Goal: Task Accomplishment & Management: Manage account settings

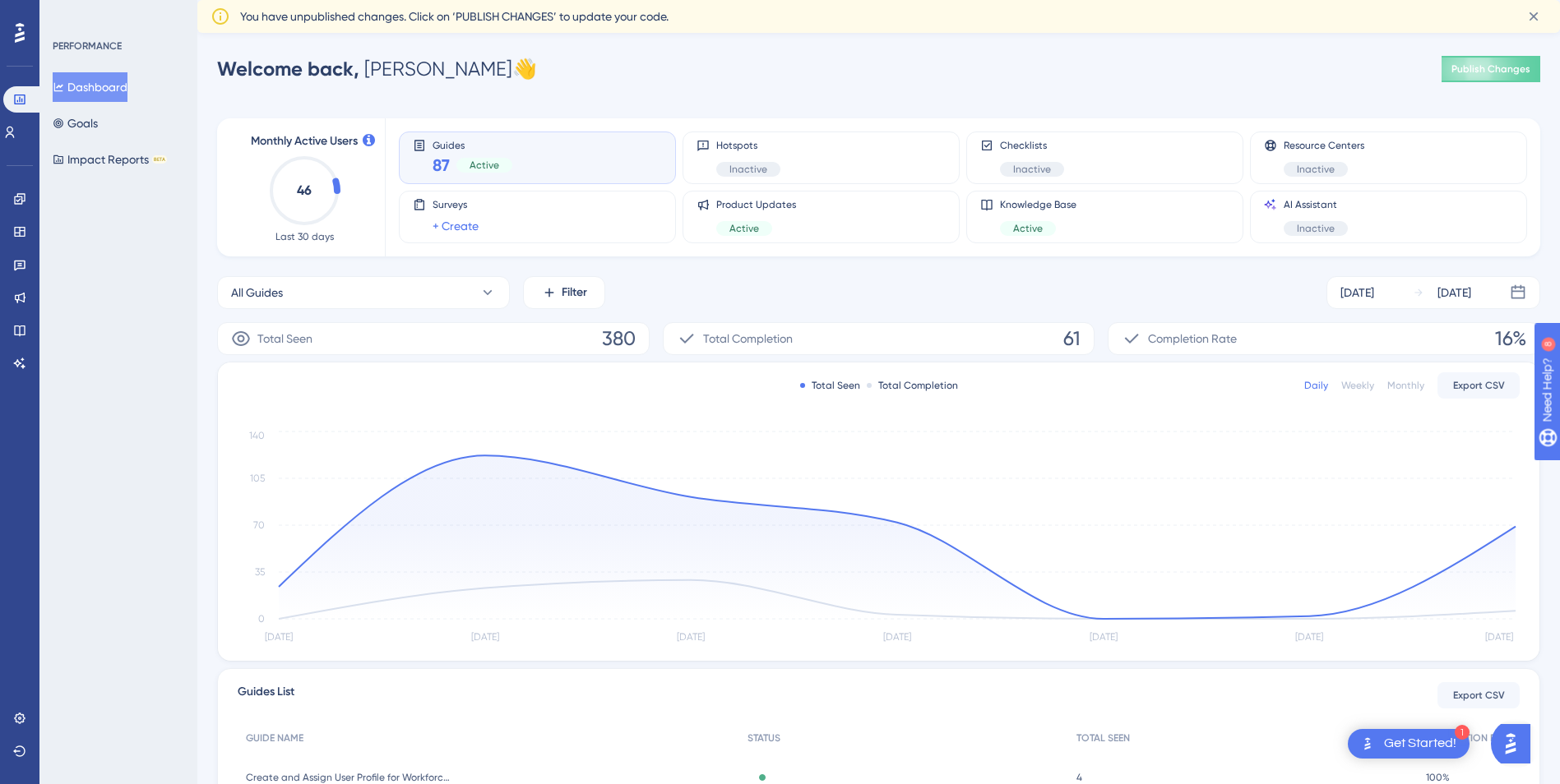
click at [0, 0] on icon at bounding box center [0, 0] width 0 height 0
click at [22, 317] on div "Engagement Widgets Feedback Product Updates Knowledge Base AI Assistant" at bounding box center [20, 281] width 33 height 191
click at [22, 327] on icon at bounding box center [20, 331] width 11 height 11
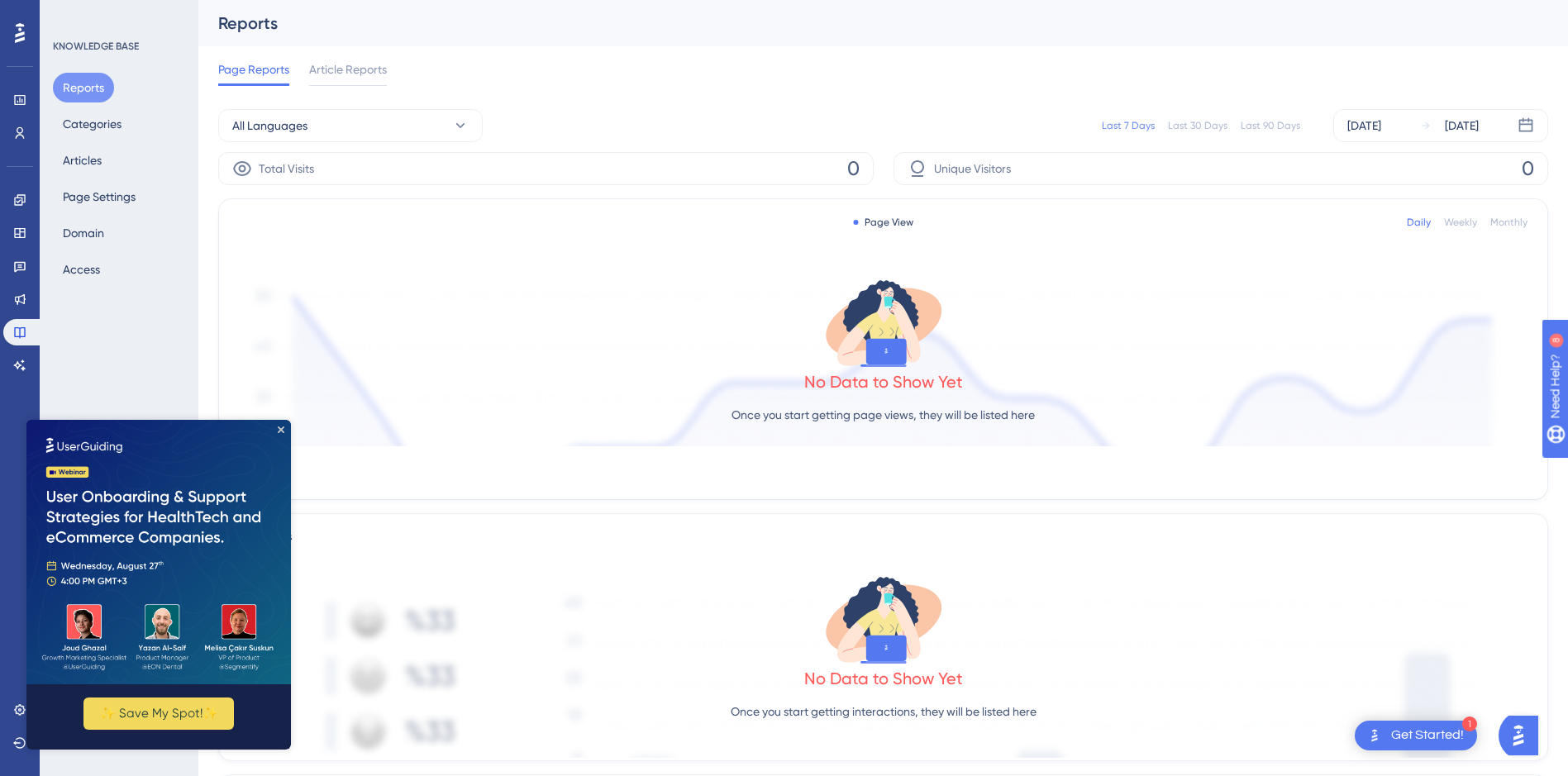
click at [281, 425] on img at bounding box center [158, 552] width 264 height 264
click at [279, 430] on icon "Close Preview" at bounding box center [280, 429] width 6 height 6
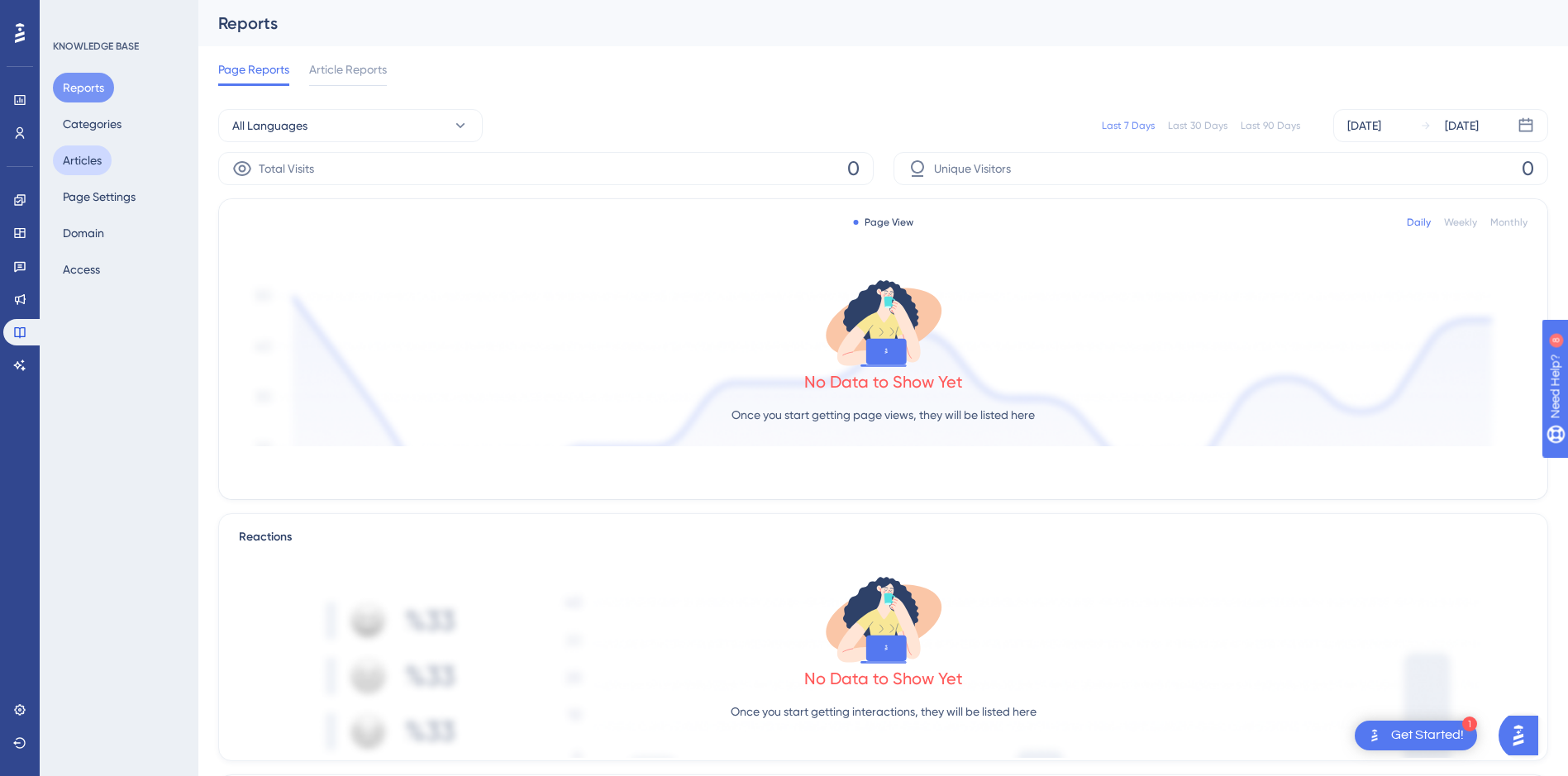
click at [84, 169] on button "Articles" at bounding box center [81, 160] width 59 height 30
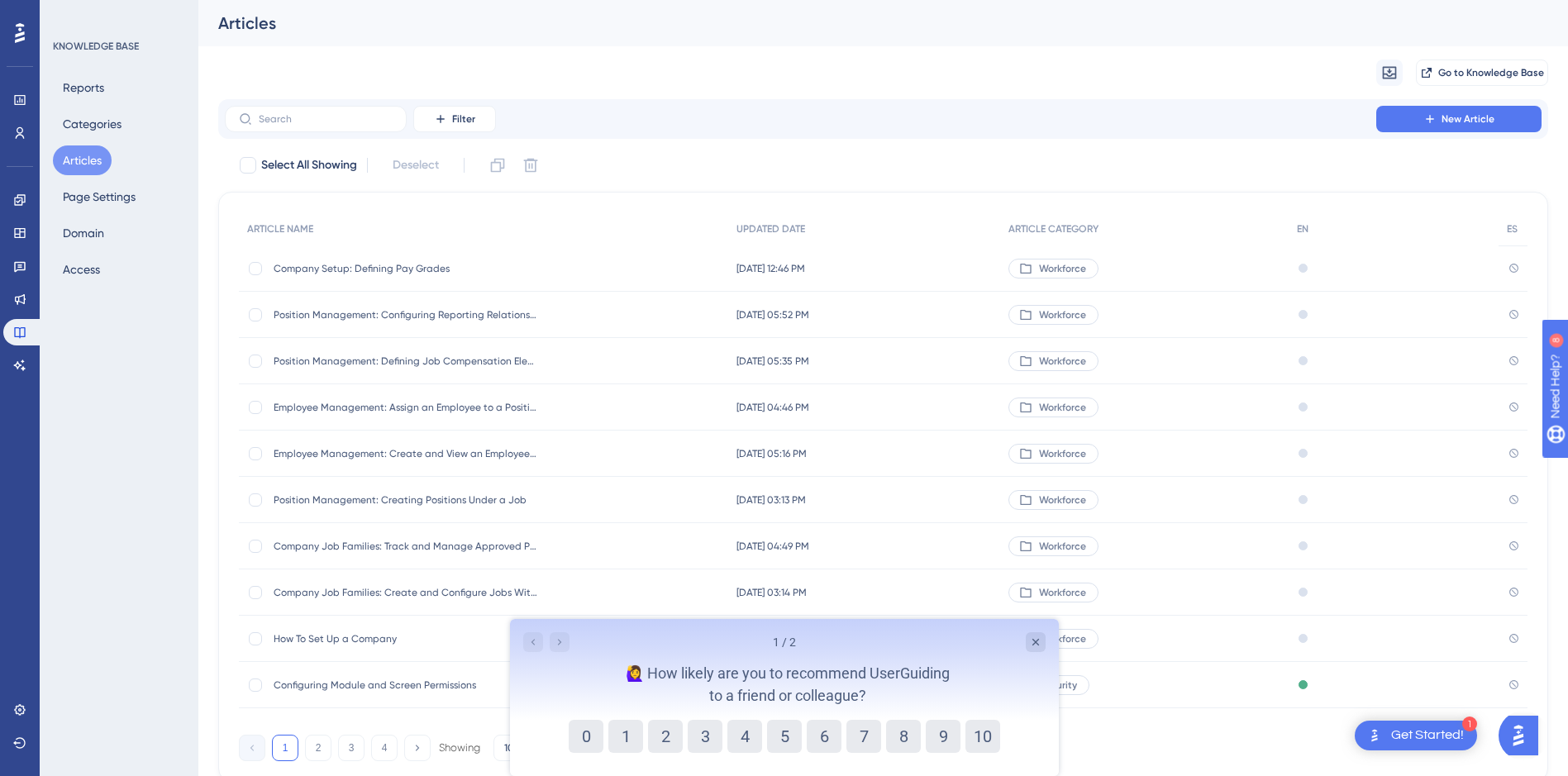
click at [431, 271] on span "Company Setup: Defining Pay Grades" at bounding box center [405, 269] width 264 height 14
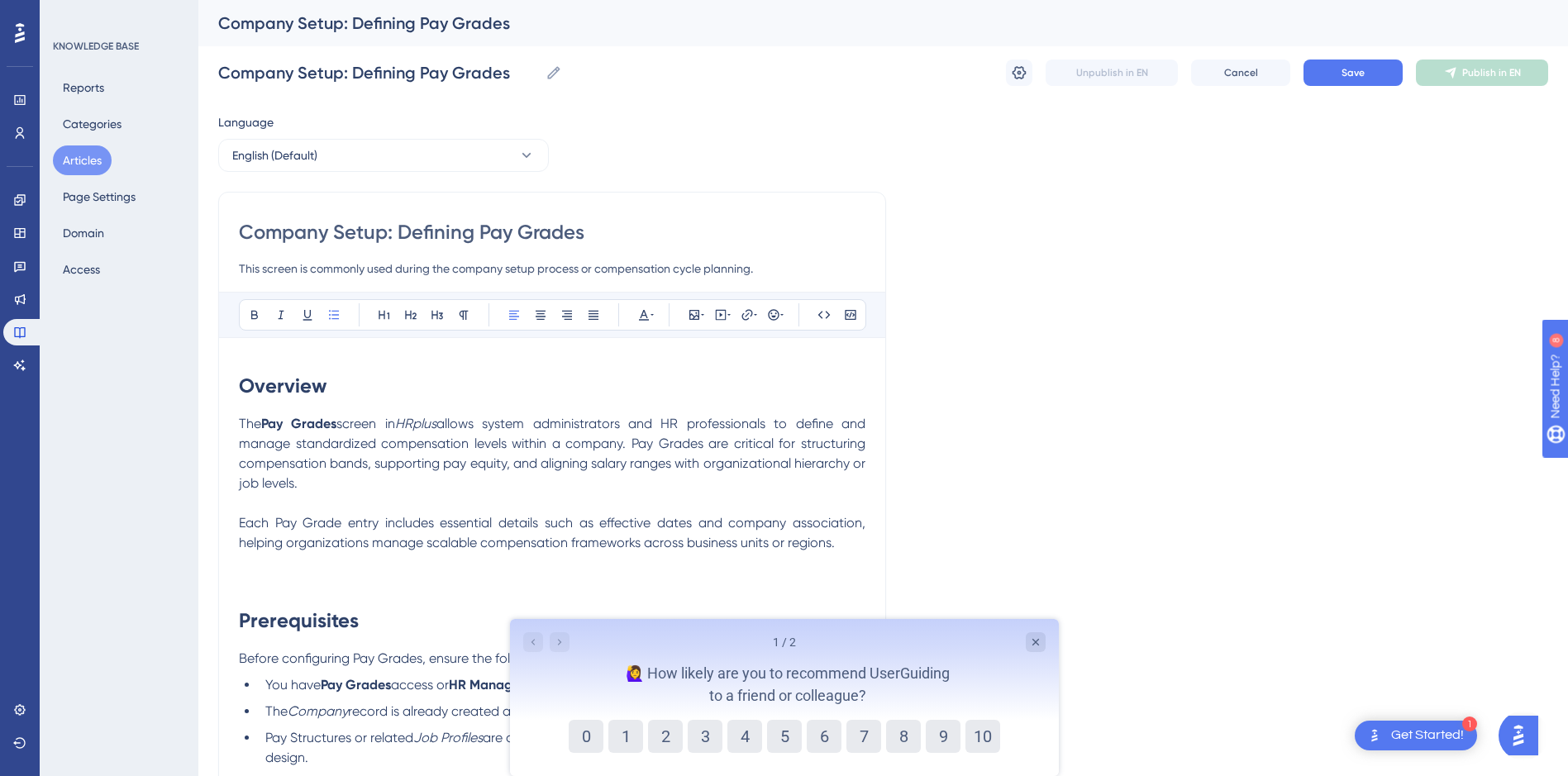
click at [93, 159] on button "Articles" at bounding box center [81, 160] width 59 height 30
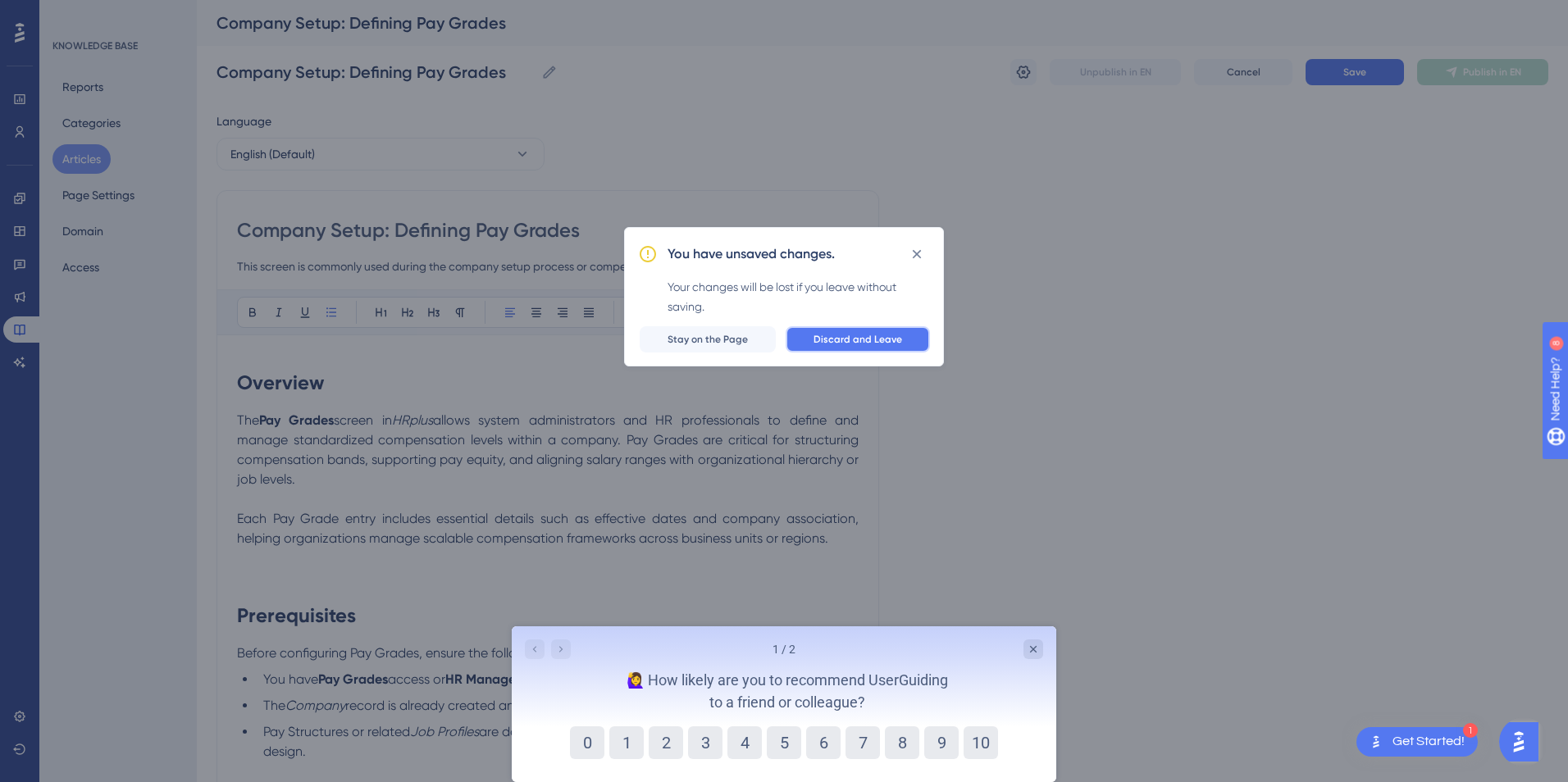
click at [813, 337] on button "Discard and Leave" at bounding box center [857, 339] width 145 height 26
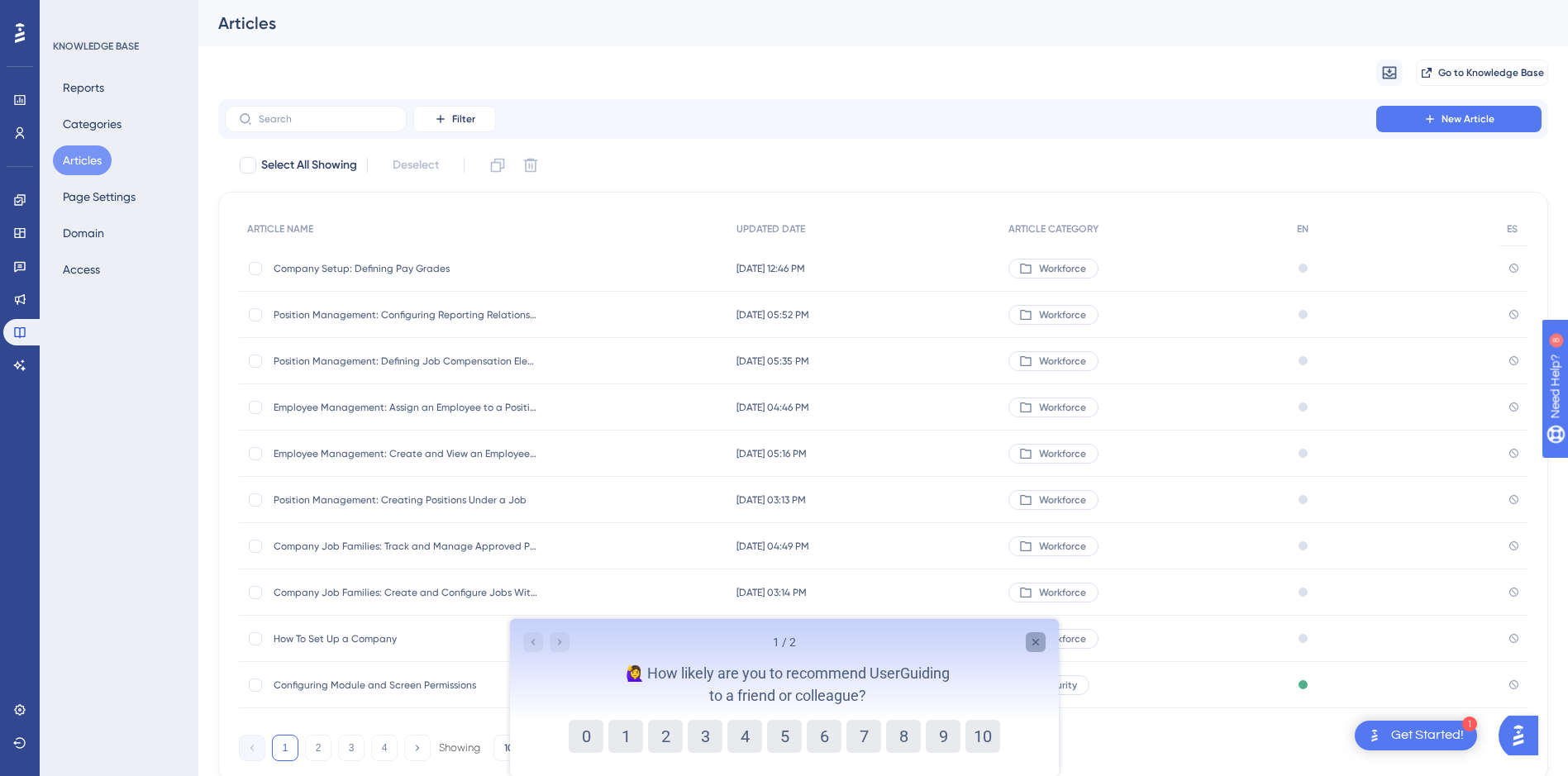
click at [1037, 644] on icon "Close survey" at bounding box center [1034, 641] width 14 height 14
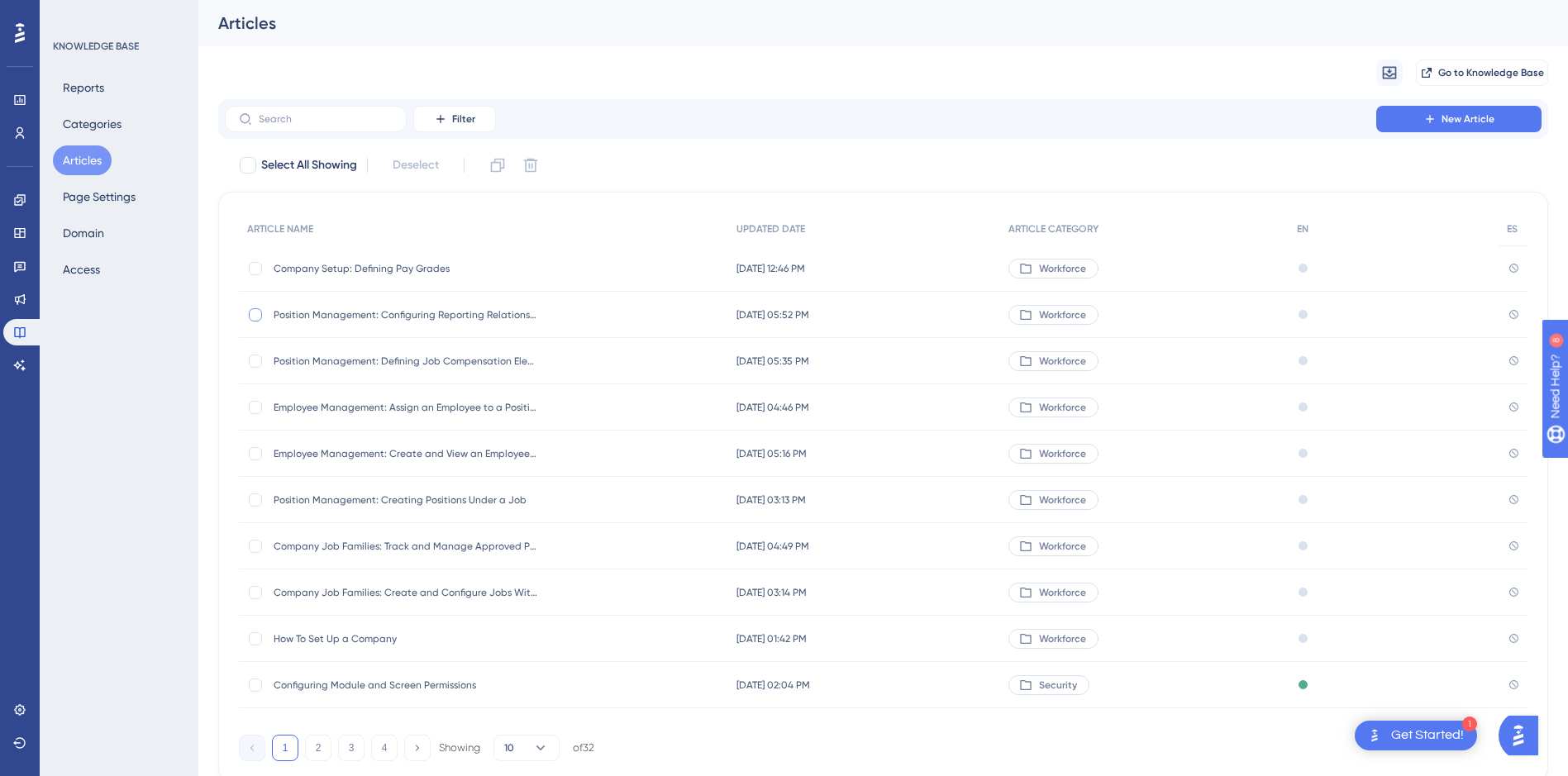
click at [261, 318] on div at bounding box center [255, 315] width 14 height 14
checkbox input "true"
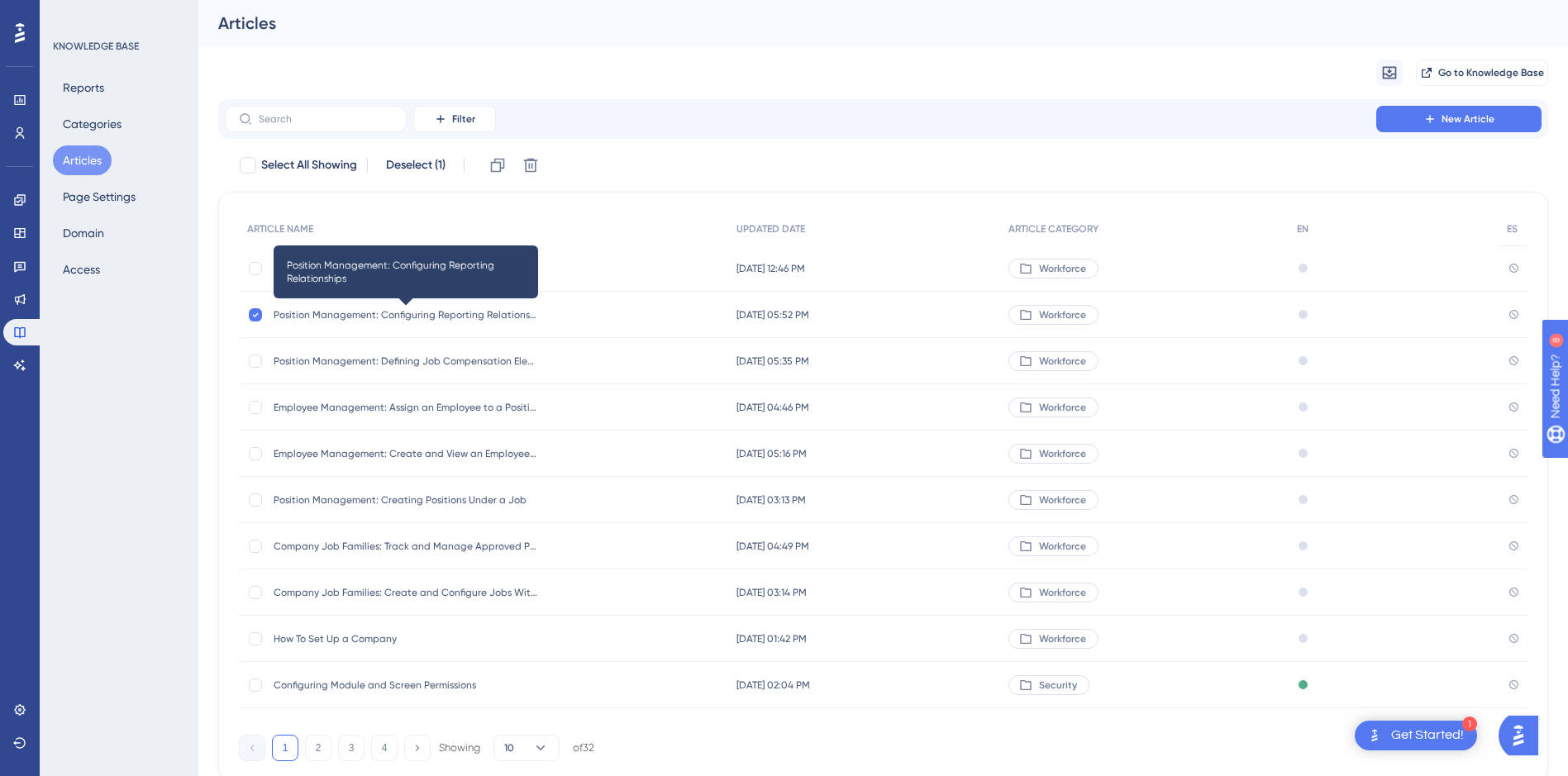
click at [448, 314] on span "Position Management: Configuring Reporting Relationships" at bounding box center [405, 315] width 264 height 14
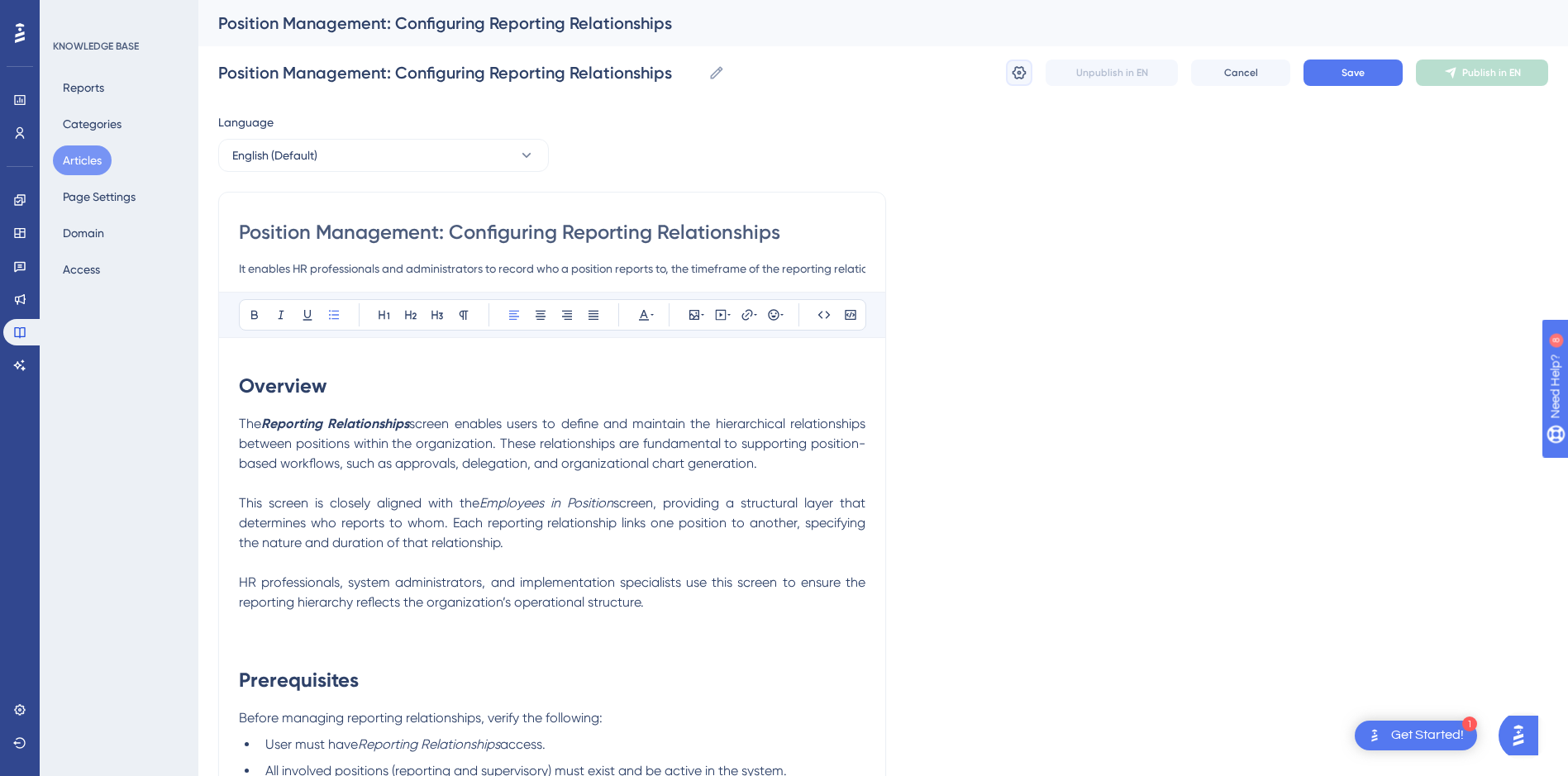
click at [1013, 80] on icon at bounding box center [1019, 72] width 16 height 16
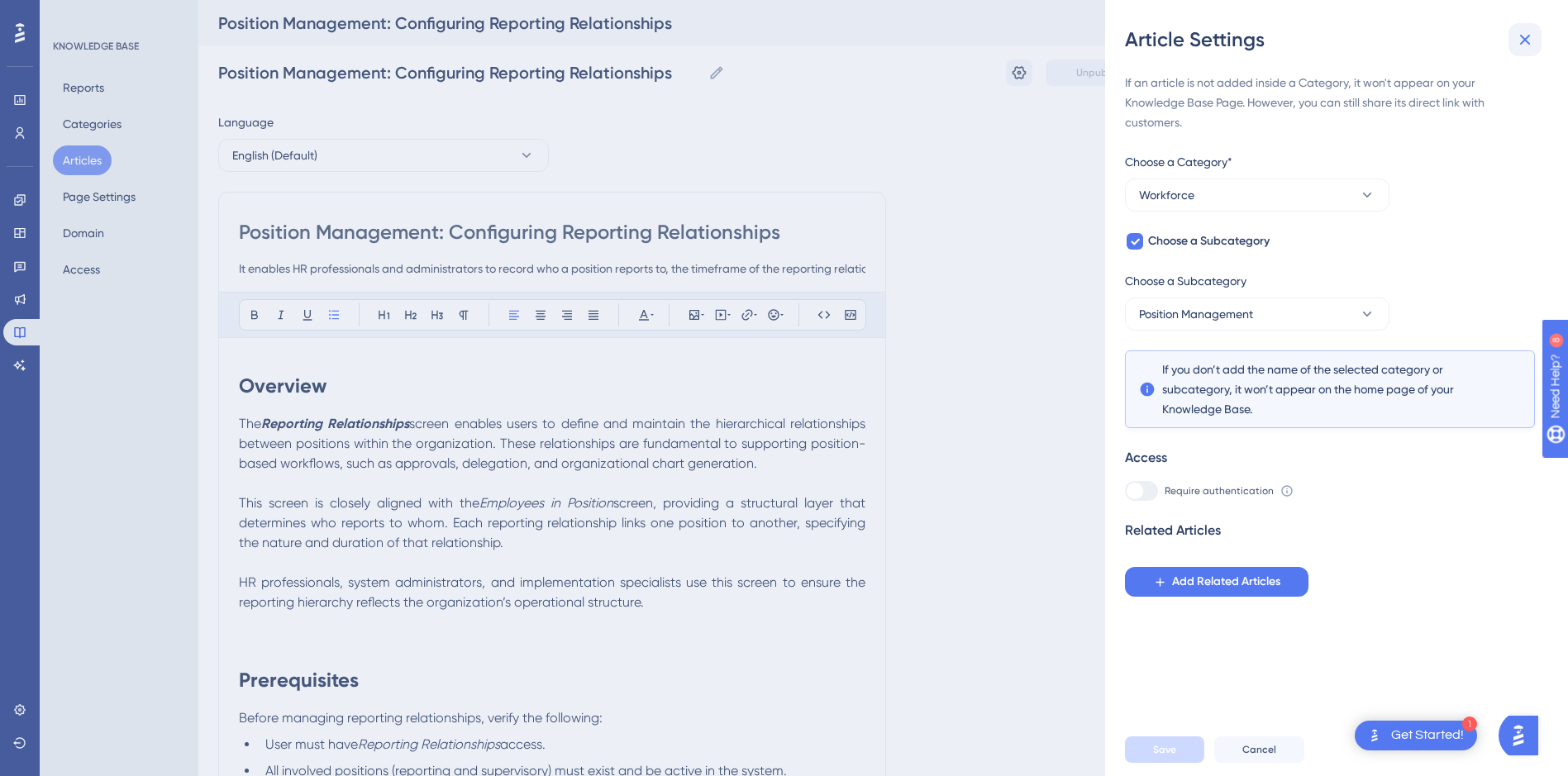
click at [1530, 40] on icon at bounding box center [1525, 40] width 20 height 20
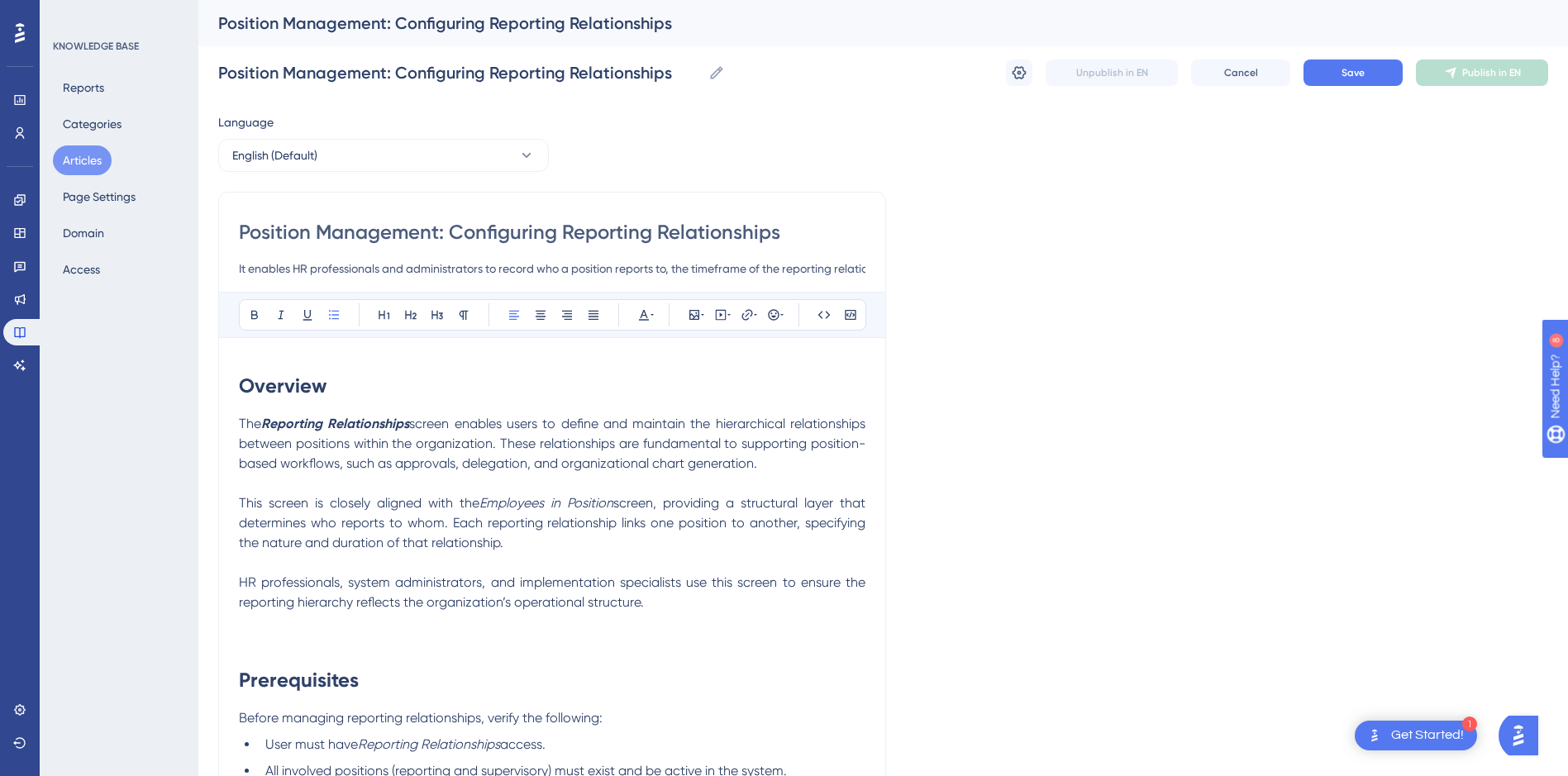
click at [93, 164] on button "Articles" at bounding box center [81, 160] width 59 height 30
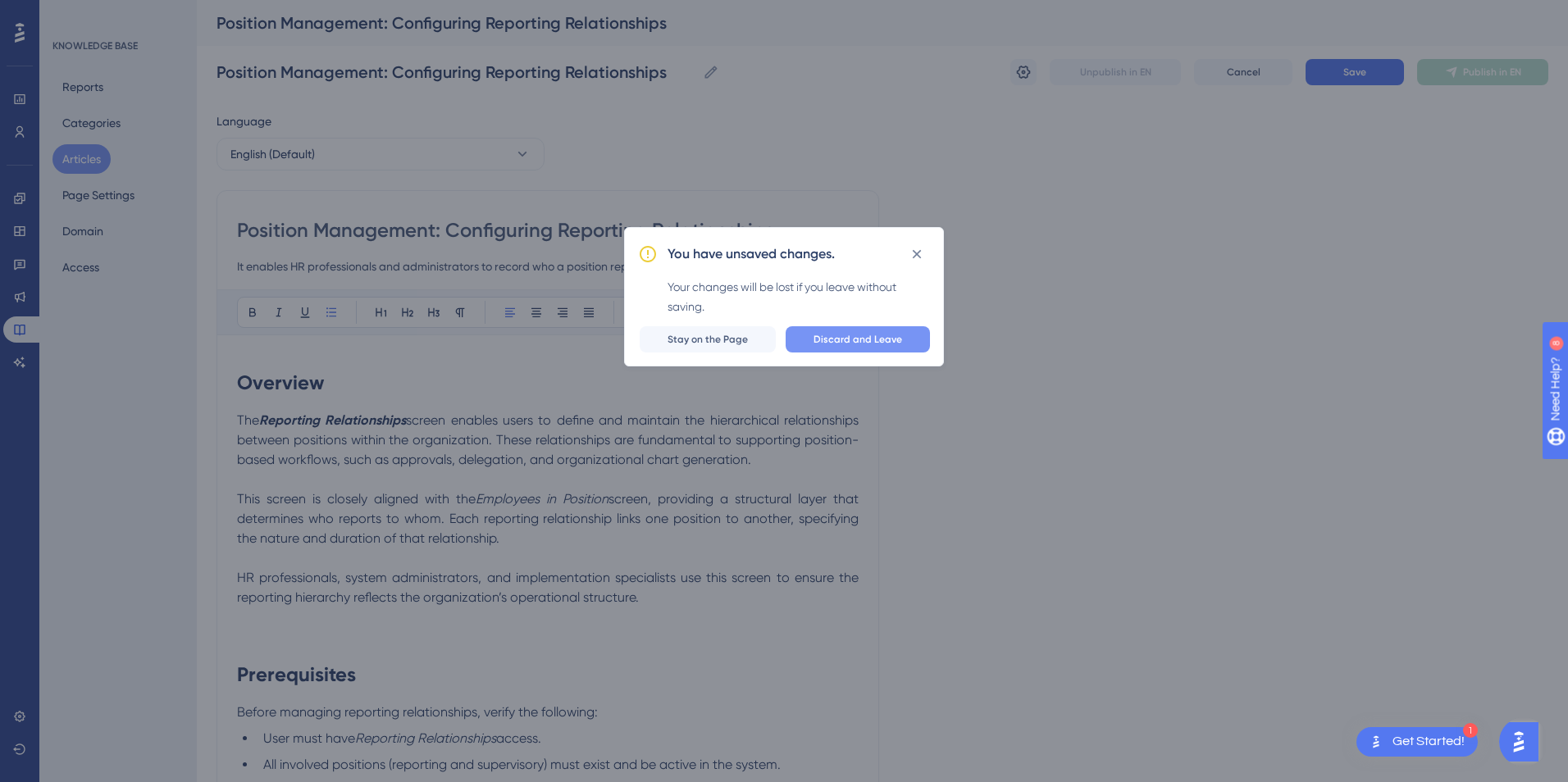
click at [832, 337] on span "Discard and Leave" at bounding box center [857, 339] width 89 height 13
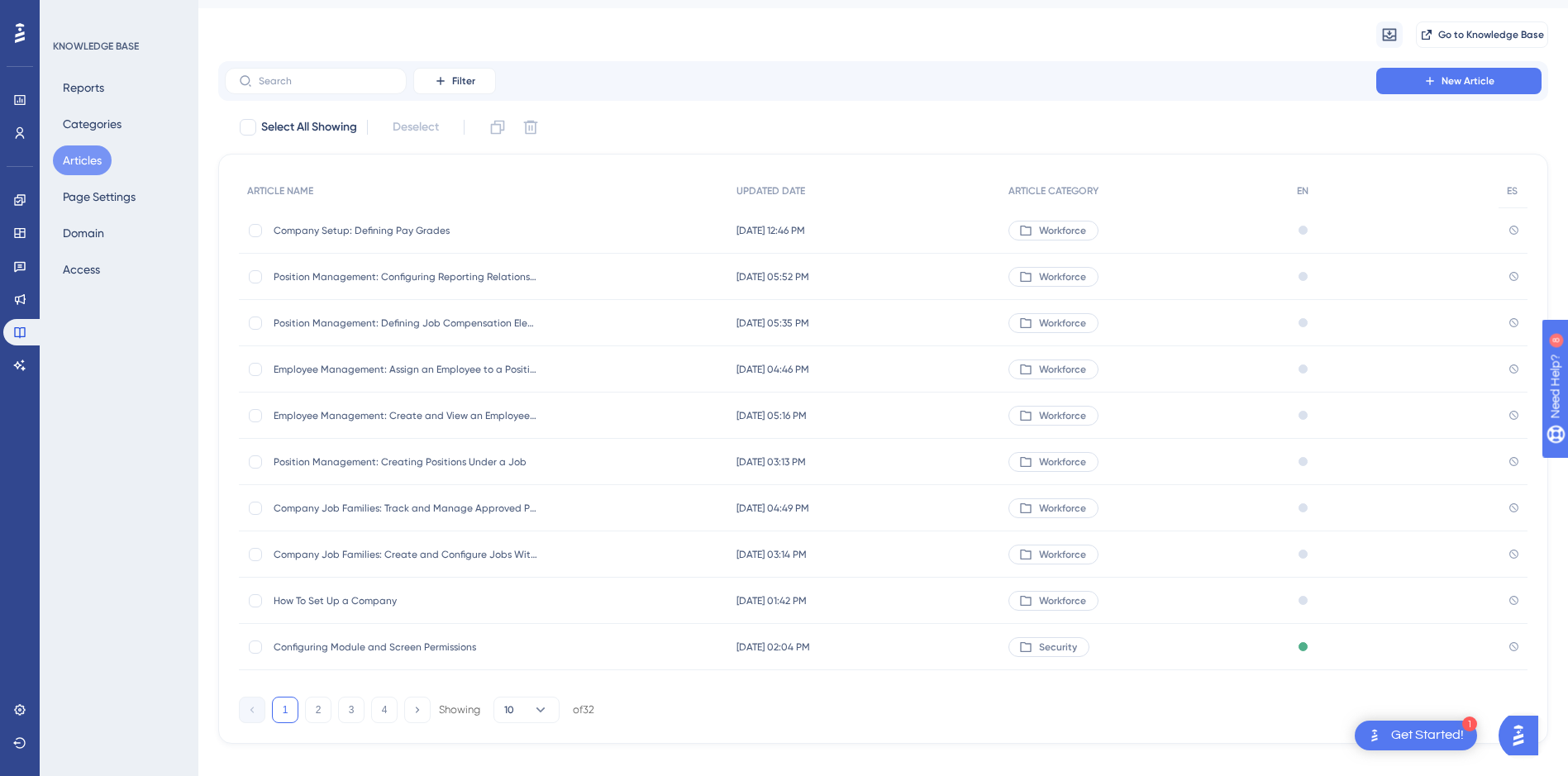
scroll to position [59, 0]
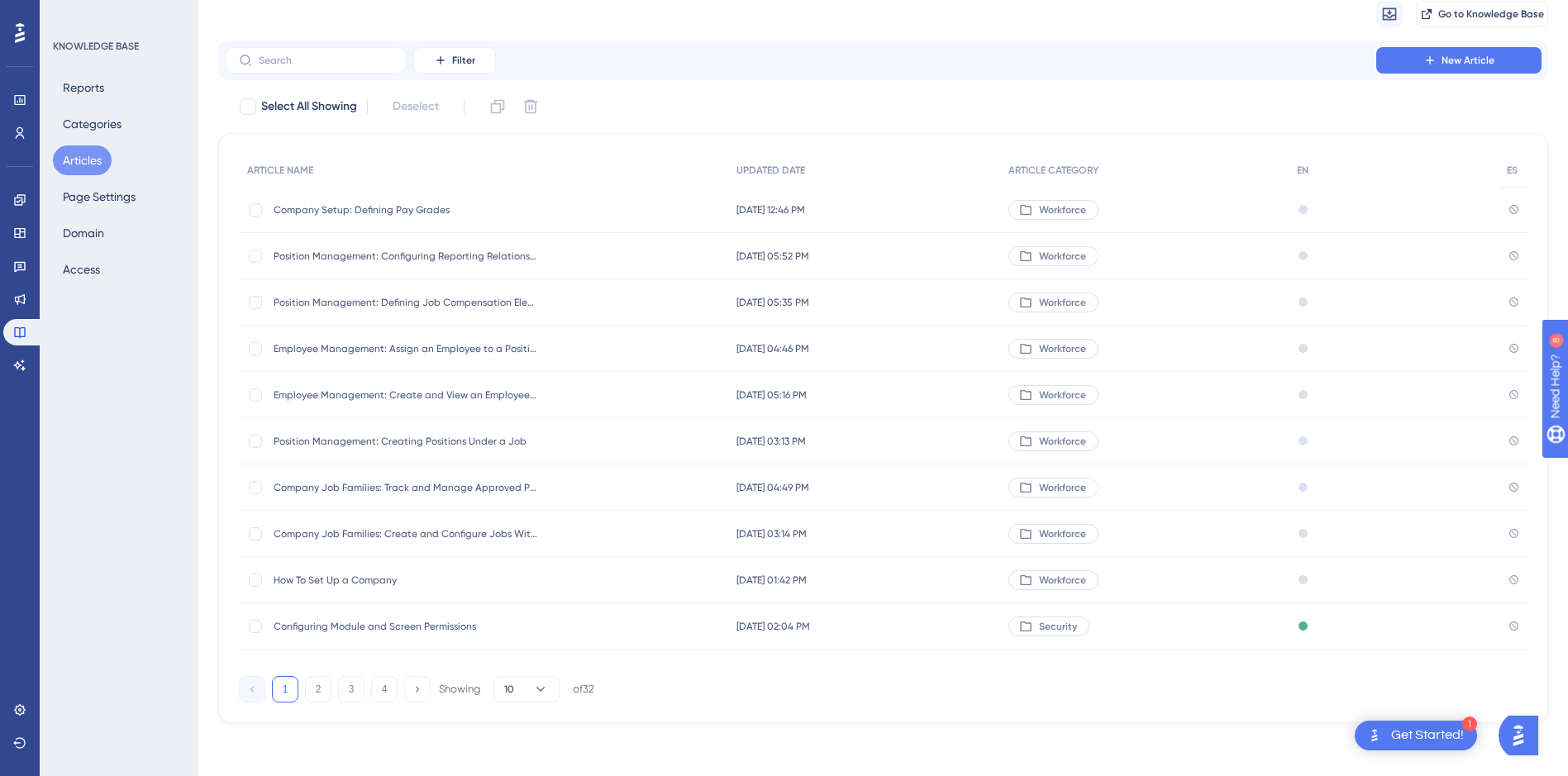
click at [372, 629] on span "Configuring Module and Screen Permissions" at bounding box center [405, 626] width 264 height 14
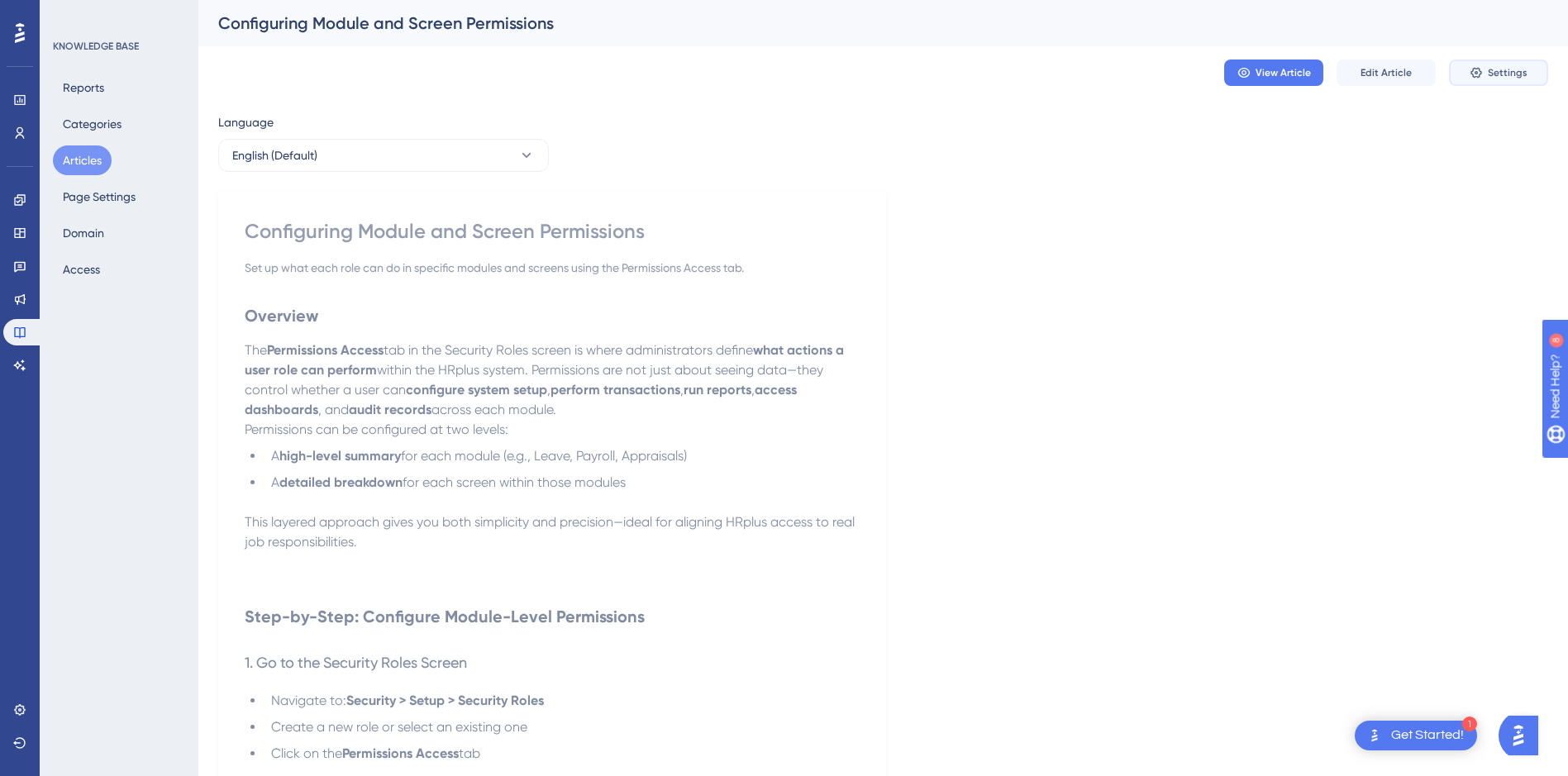
click at [1486, 81] on button "Settings" at bounding box center [1498, 72] width 100 height 26
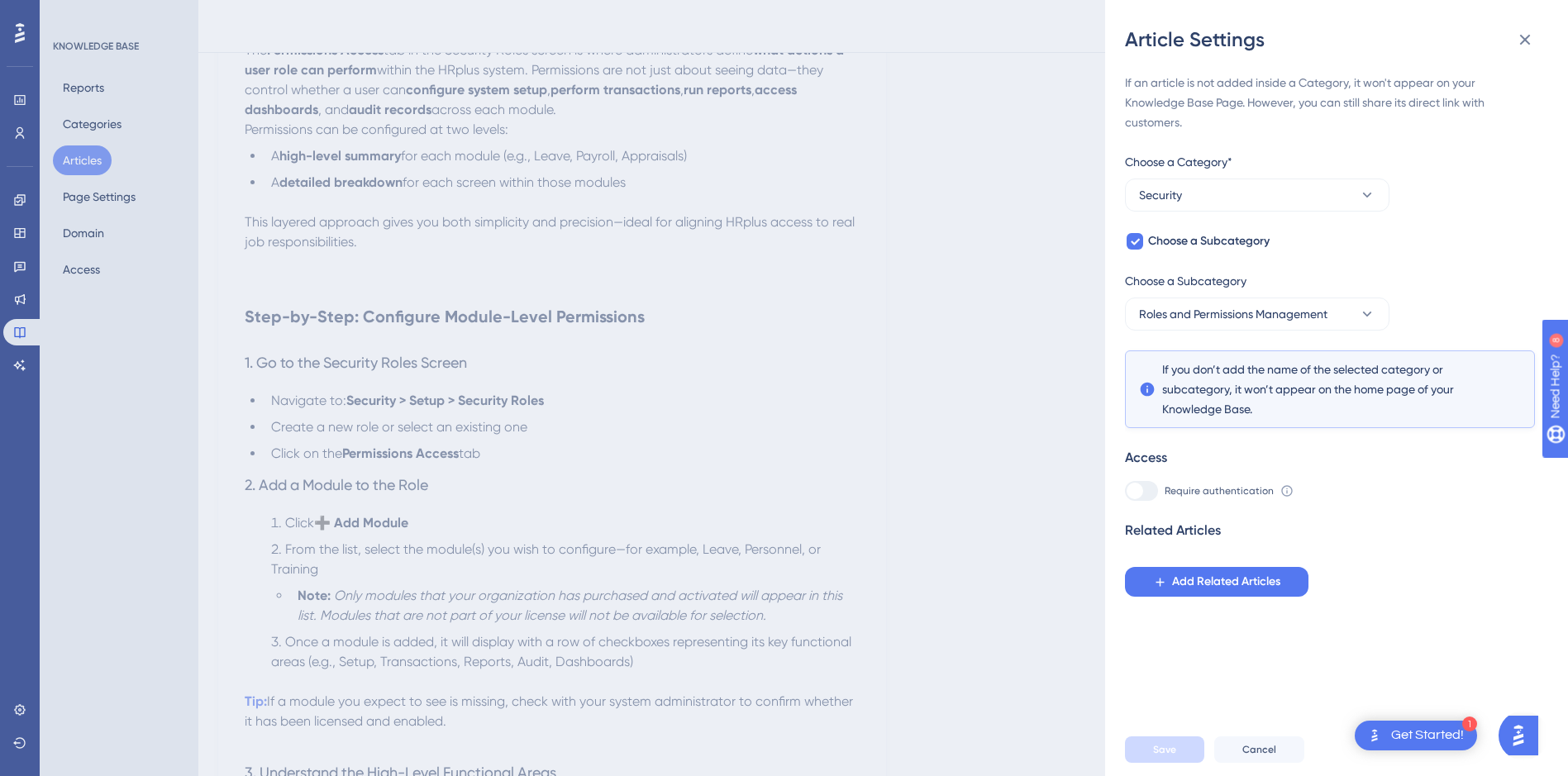
scroll to position [330, 0]
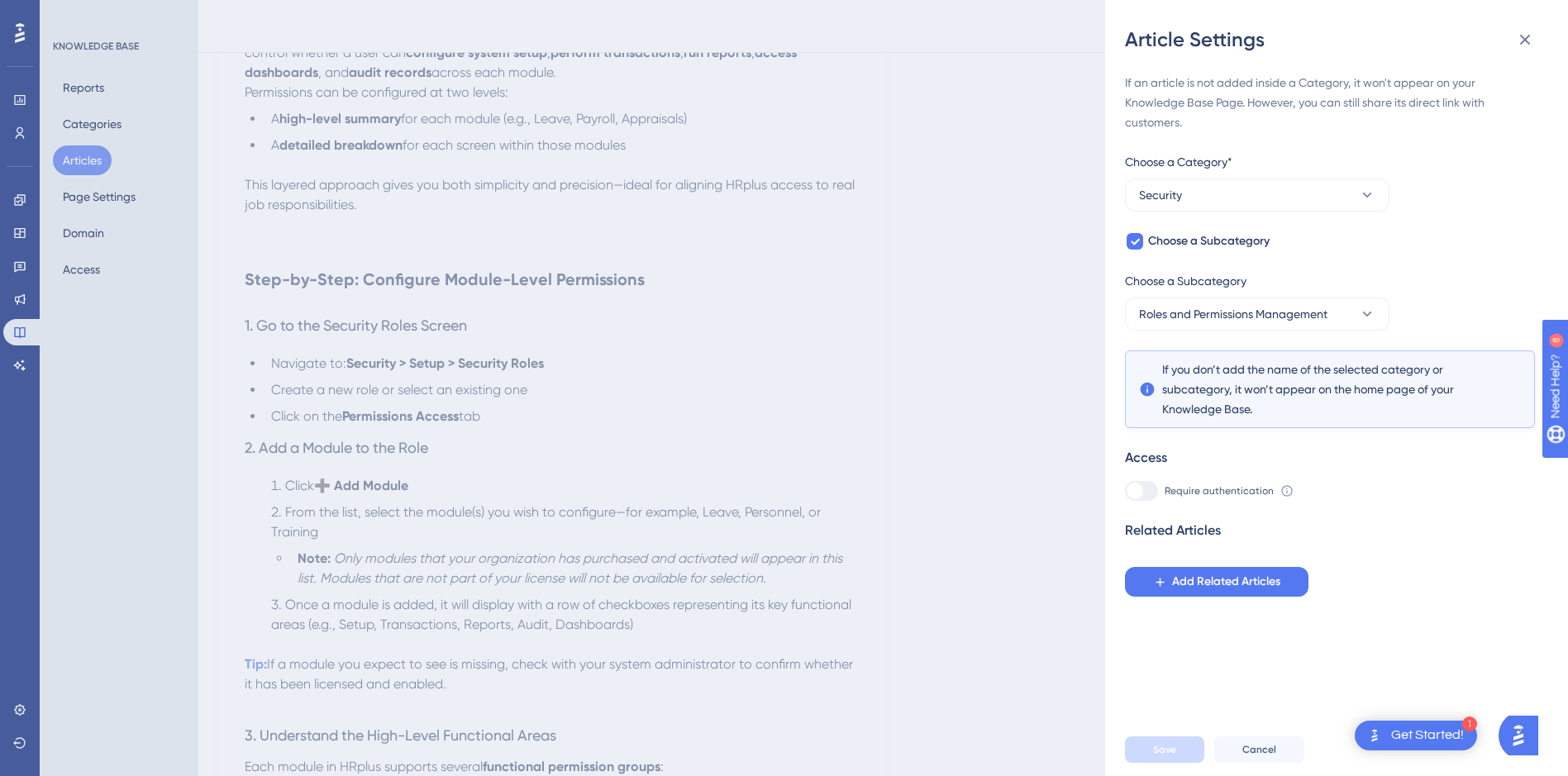
click at [1280, 493] on icon at bounding box center [1287, 490] width 14 height 14
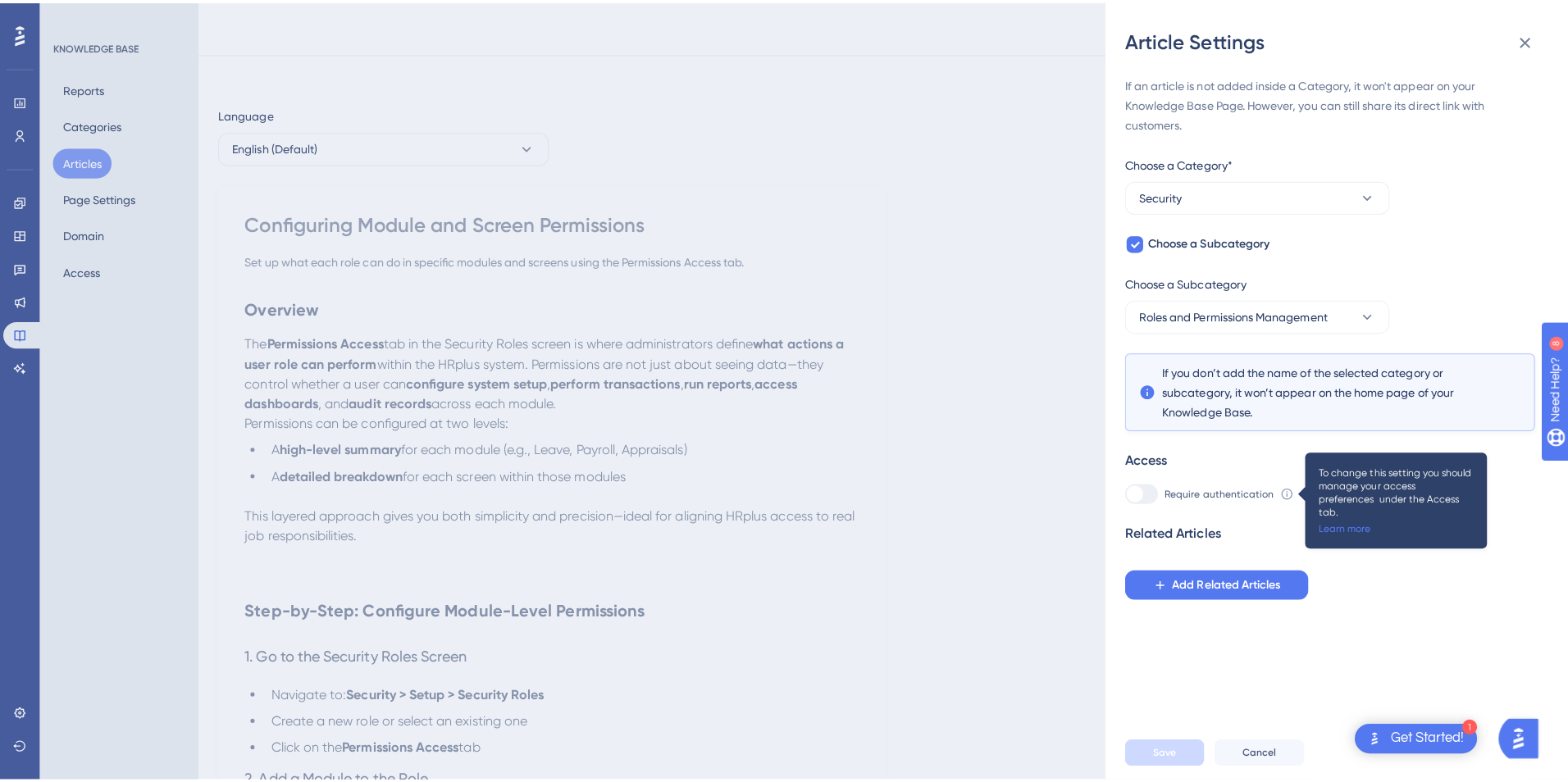
scroll to position [0, 0]
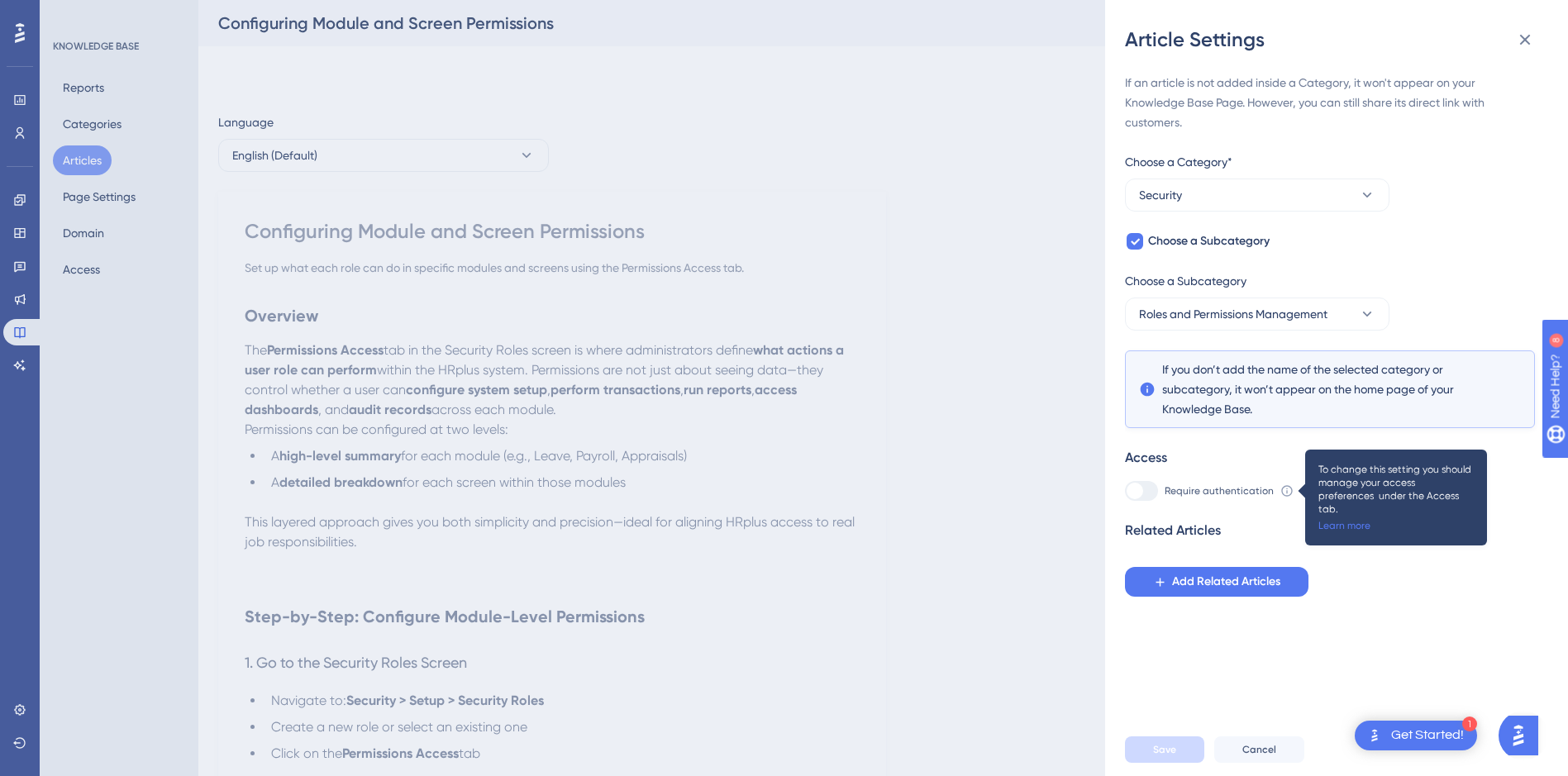
click at [0, 0] on div "Article Settings If an article is not added inside a Category, it won't appear …" at bounding box center [0, 0] width 0 height 0
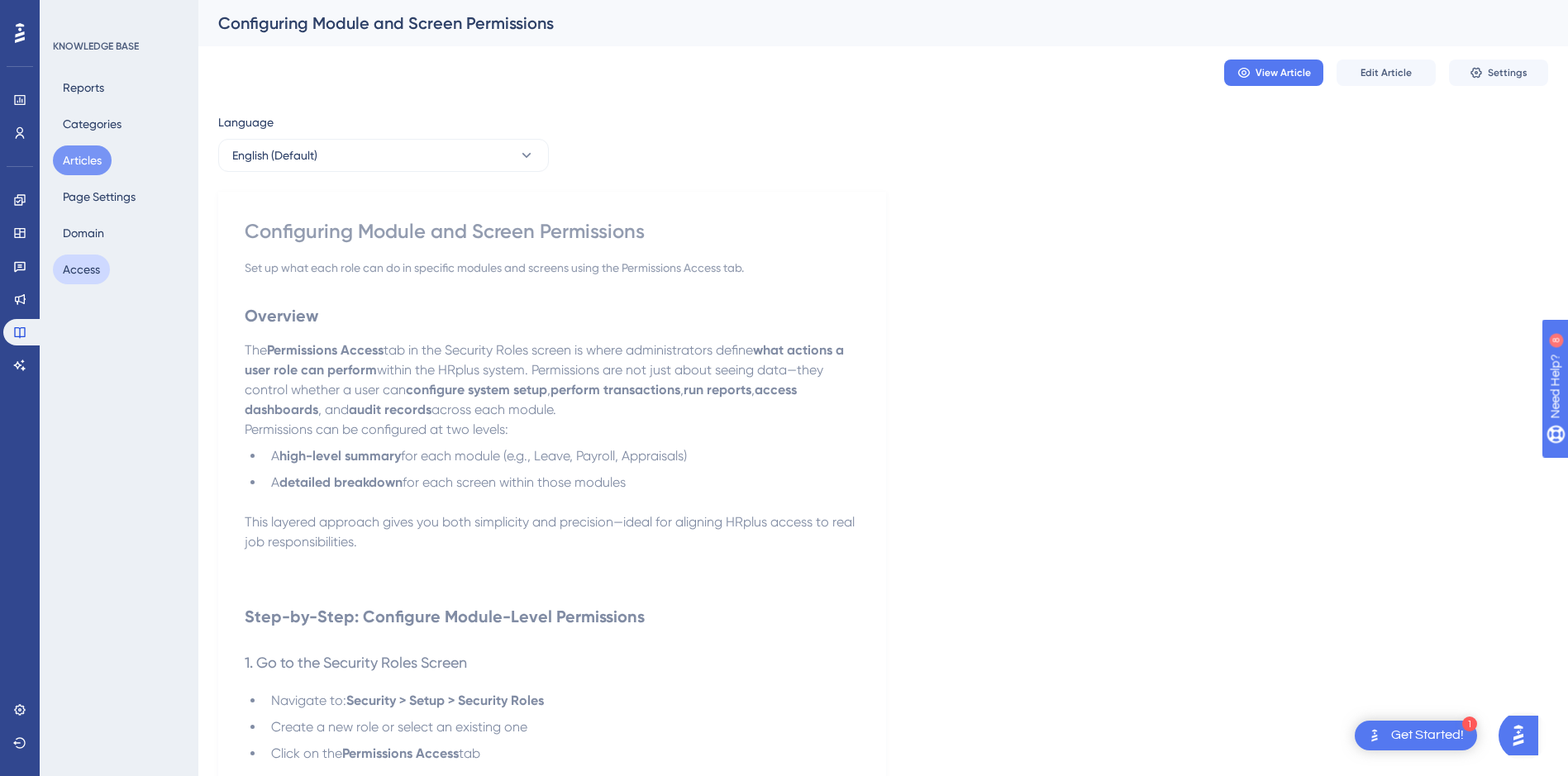
click at [100, 270] on button "Access" at bounding box center [81, 269] width 57 height 30
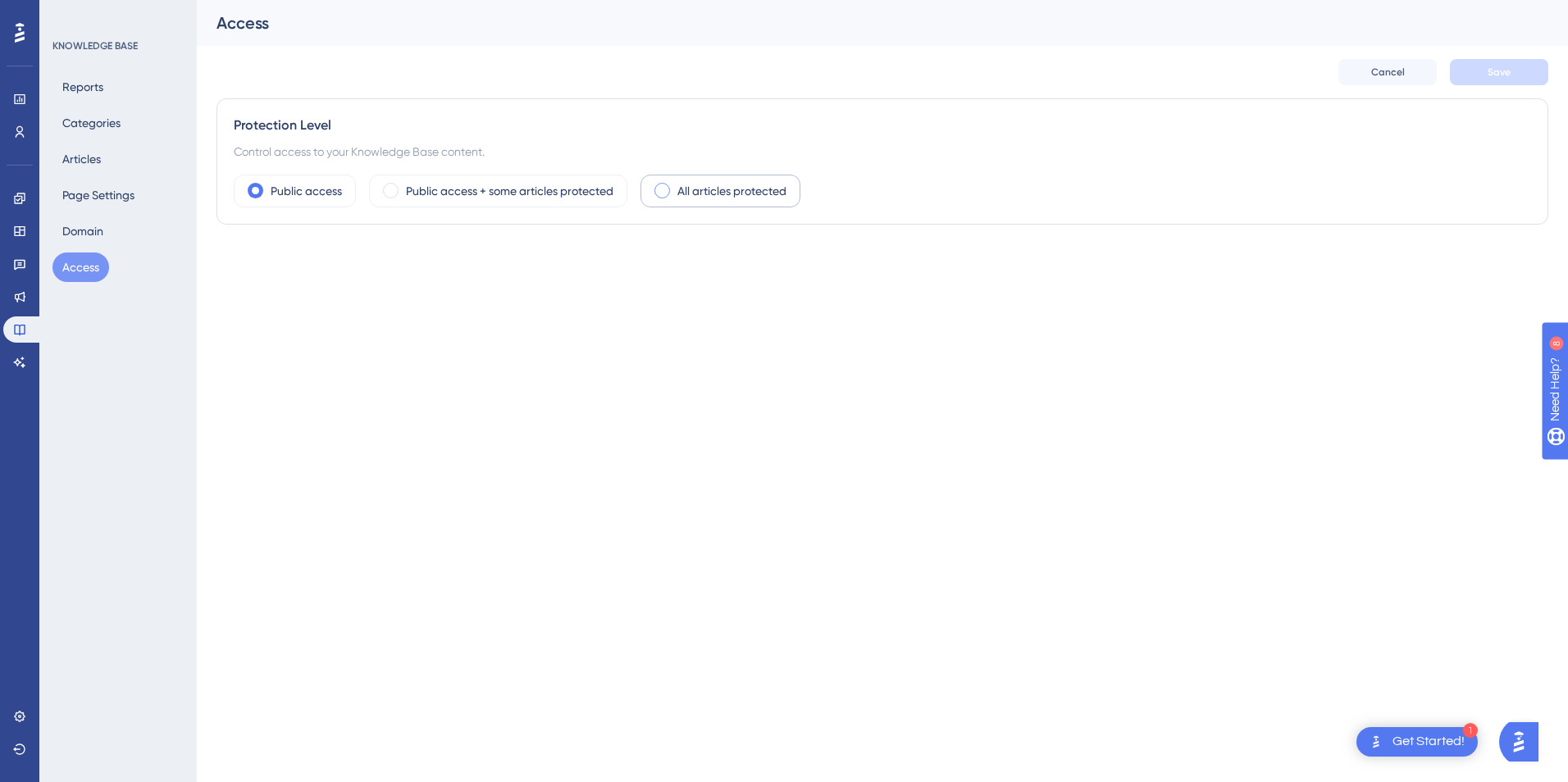
click at [659, 192] on span at bounding box center [661, 190] width 15 height 15
click at [675, 185] on input "radio" at bounding box center [675, 185] width 0 height 0
click at [247, 267] on div at bounding box center [243, 263] width 16 height 16
click at [233, 264] on input "User Identity Verification" at bounding box center [232, 263] width 1 height 1
checkbox input "false"
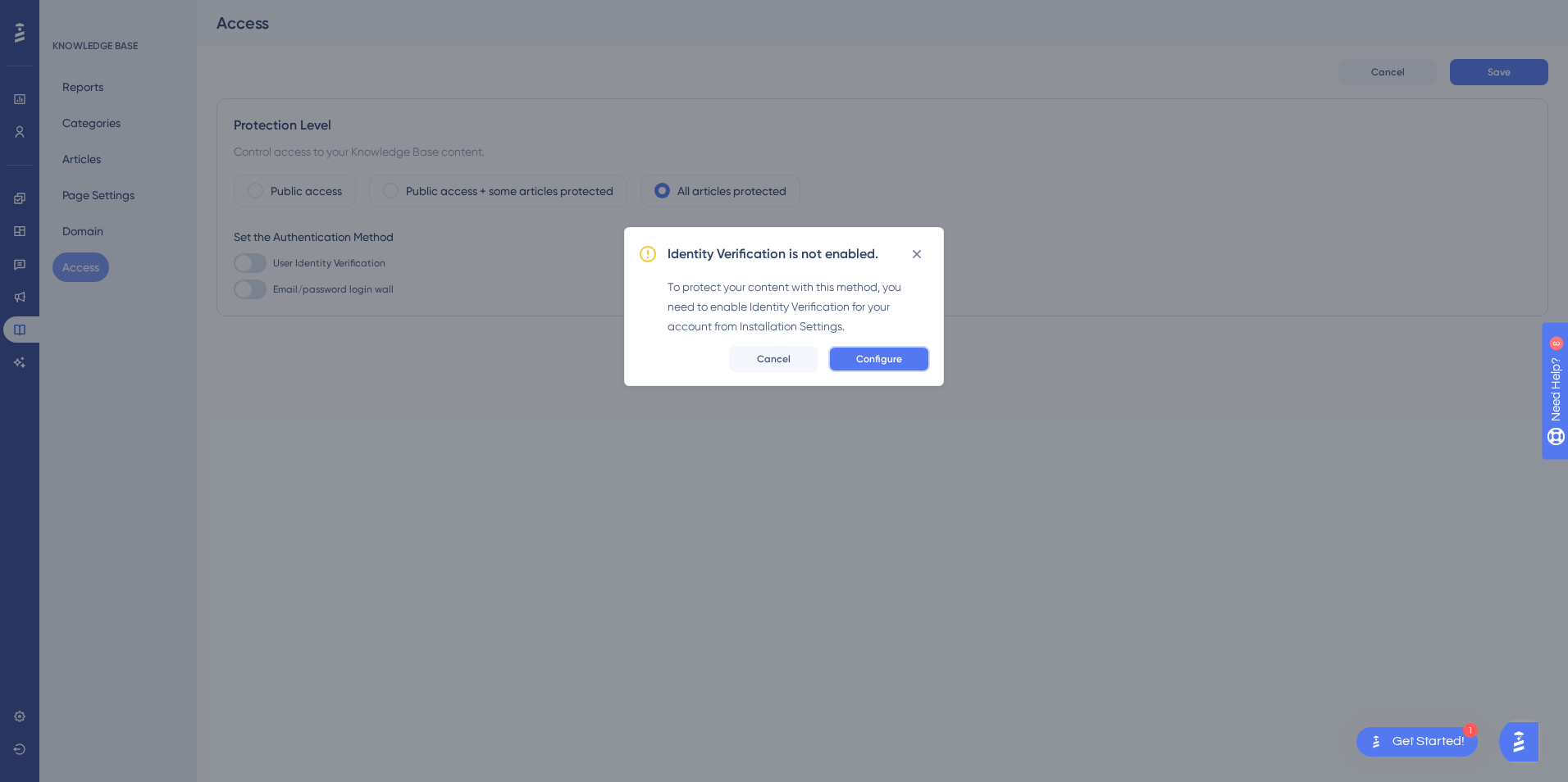
click at [875, 356] on span "Configure" at bounding box center [879, 359] width 46 height 13
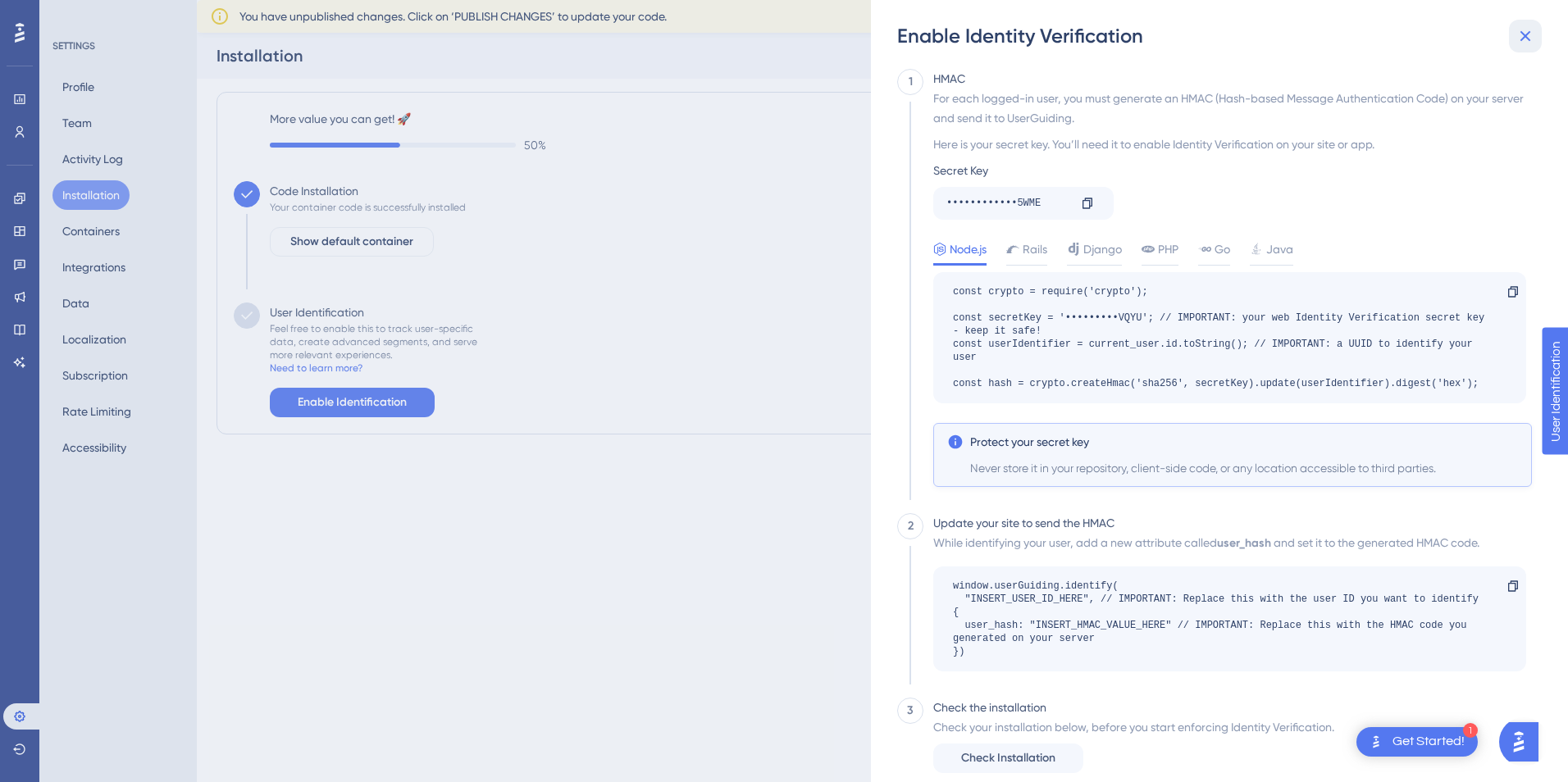
click at [1529, 29] on icon at bounding box center [1525, 36] width 20 height 20
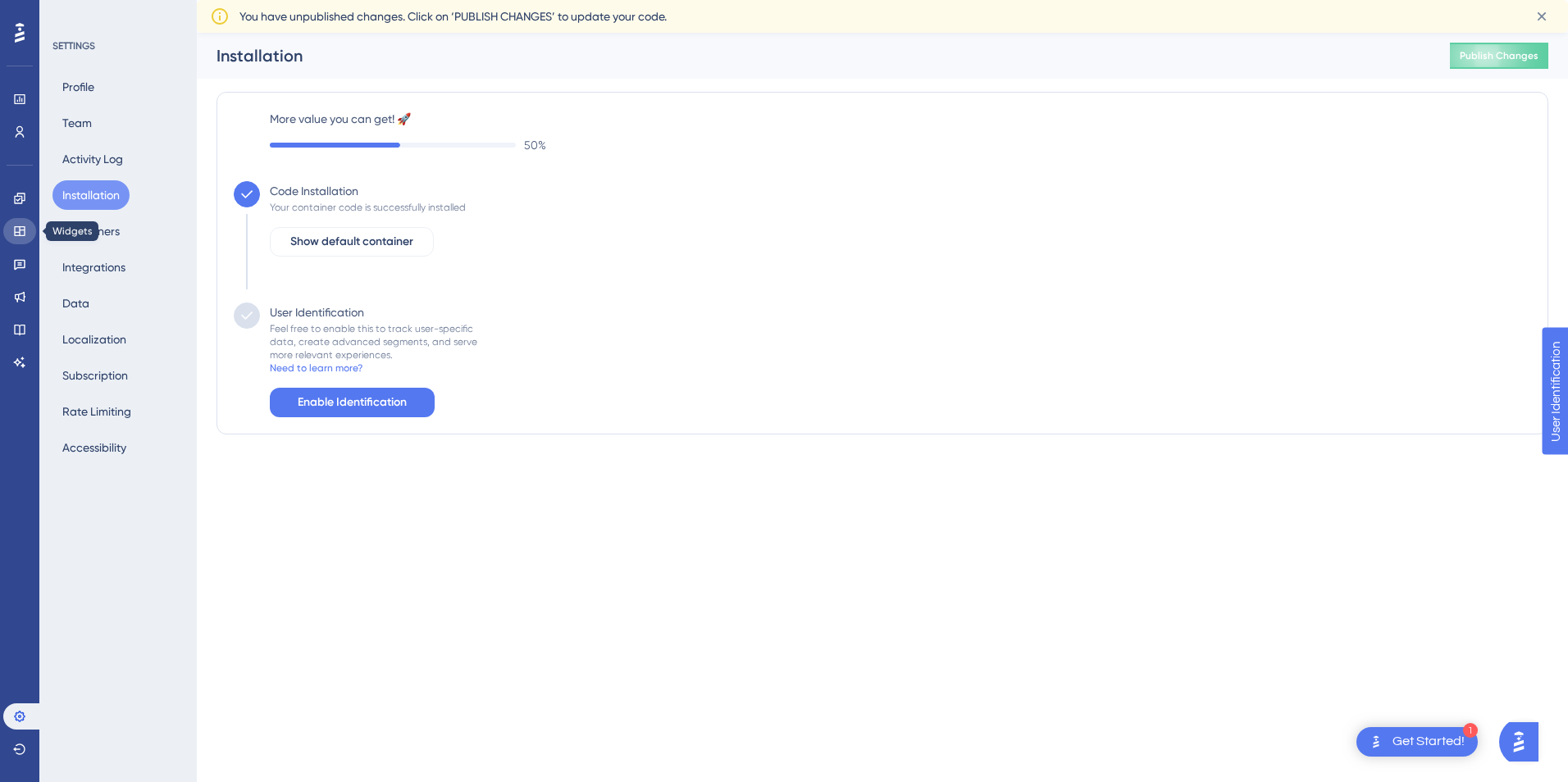
click at [22, 233] on icon at bounding box center [20, 231] width 13 height 13
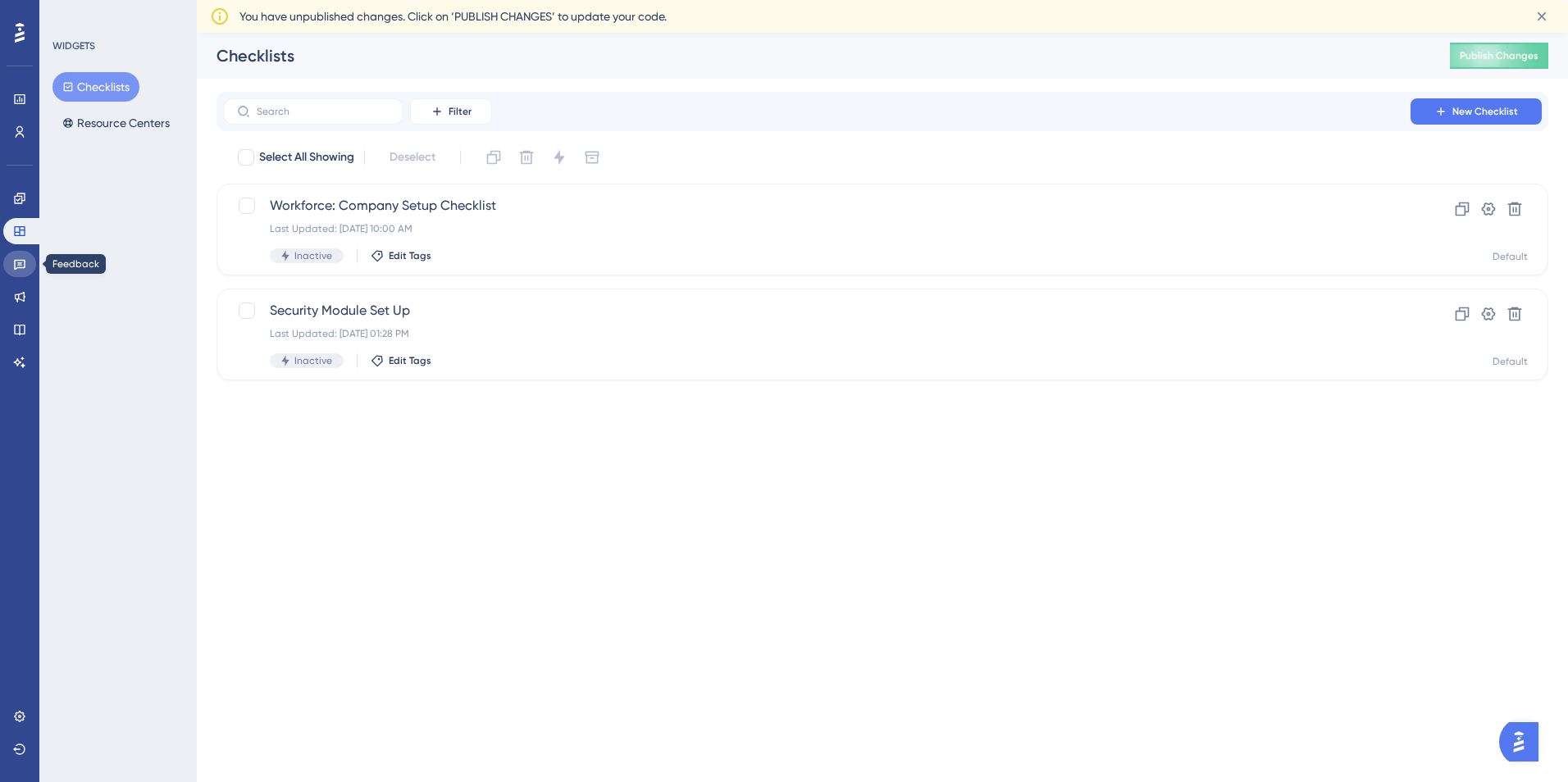
click at [21, 259] on icon at bounding box center [20, 264] width 13 height 13
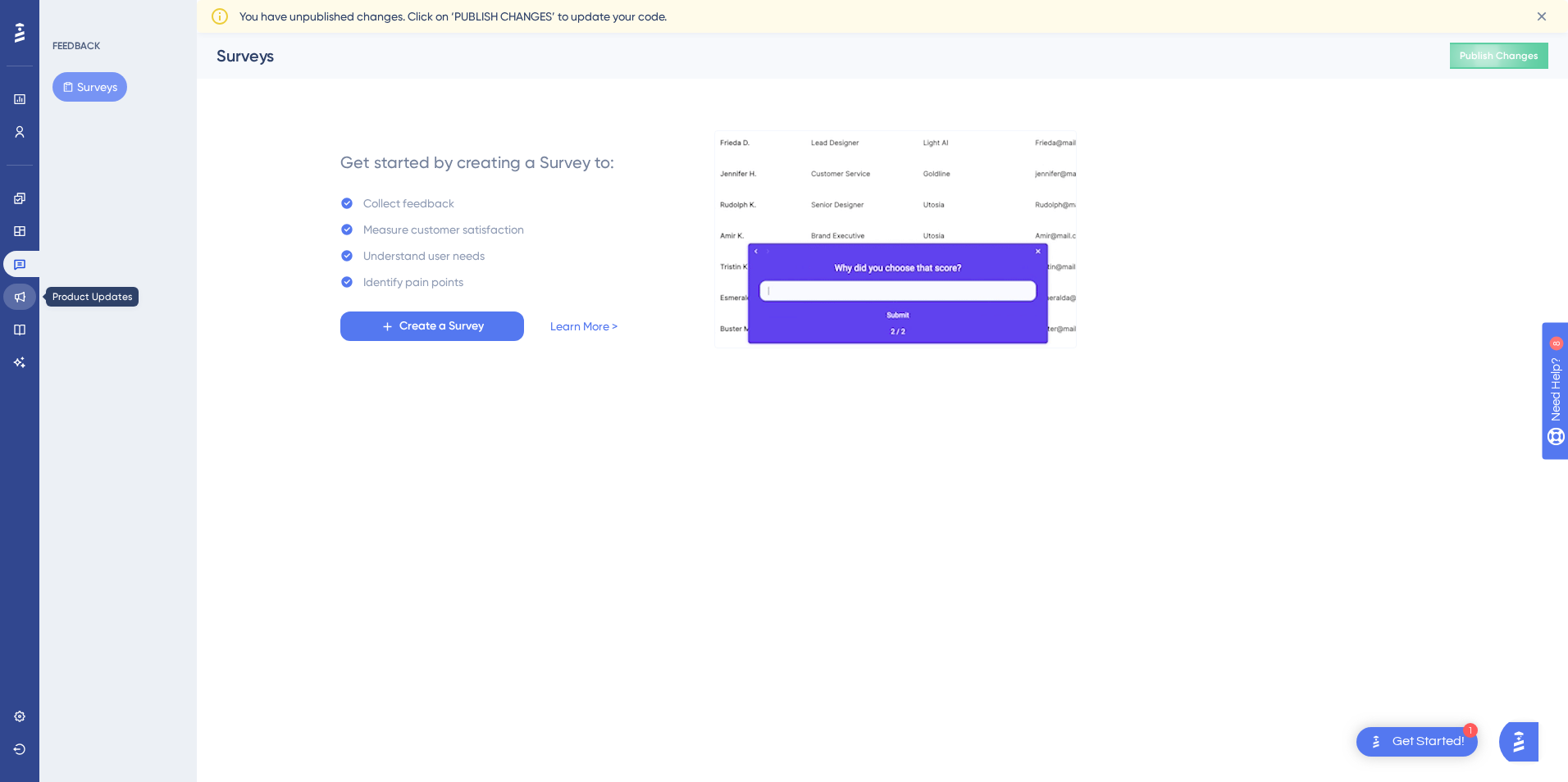
click at [19, 294] on icon at bounding box center [20, 297] width 11 height 11
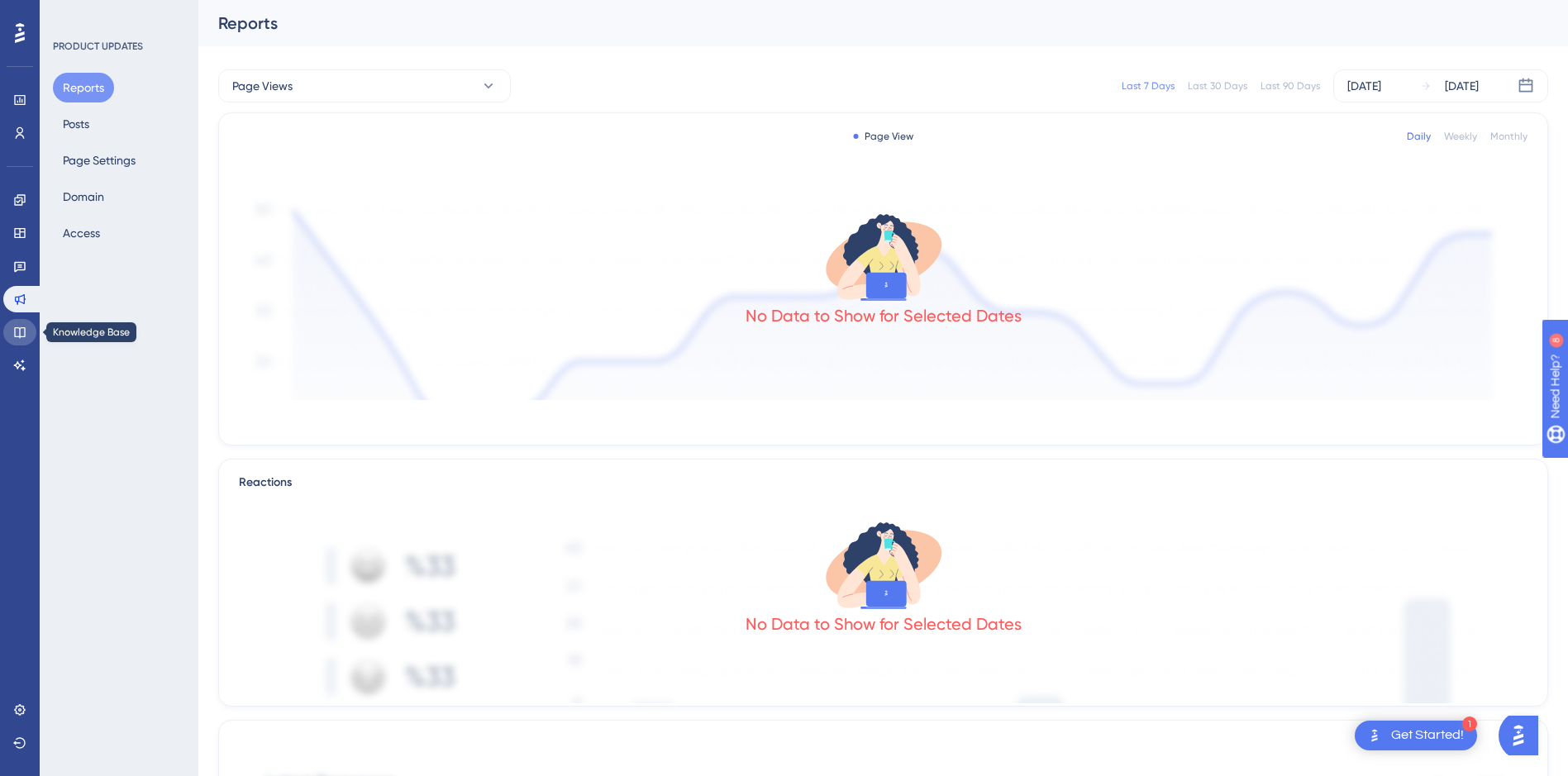
click at [14, 332] on icon at bounding box center [20, 332] width 14 height 14
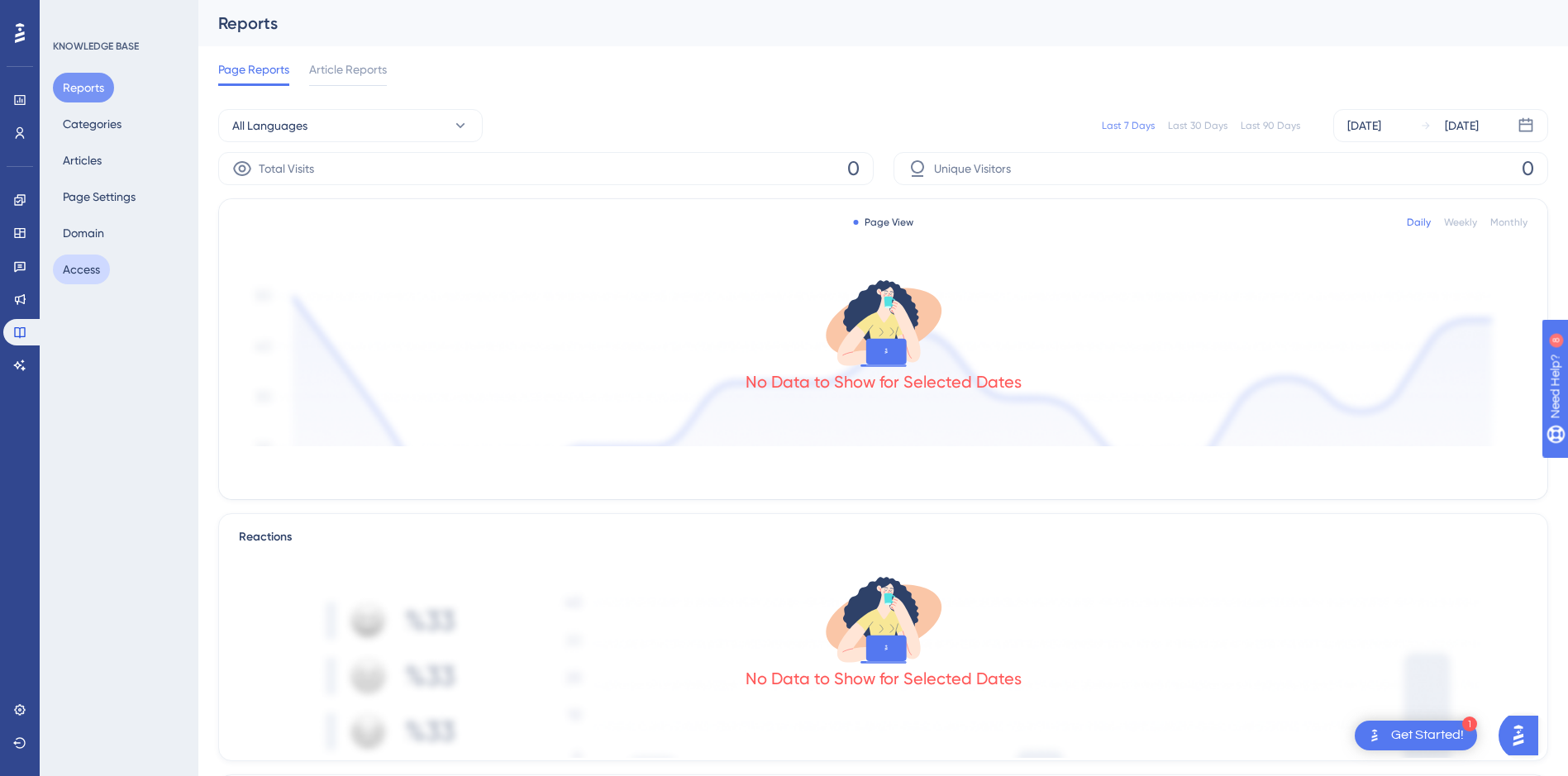
click at [91, 275] on button "Access" at bounding box center [81, 269] width 57 height 30
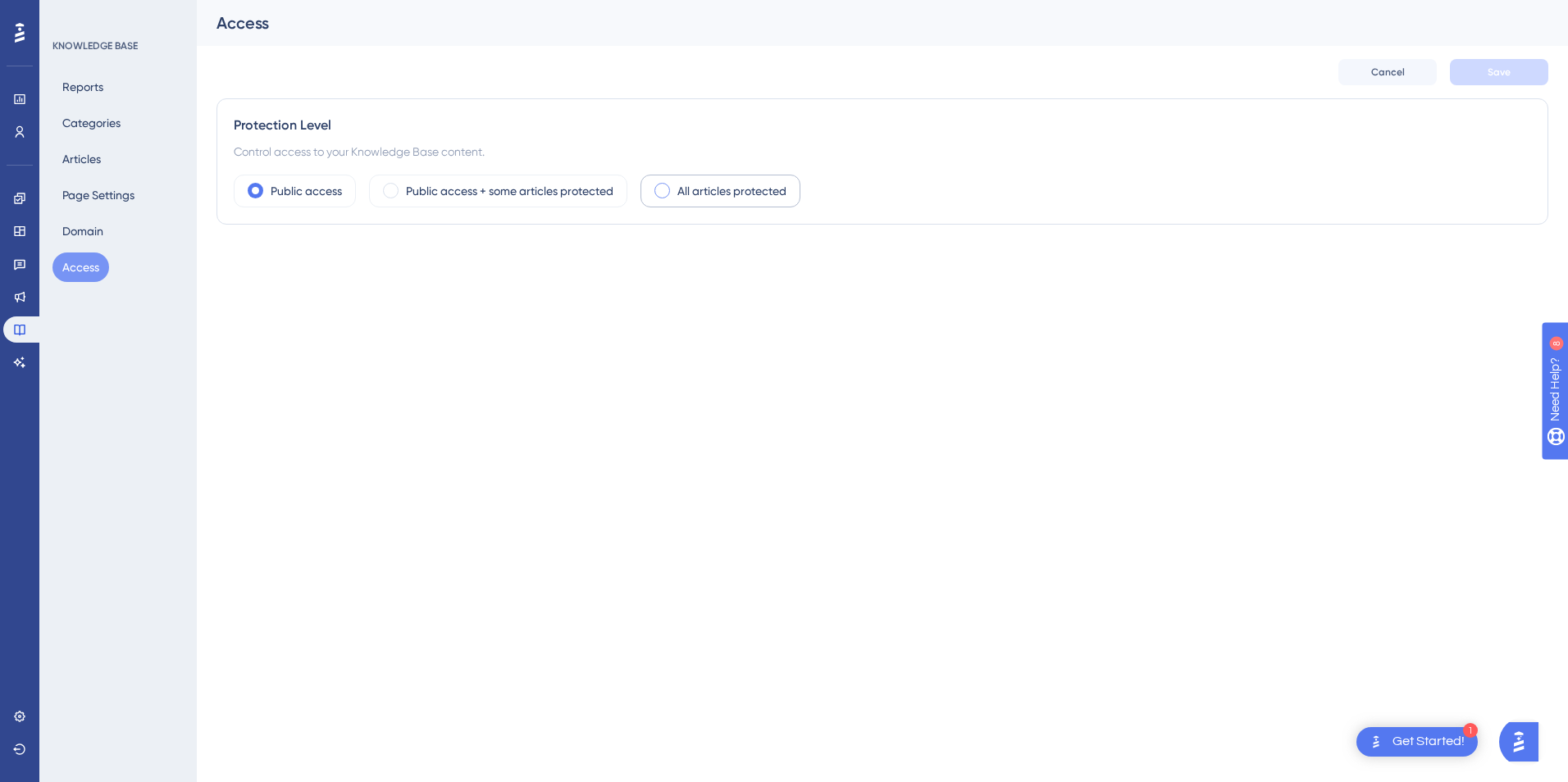
click at [726, 193] on label "All articles protected" at bounding box center [731, 191] width 109 height 20
click at [250, 264] on div at bounding box center [243, 263] width 16 height 16
click at [233, 264] on input "User Identity Verification" at bounding box center [232, 263] width 1 height 1
checkbox input "false"
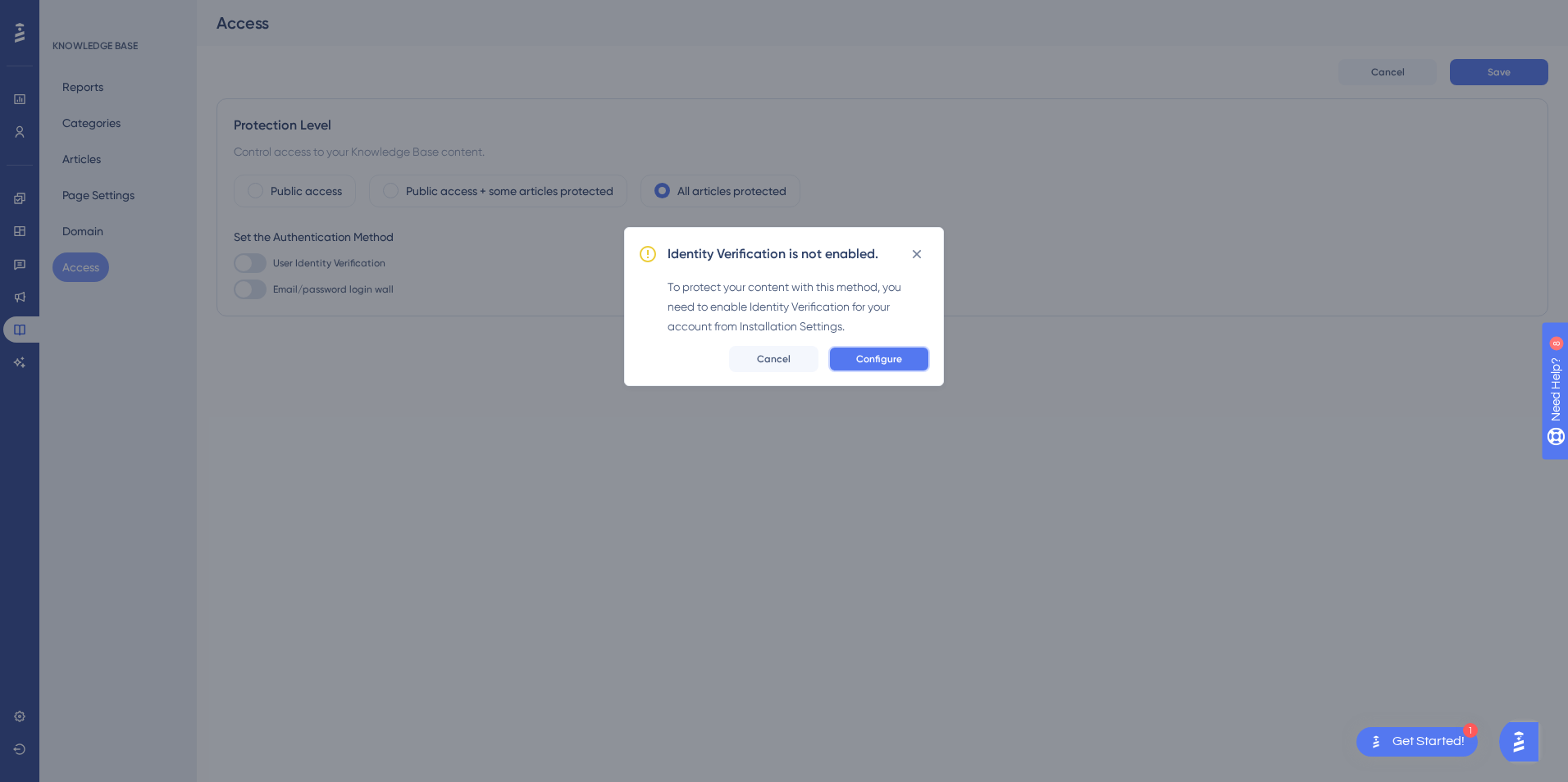
click at [888, 356] on span "Configure" at bounding box center [879, 359] width 46 height 13
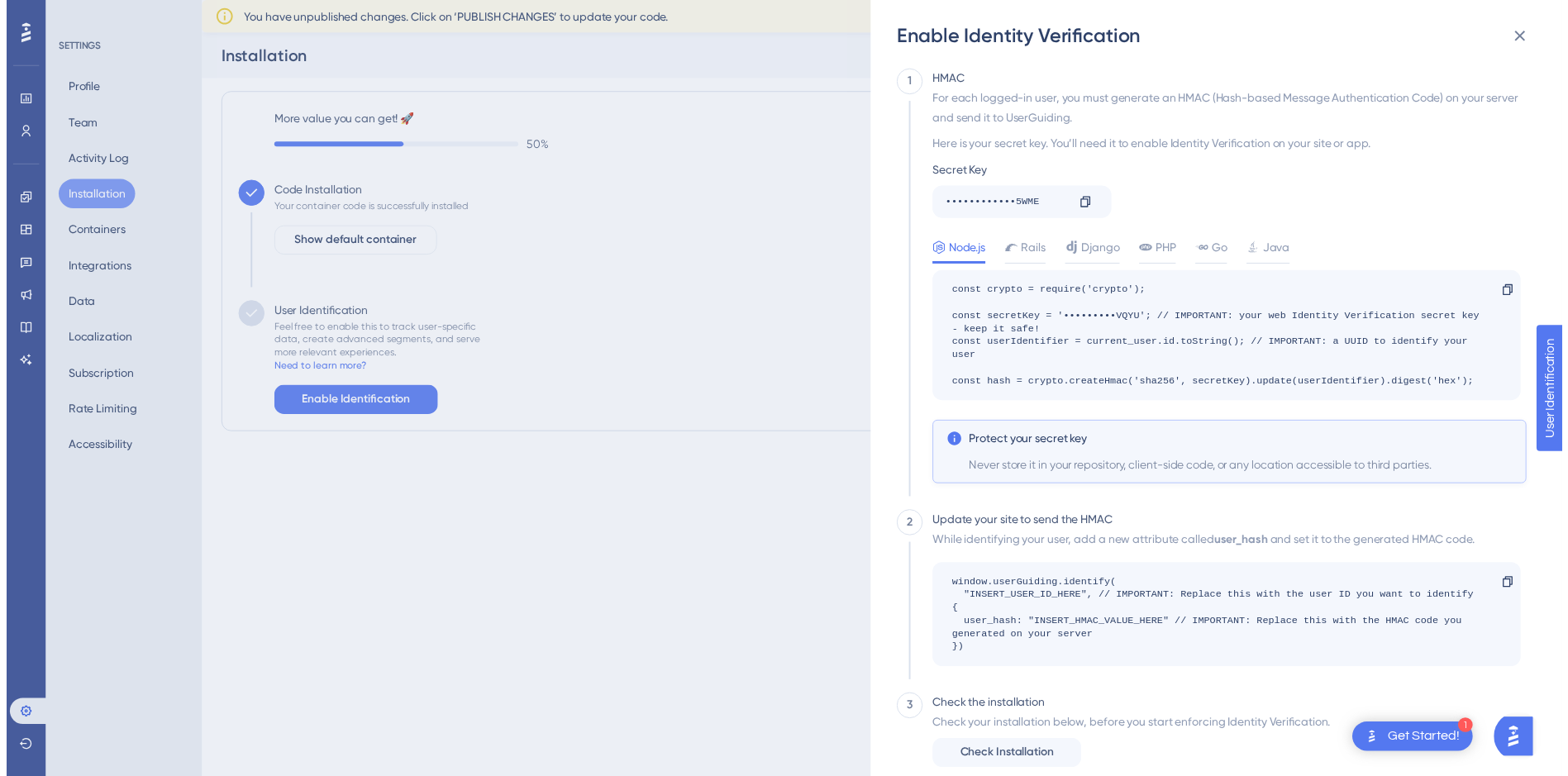
scroll to position [31, 0]
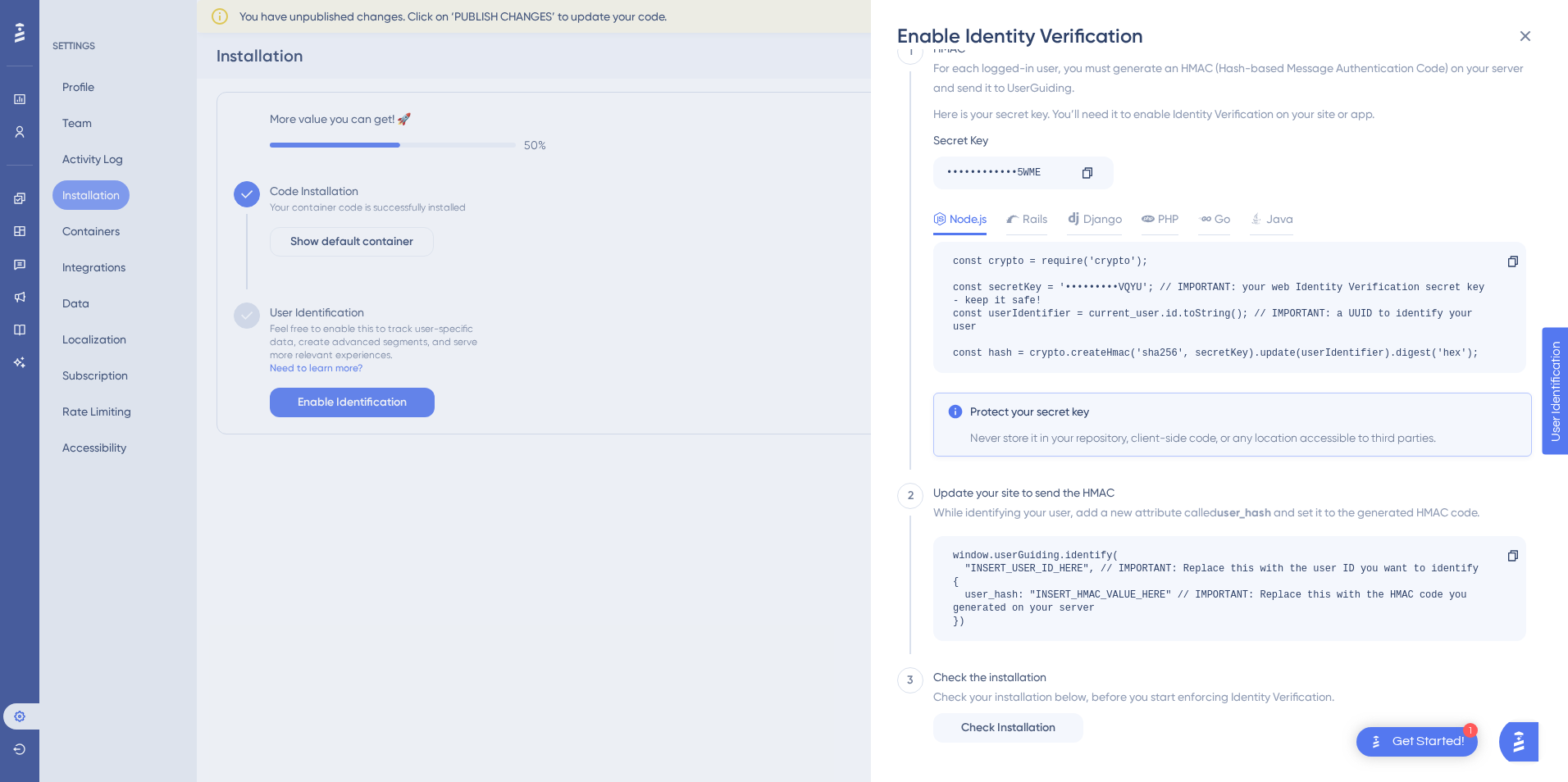
click at [0, 0] on div "Enable Identity Verification 1 HMAC For each logged-in user, you must generate …" at bounding box center [0, 0] width 0 height 0
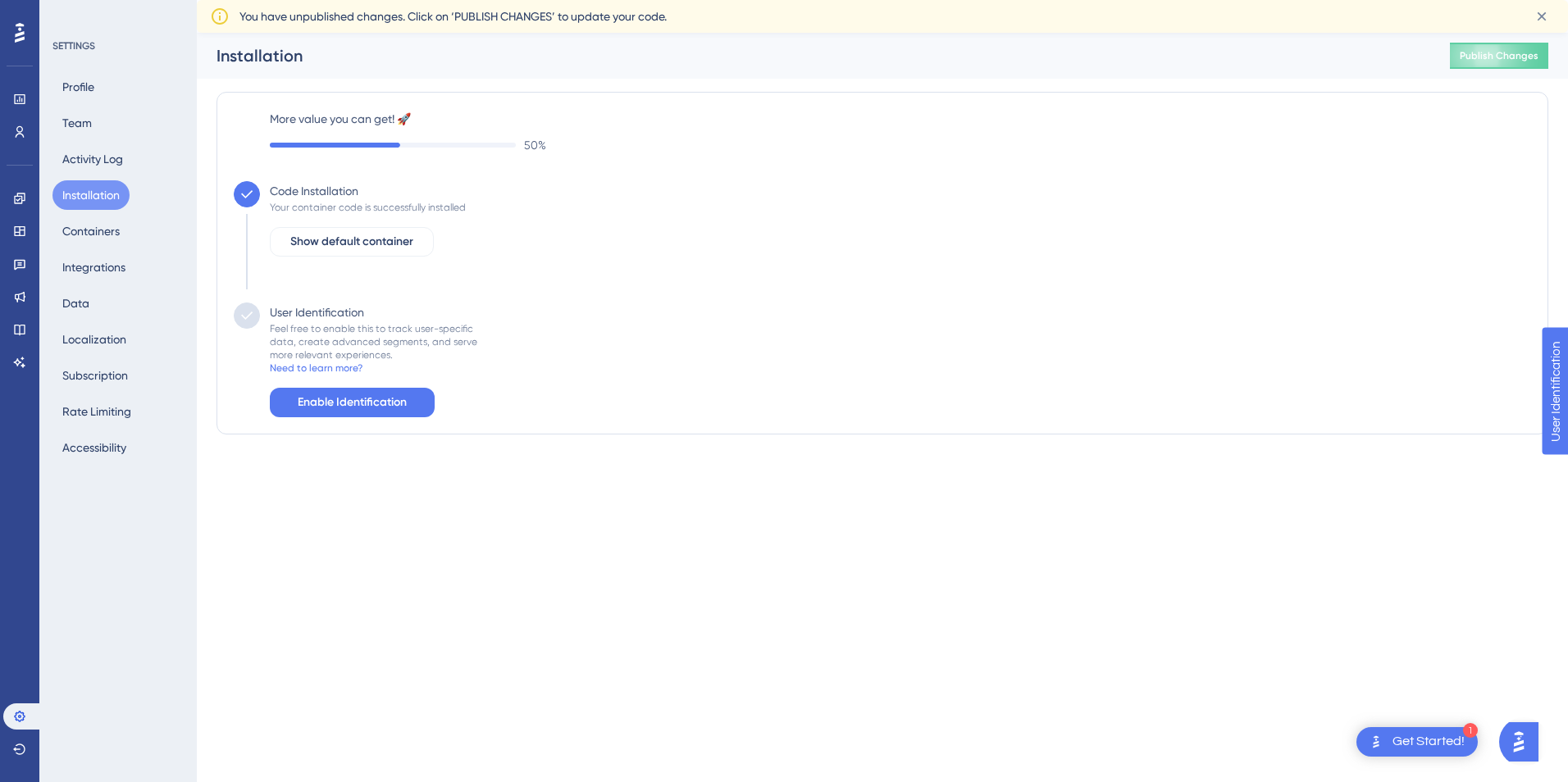
click at [251, 315] on icon at bounding box center [247, 316] width 16 height 16
click at [368, 400] on span "Enable Identification" at bounding box center [352, 403] width 109 height 20
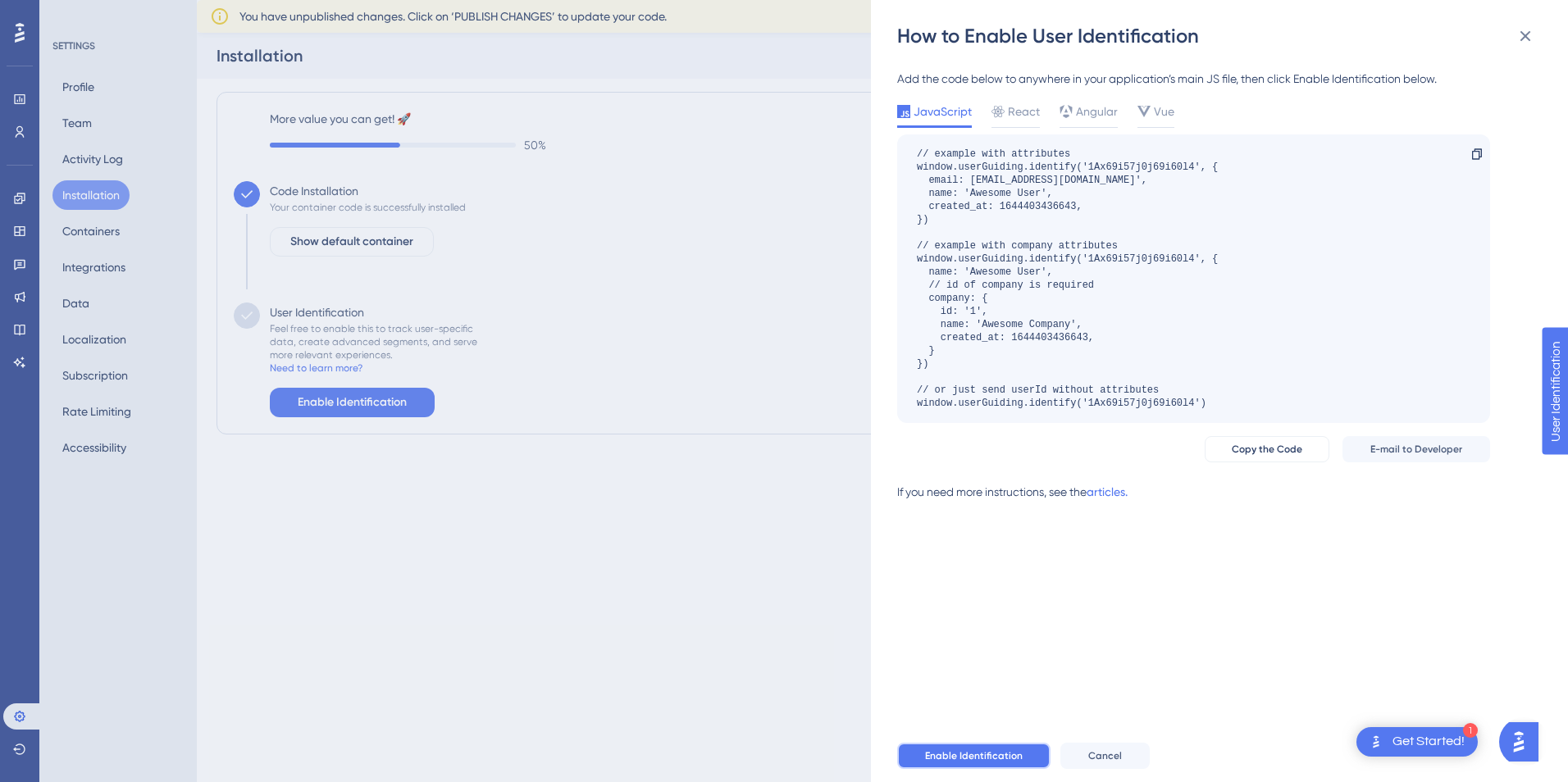
click at [991, 757] on span "Enable Identification" at bounding box center [973, 756] width 98 height 13
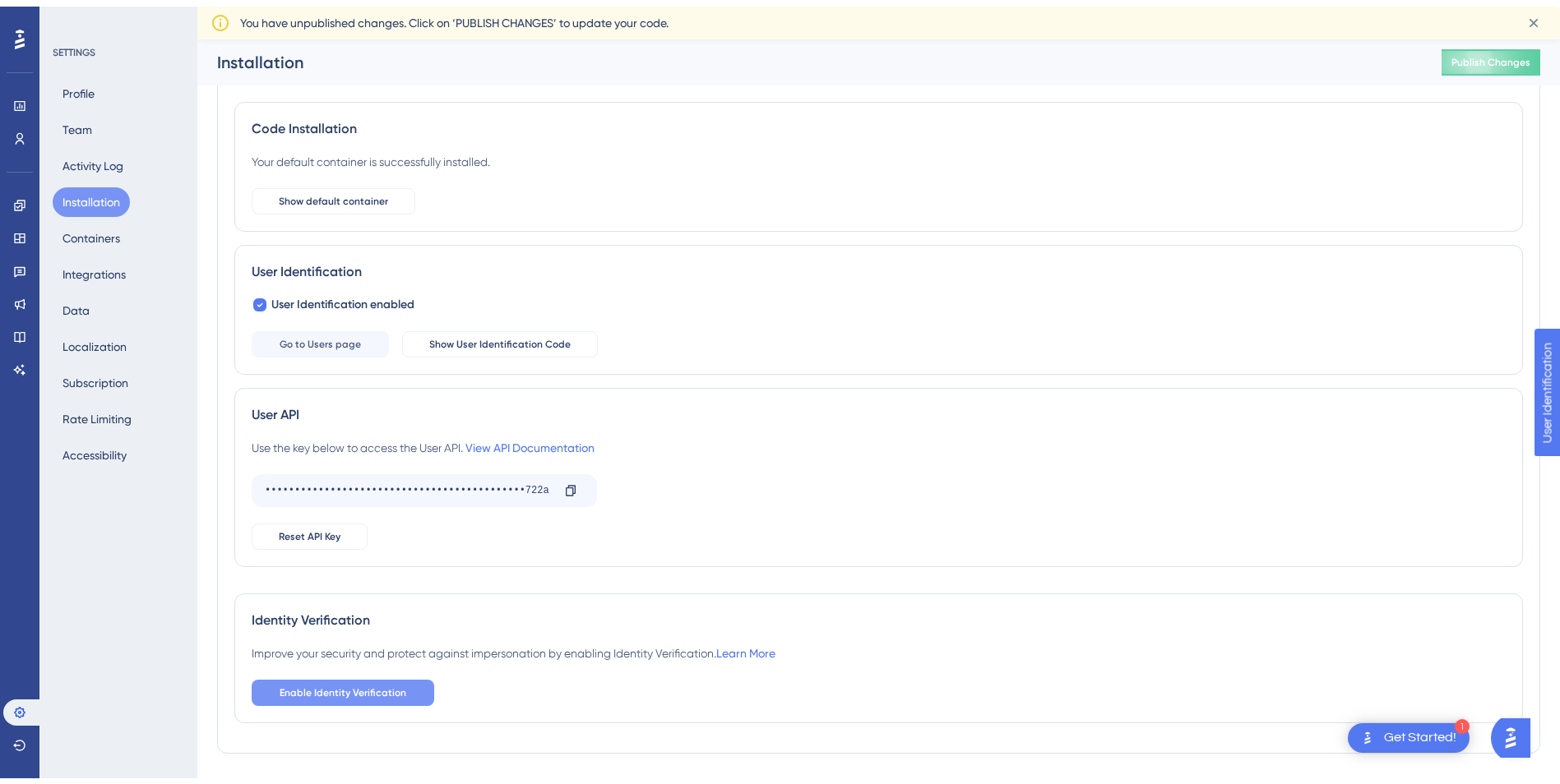
scroll to position [82, 0]
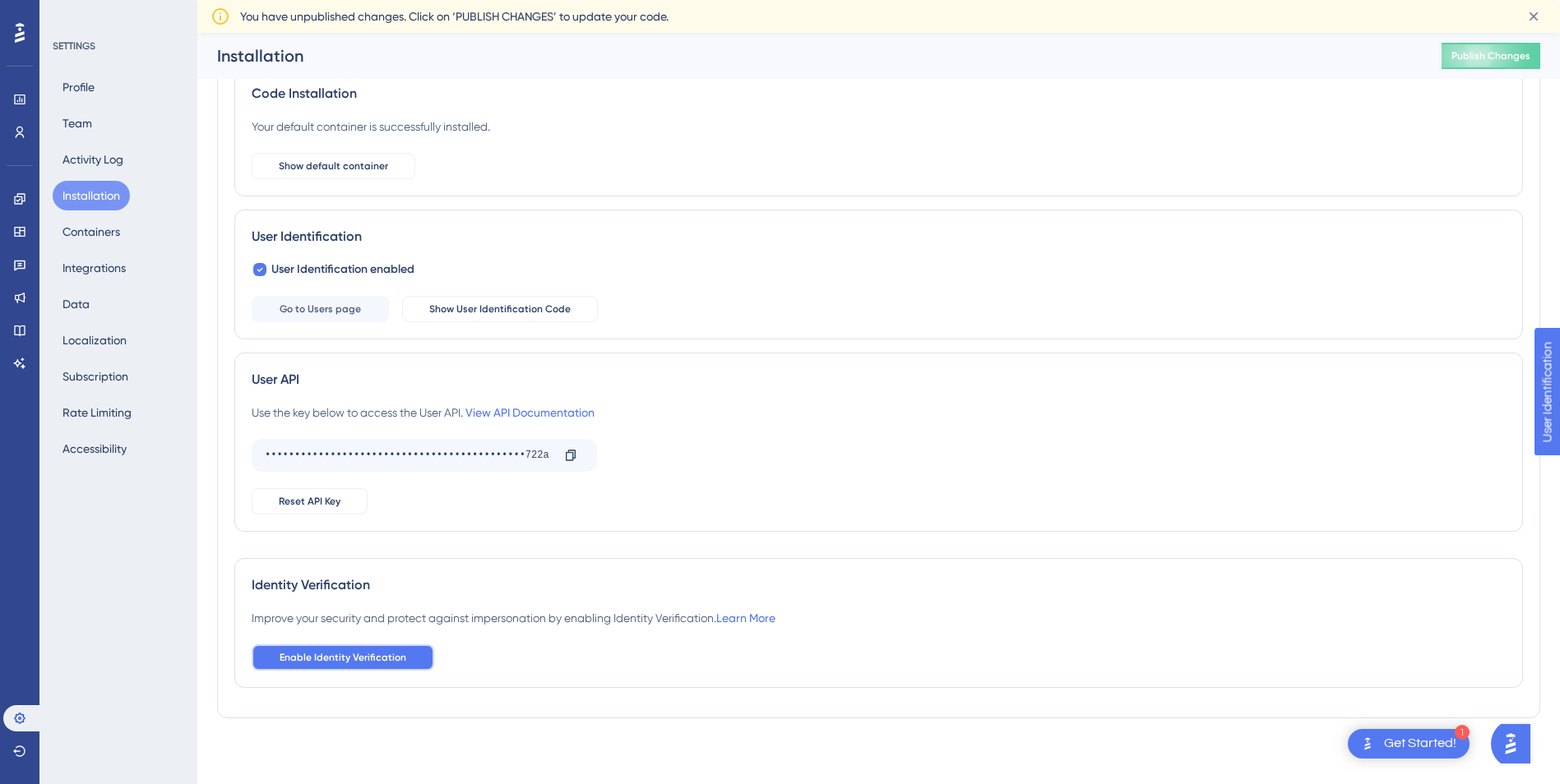
click at [365, 662] on span "Enable Identity Verification" at bounding box center [343, 658] width 127 height 14
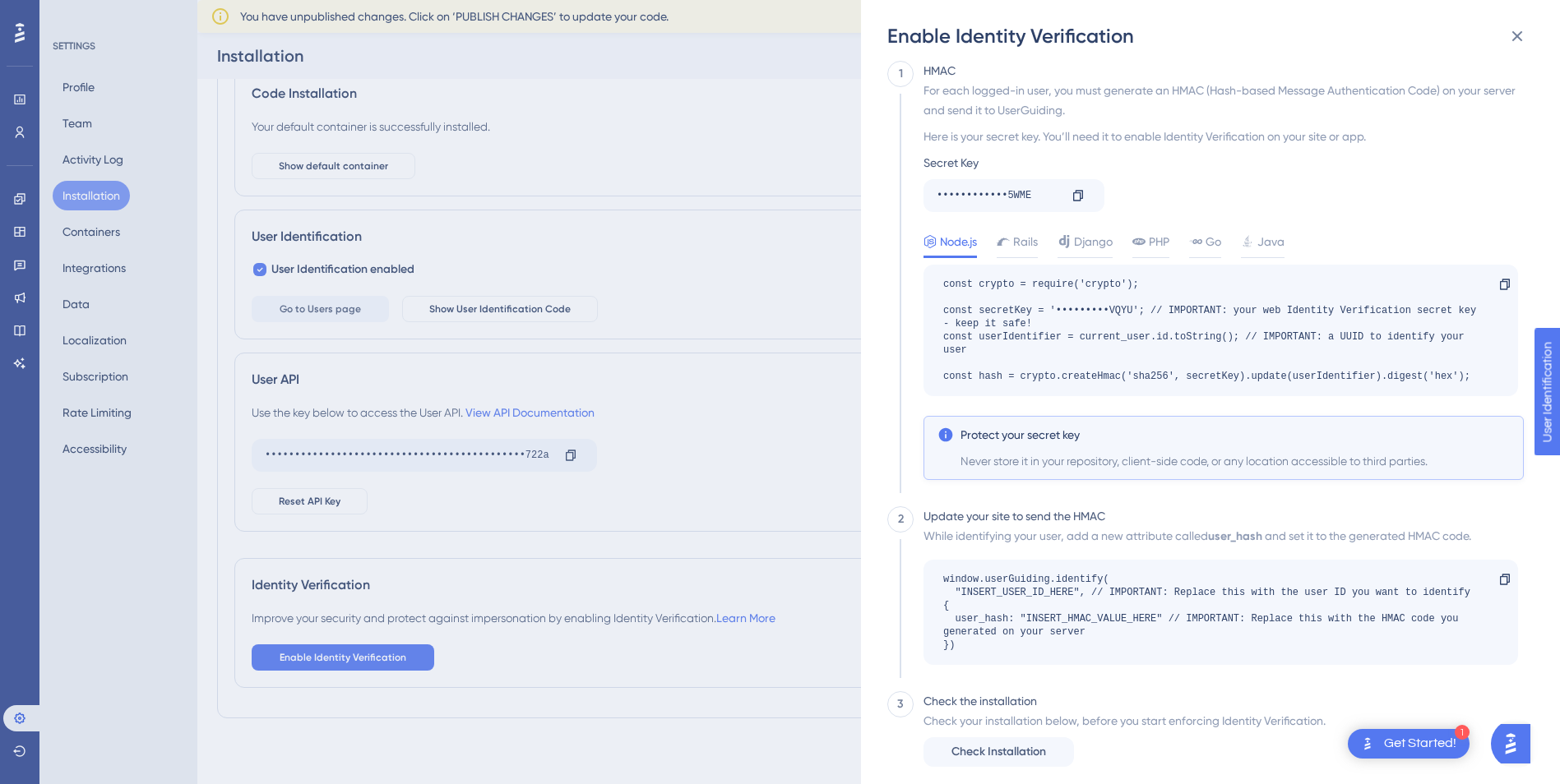
scroll to position [31, 0]
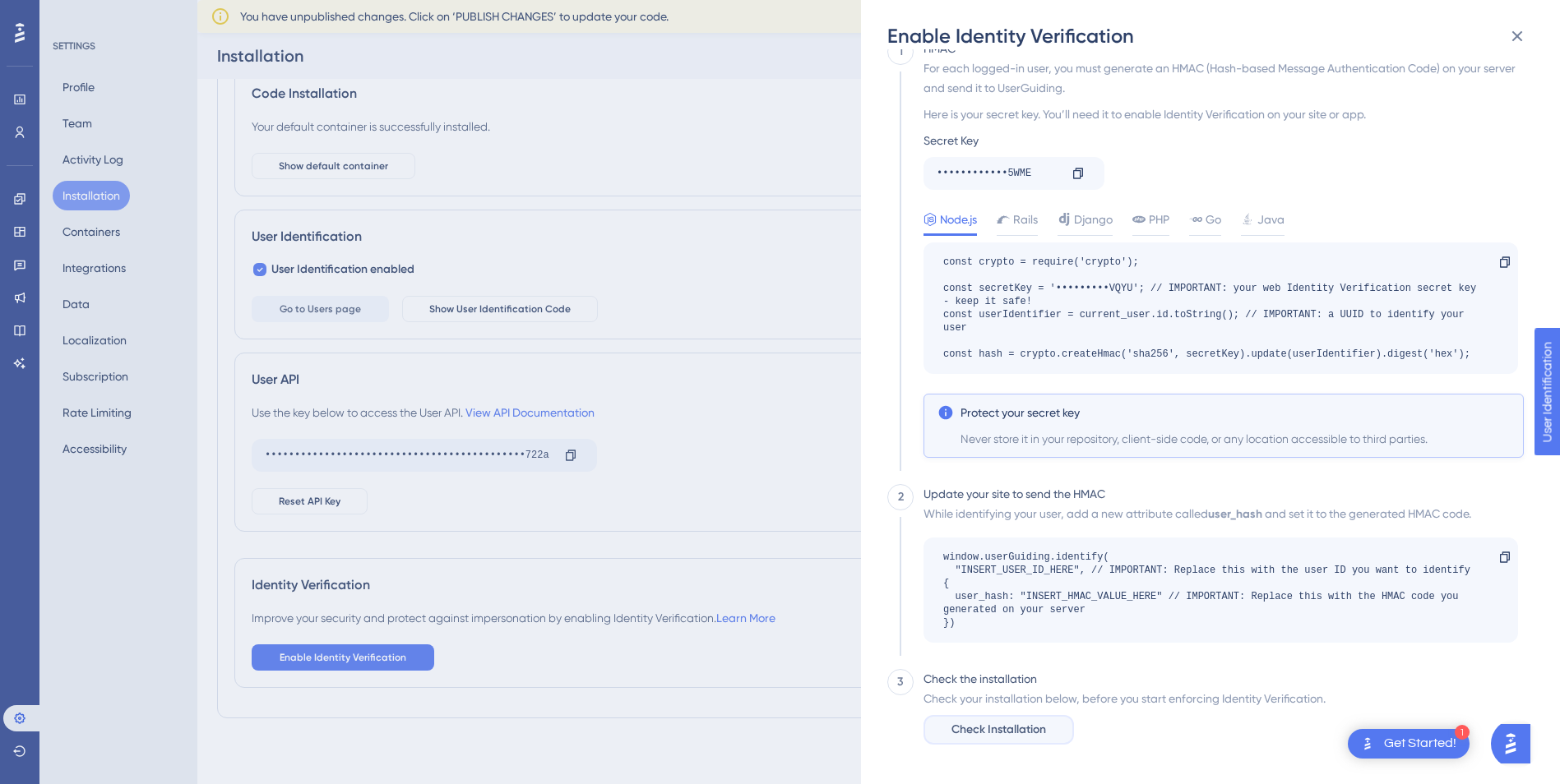
click at [994, 729] on span "Check Installation" at bounding box center [998, 730] width 95 height 20
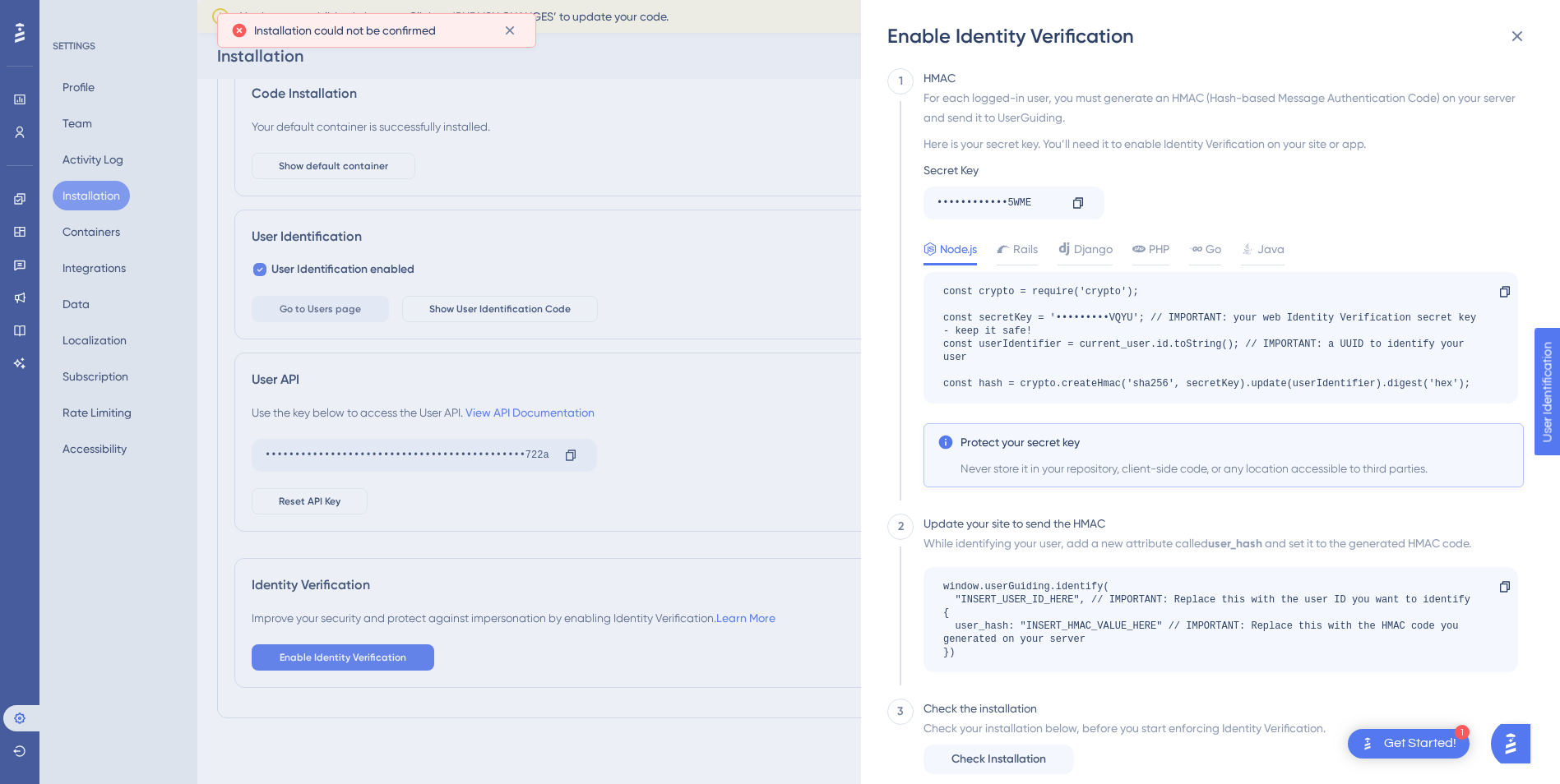
scroll to position [0, 0]
click at [1506, 39] on button at bounding box center [1517, 36] width 33 height 33
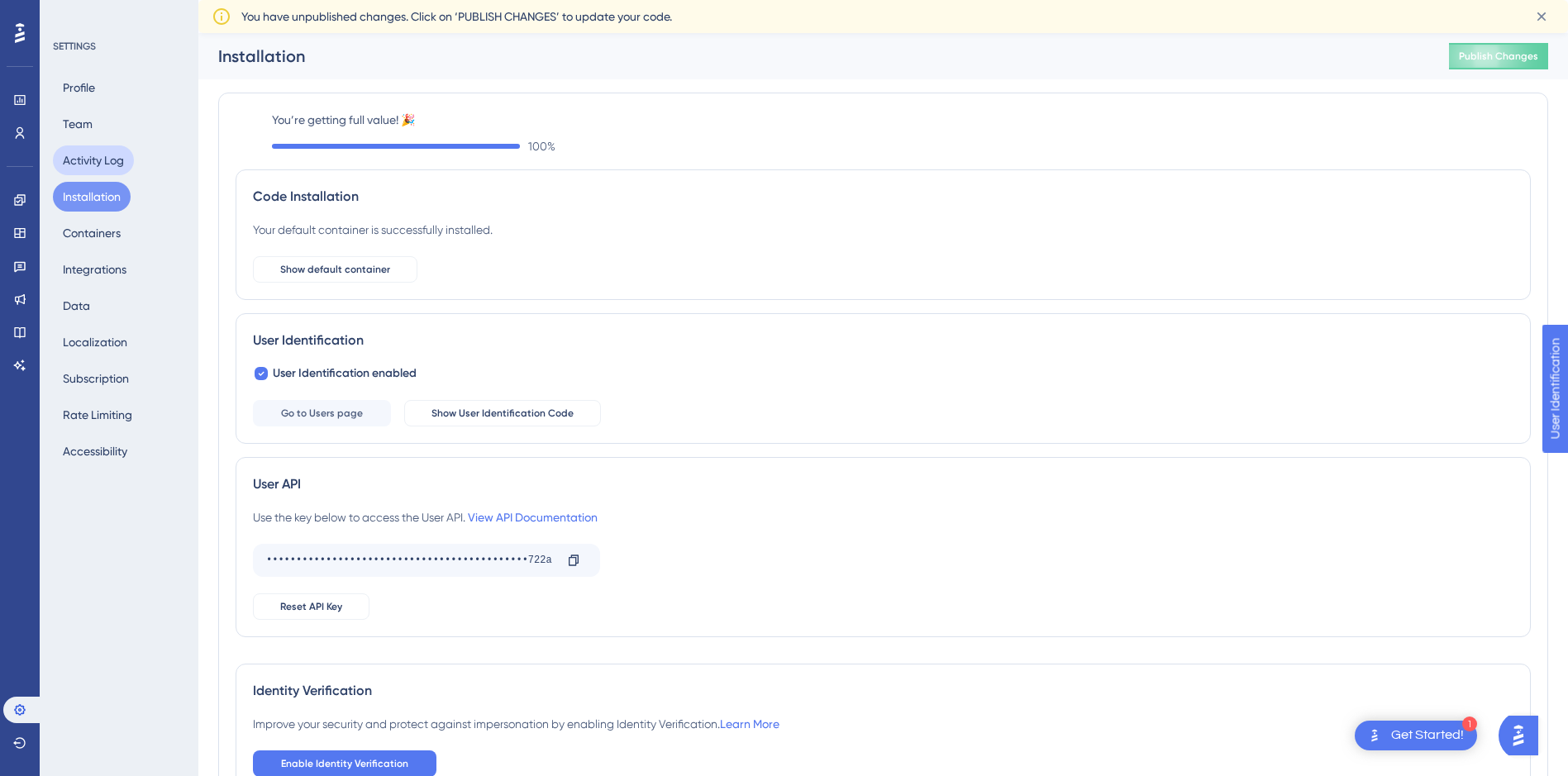
click at [81, 160] on button "Activity Log" at bounding box center [93, 160] width 81 height 30
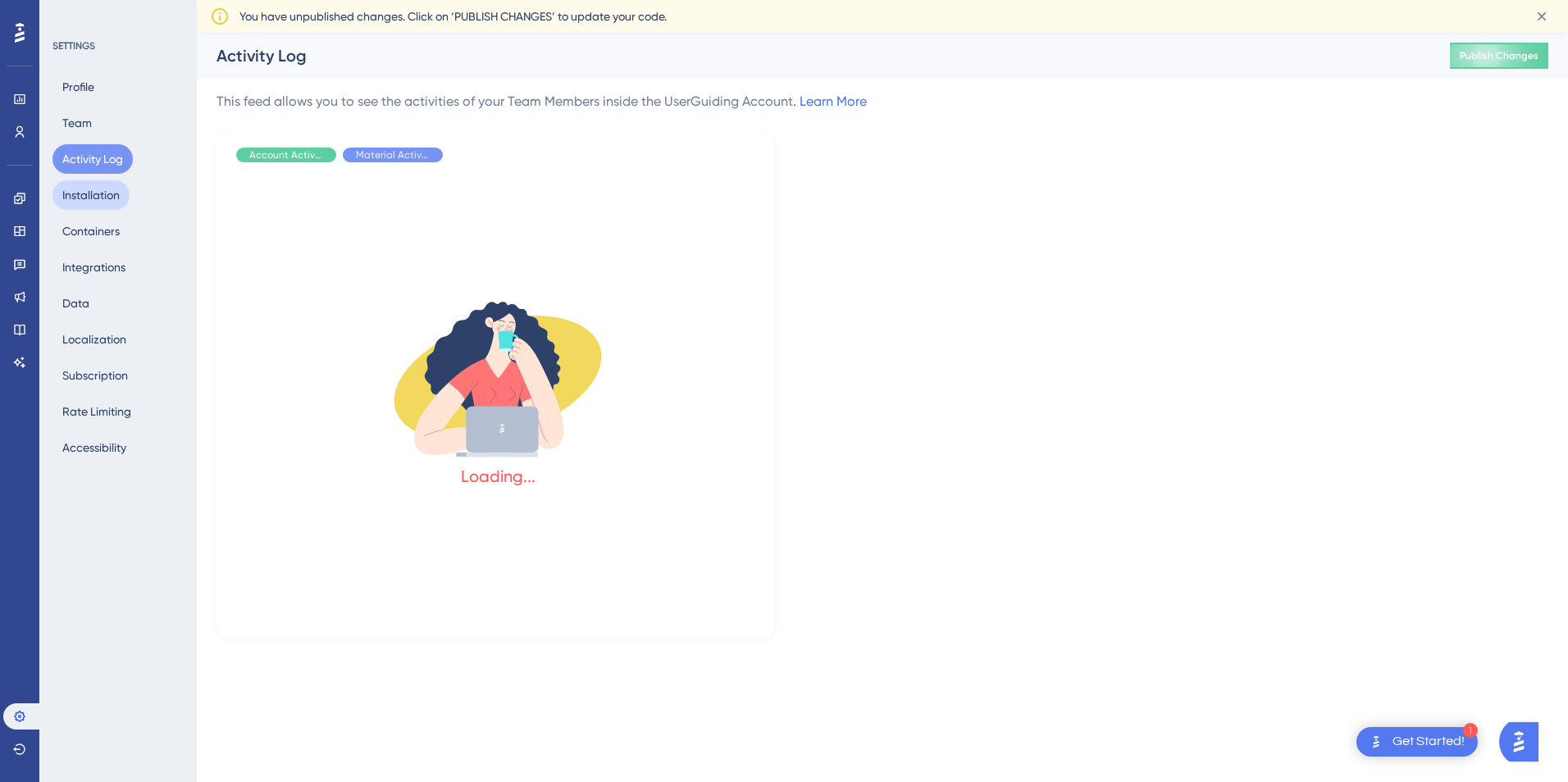
click at [97, 195] on button "Installation" at bounding box center [91, 195] width 77 height 30
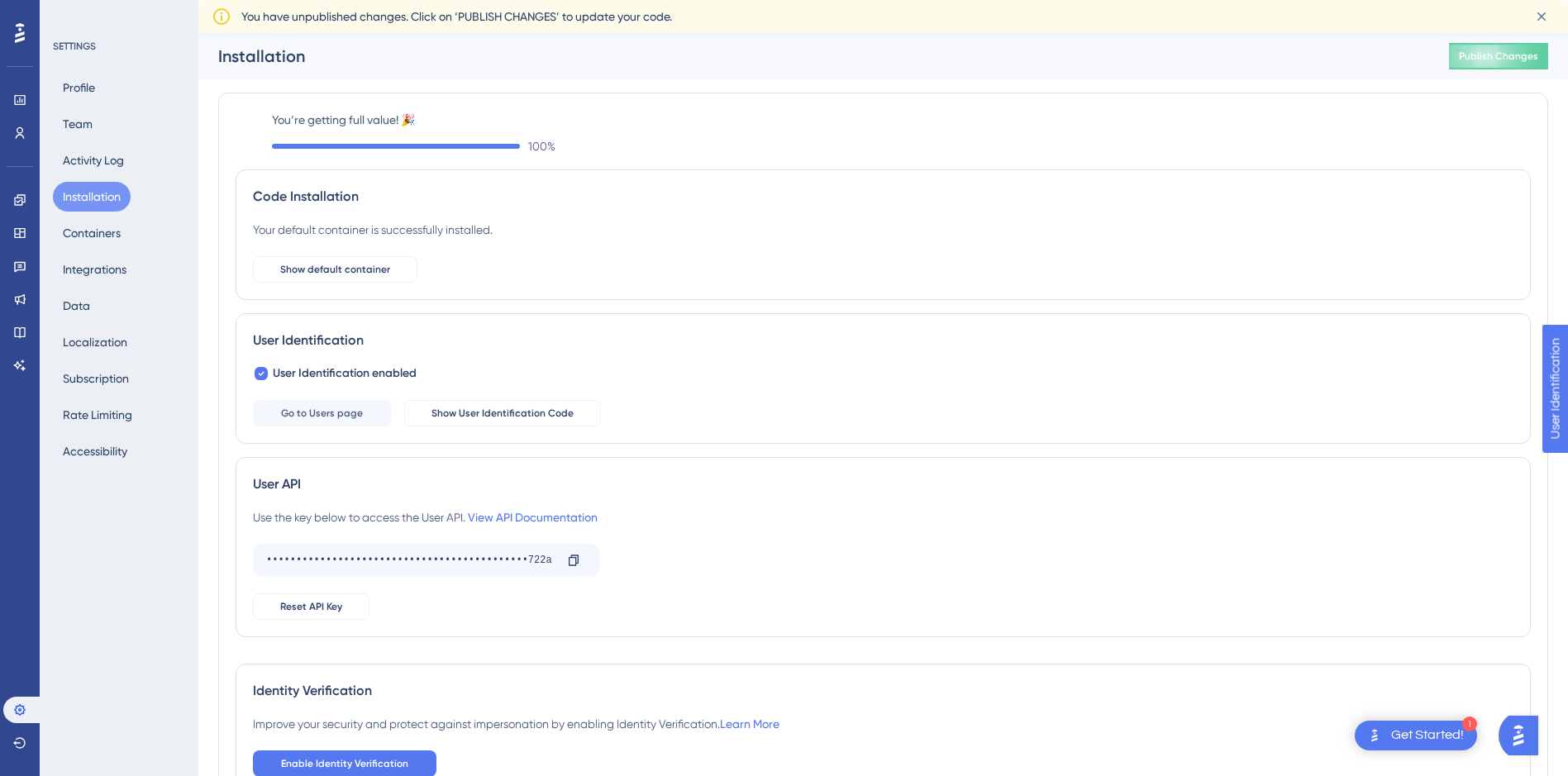
click at [527, 19] on span "You have unpublished changes. Click on ‘PUBLISH CHANGES’ to update your code." at bounding box center [457, 16] width 431 height 20
click at [13, 335] on link at bounding box center [20, 332] width 33 height 26
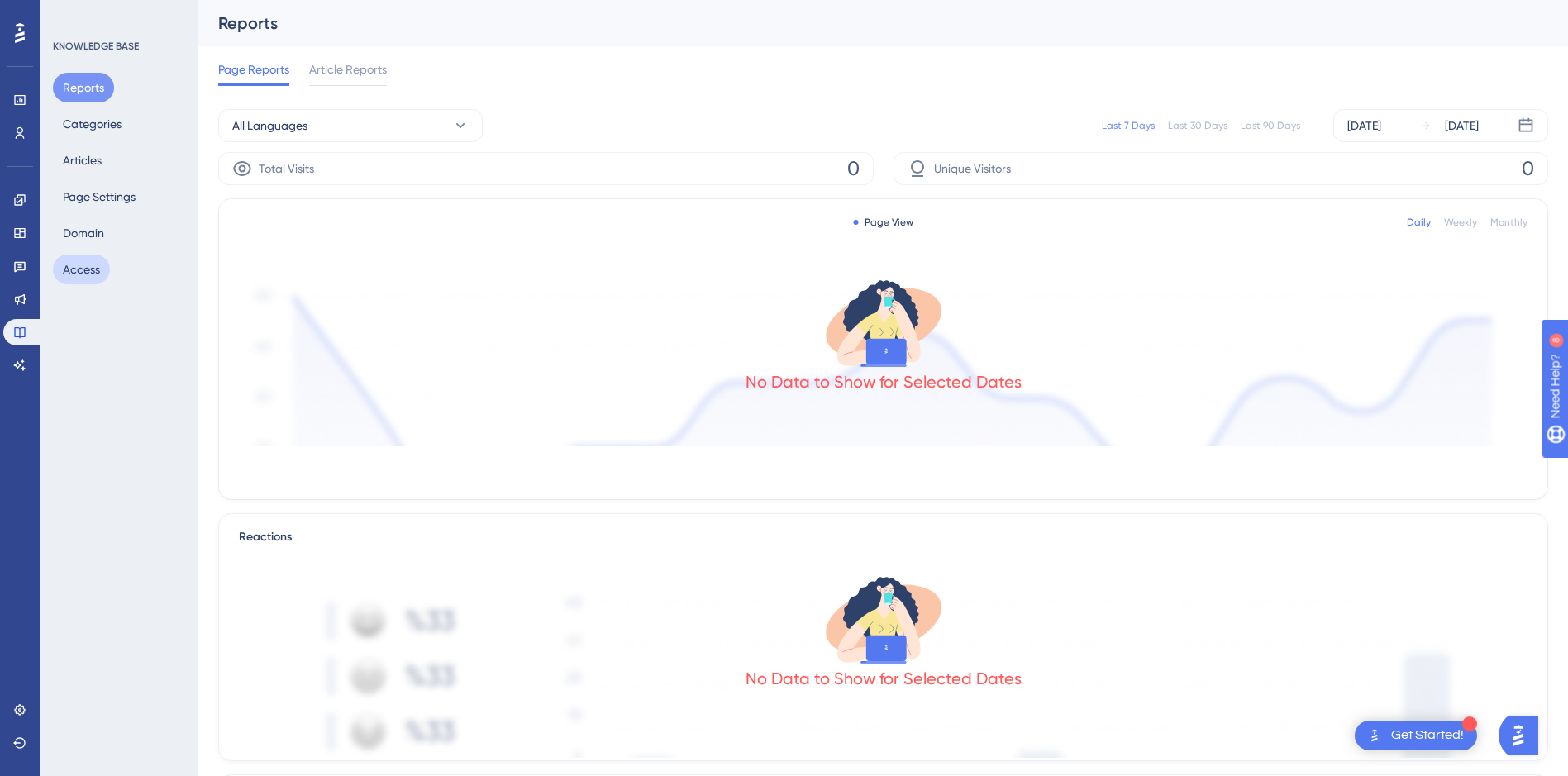
click at [100, 262] on button "Access" at bounding box center [81, 269] width 57 height 30
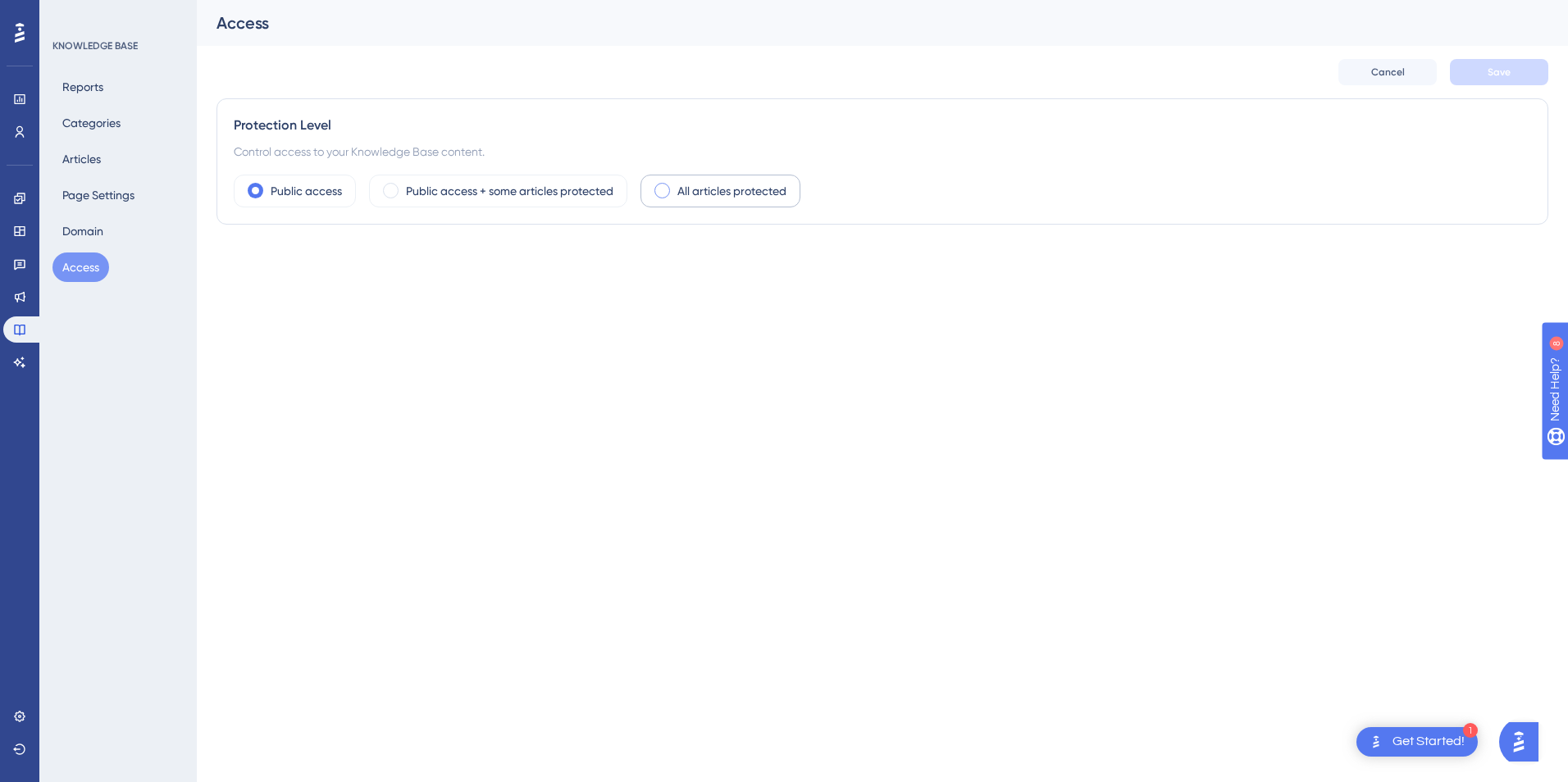
click at [703, 183] on label "All articles protected" at bounding box center [731, 191] width 109 height 20
click at [373, 255] on label "User Identity Verification" at bounding box center [309, 263] width 152 height 20
click at [233, 263] on input "User Identity Verification" at bounding box center [232, 263] width 1 height 1
checkbox input "false"
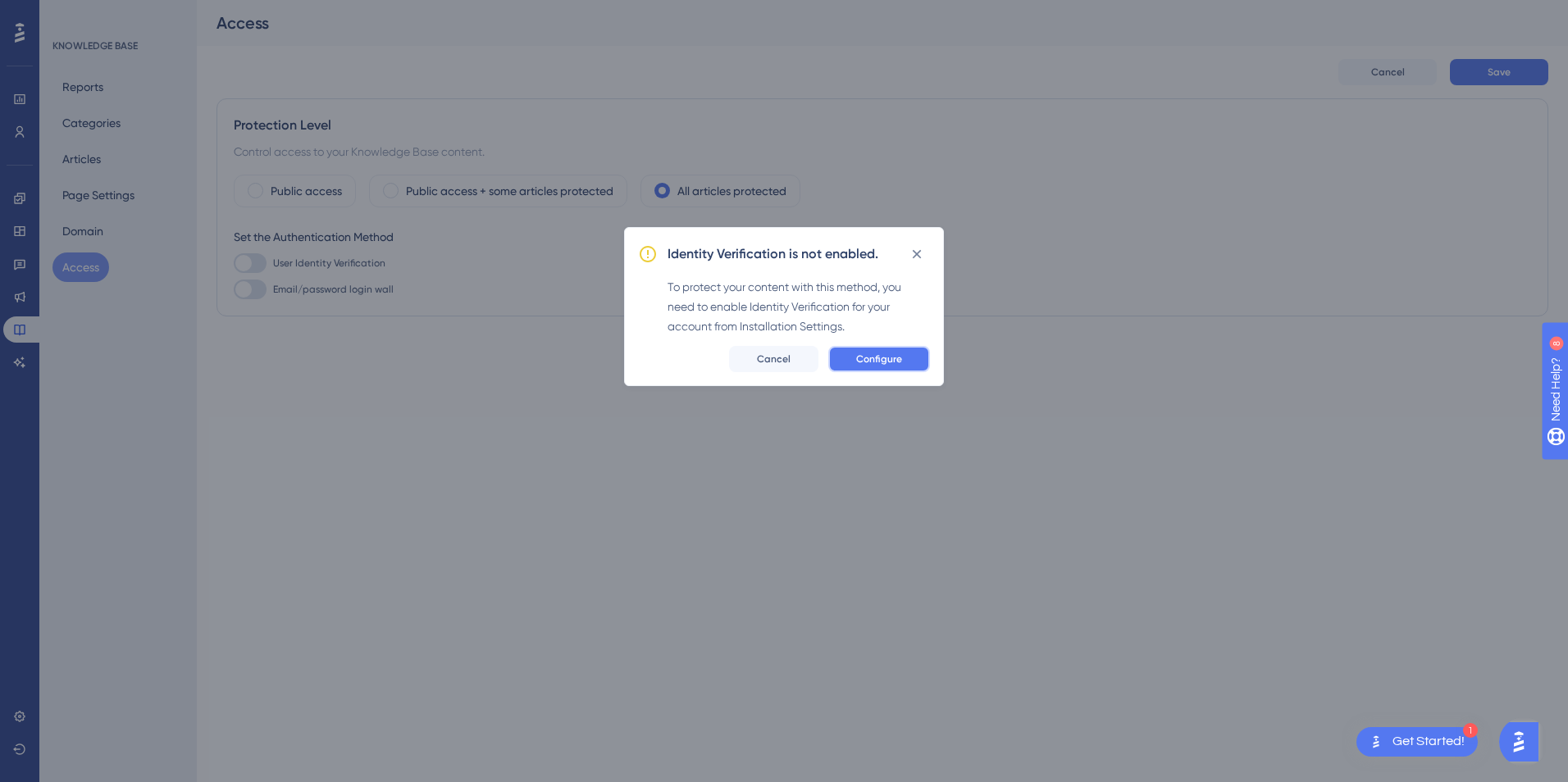
click at [887, 365] on span "Configure" at bounding box center [879, 359] width 46 height 13
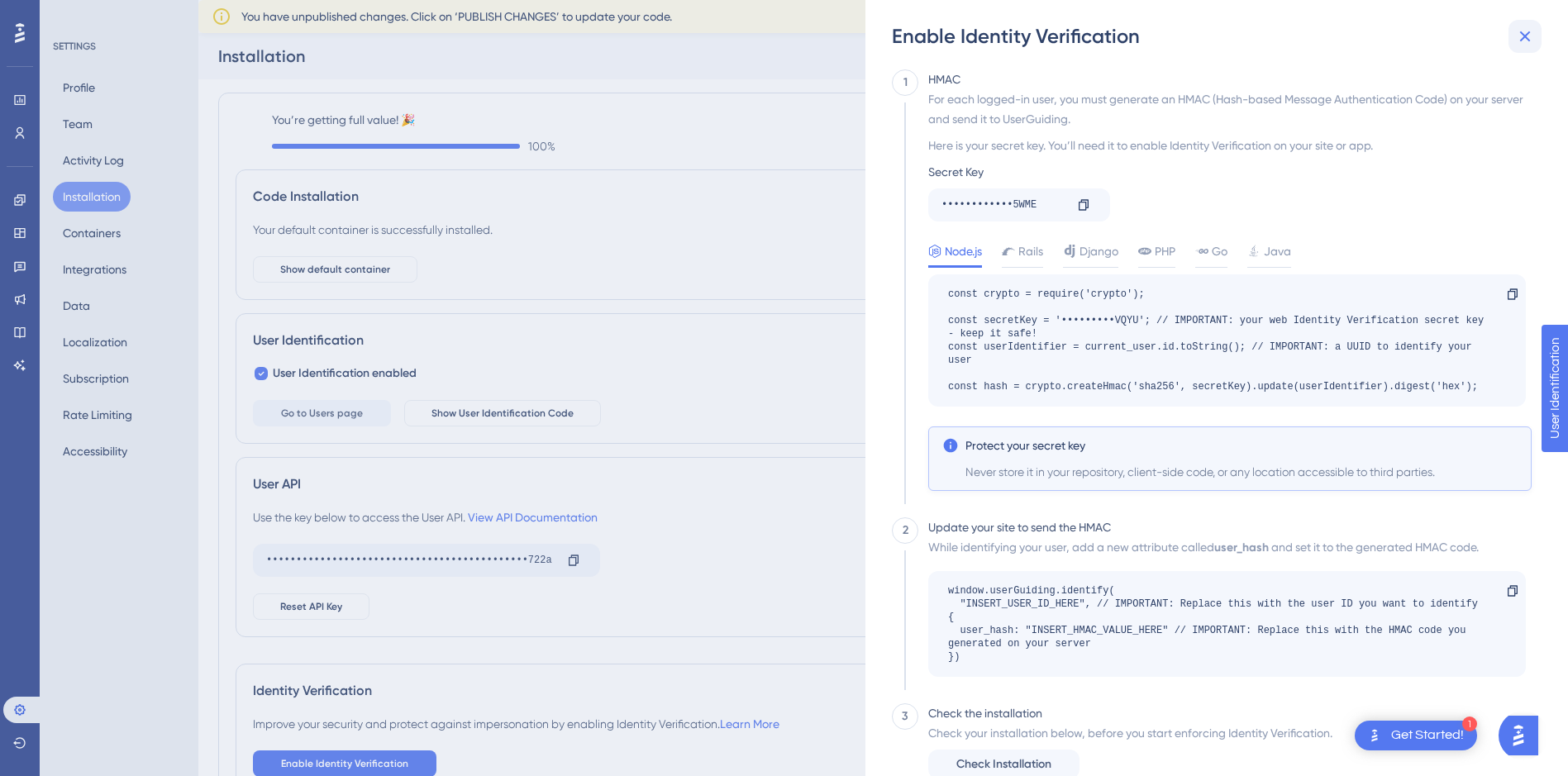
click at [1520, 36] on icon at bounding box center [1525, 36] width 20 height 20
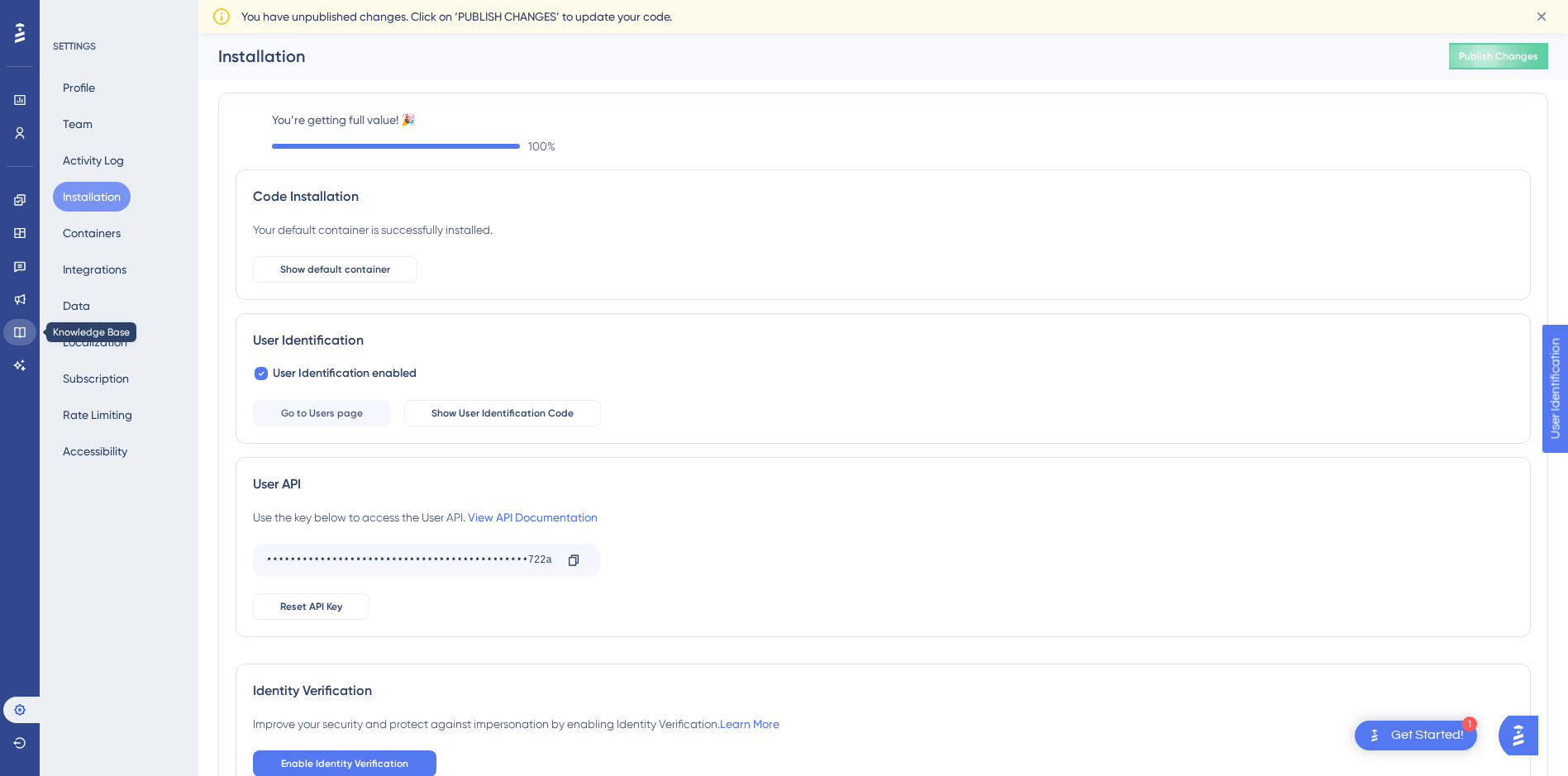
click at [19, 331] on icon at bounding box center [20, 332] width 14 height 14
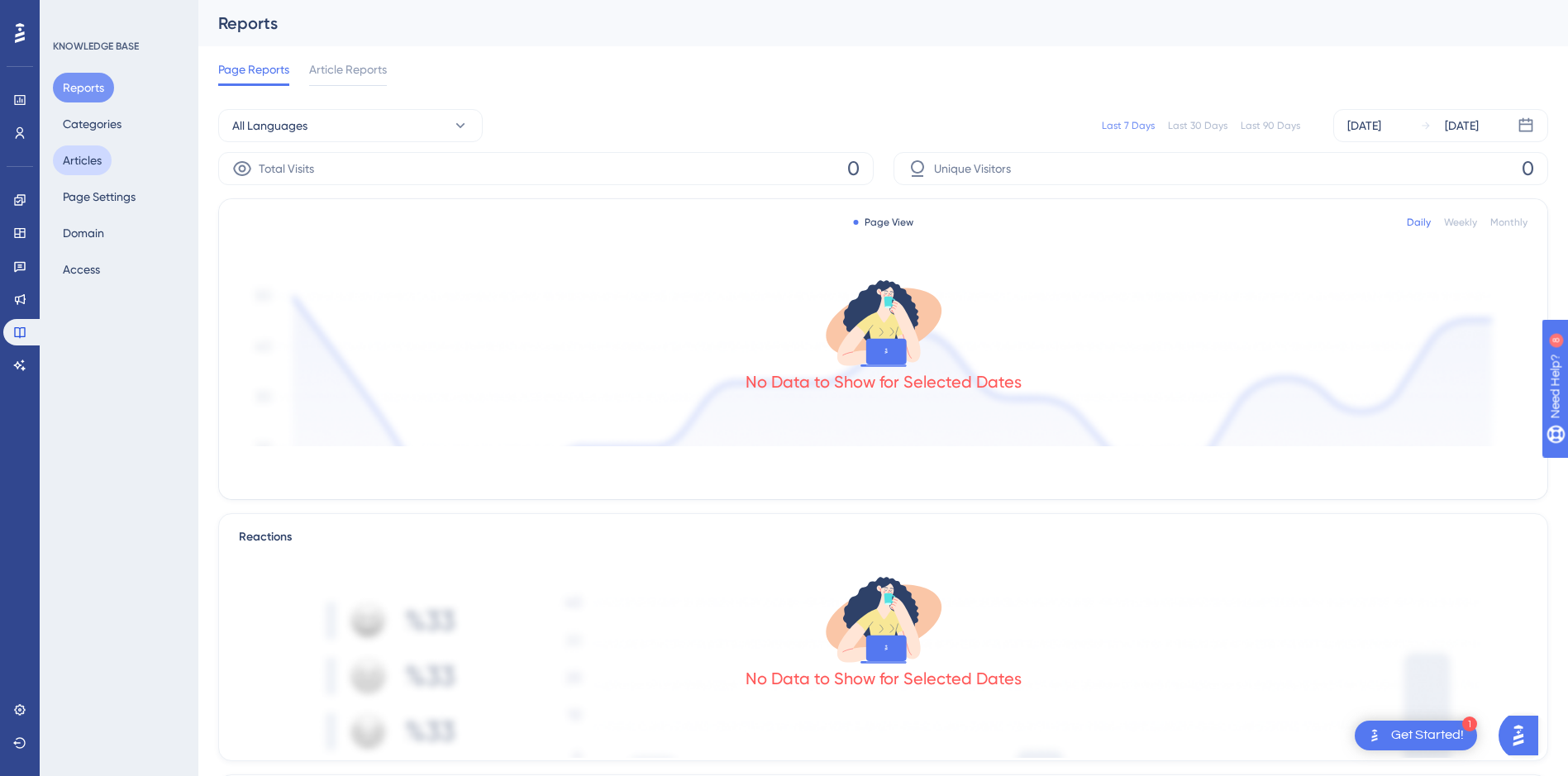
click at [100, 152] on button "Articles" at bounding box center [81, 160] width 59 height 30
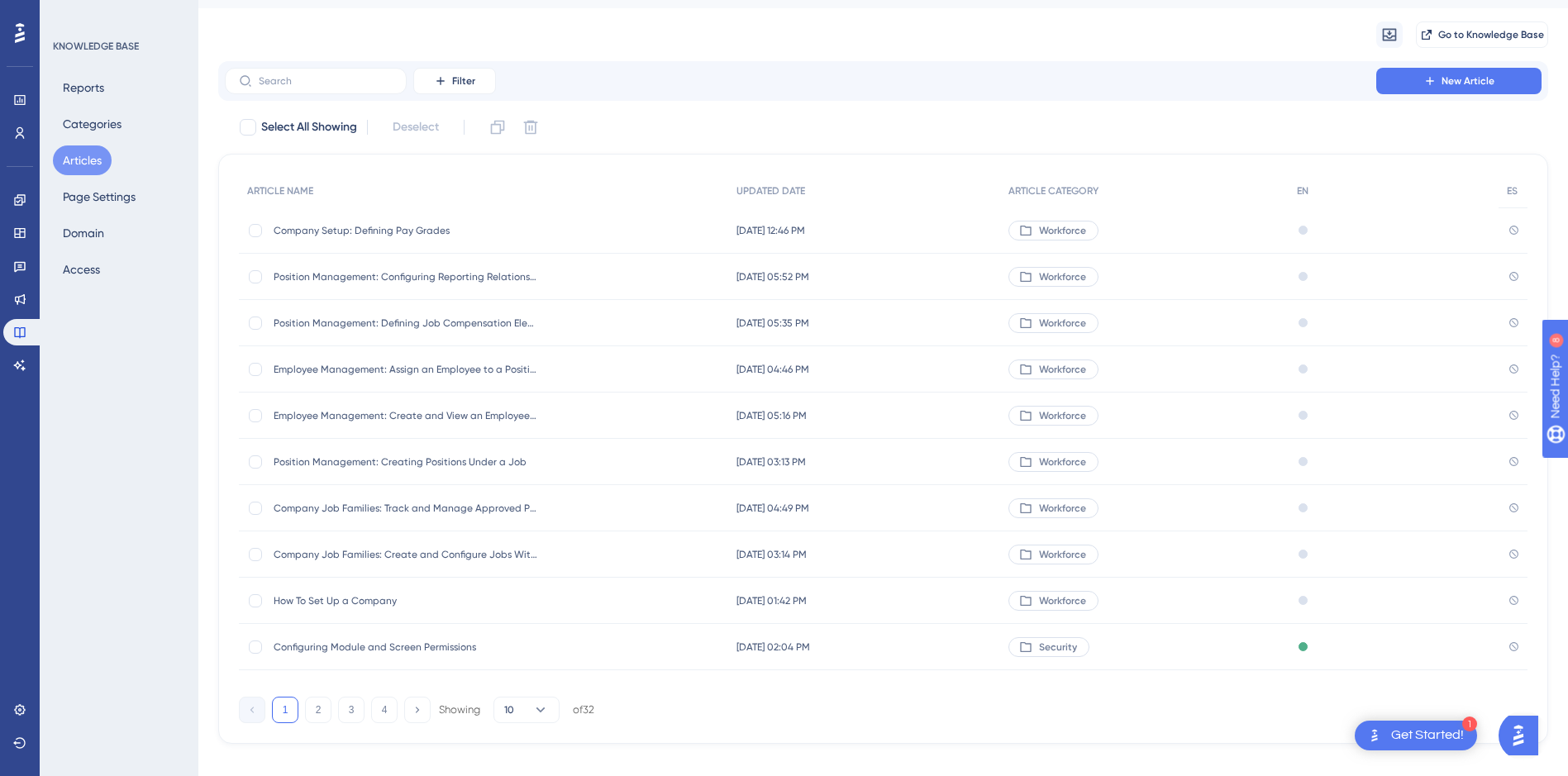
scroll to position [59, 0]
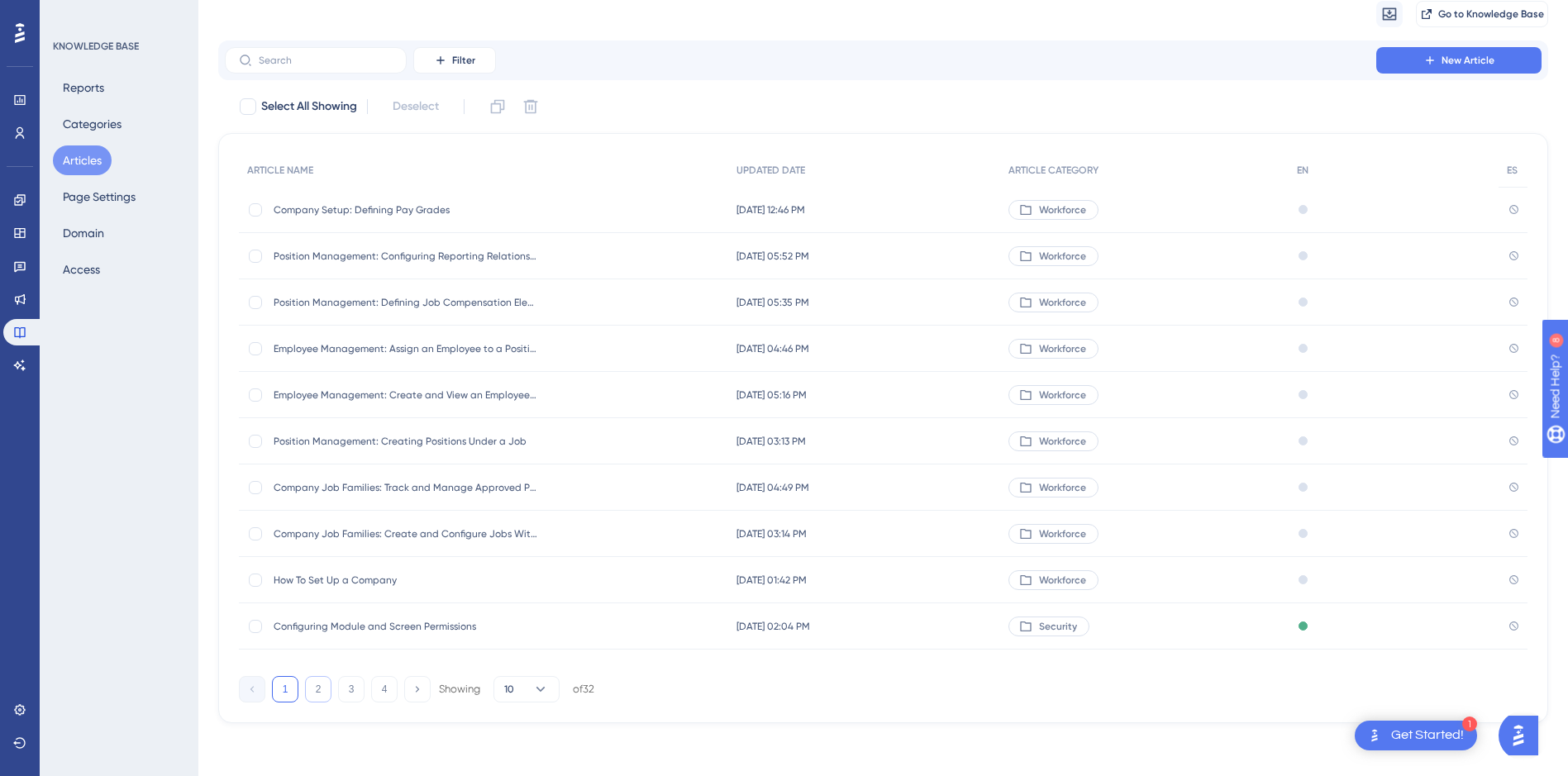
click at [319, 686] on button "2" at bounding box center [318, 688] width 26 height 26
click at [351, 687] on button "3" at bounding box center [351, 688] width 26 height 26
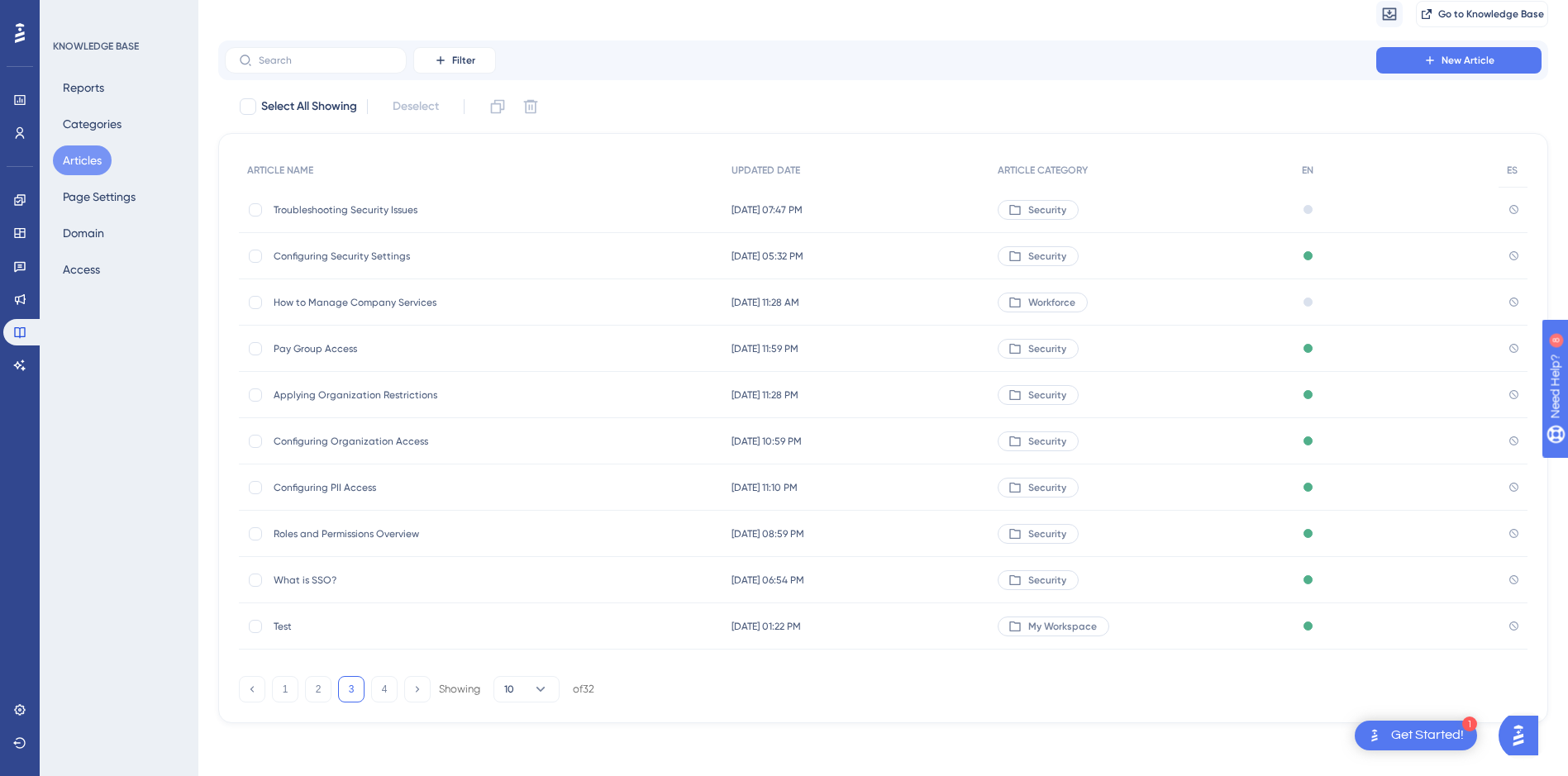
click at [363, 254] on span "Configuring Security Settings" at bounding box center [405, 256] width 264 height 14
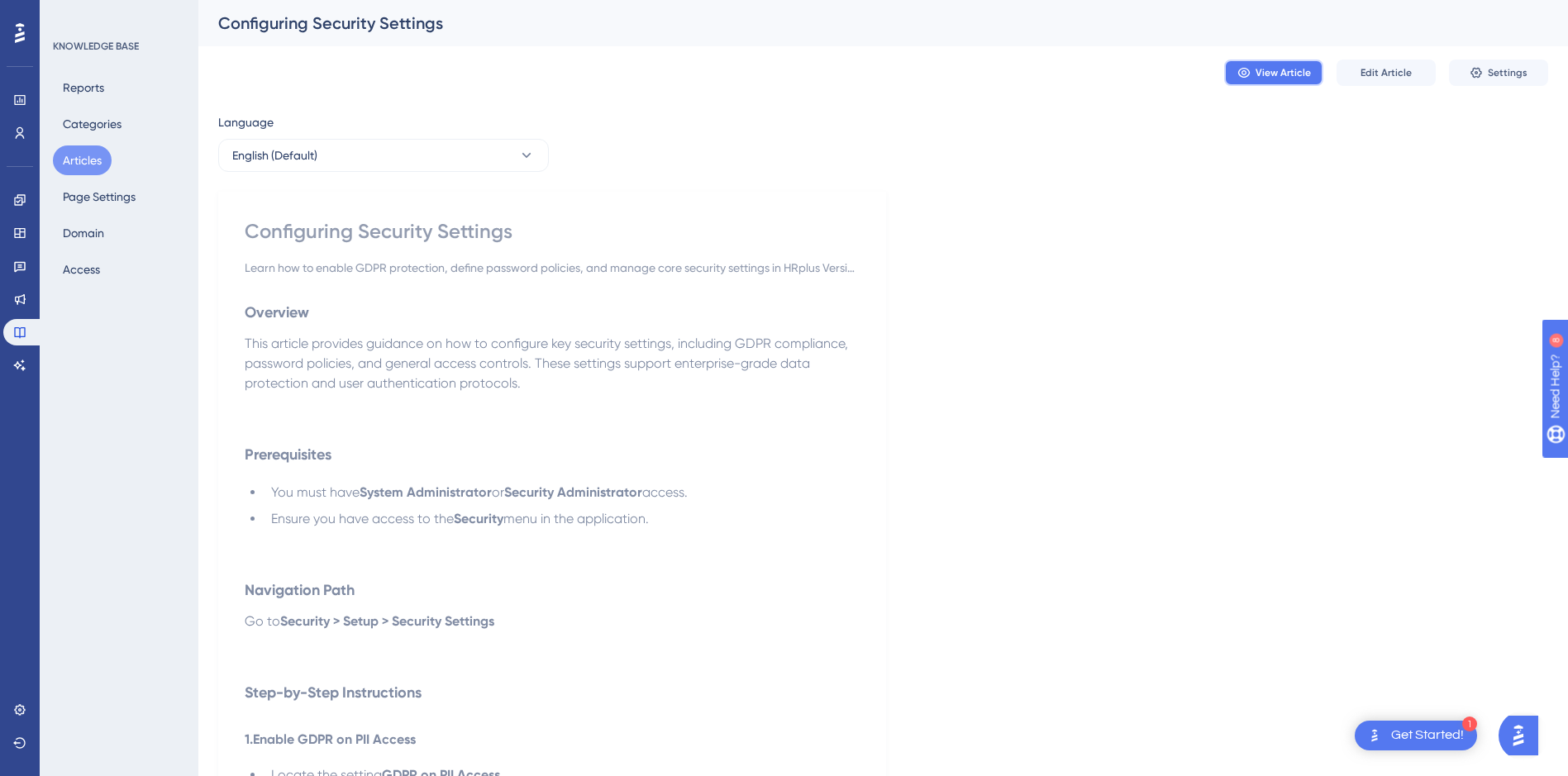
click at [1287, 63] on button "View Article" at bounding box center [1274, 72] width 100 height 26
click at [1383, 63] on button "Edit Article" at bounding box center [1386, 72] width 100 height 26
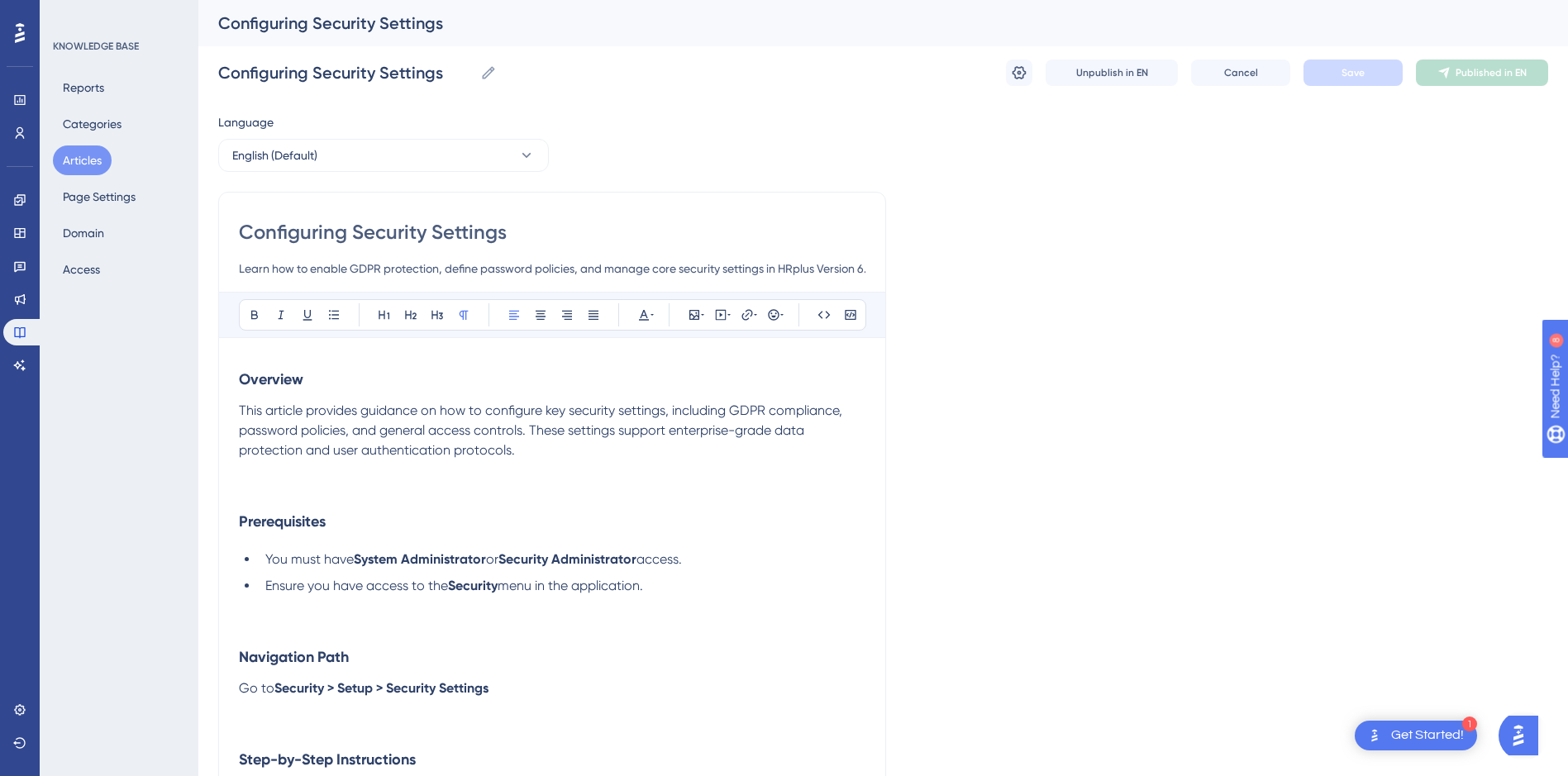
scroll to position [1024, 0]
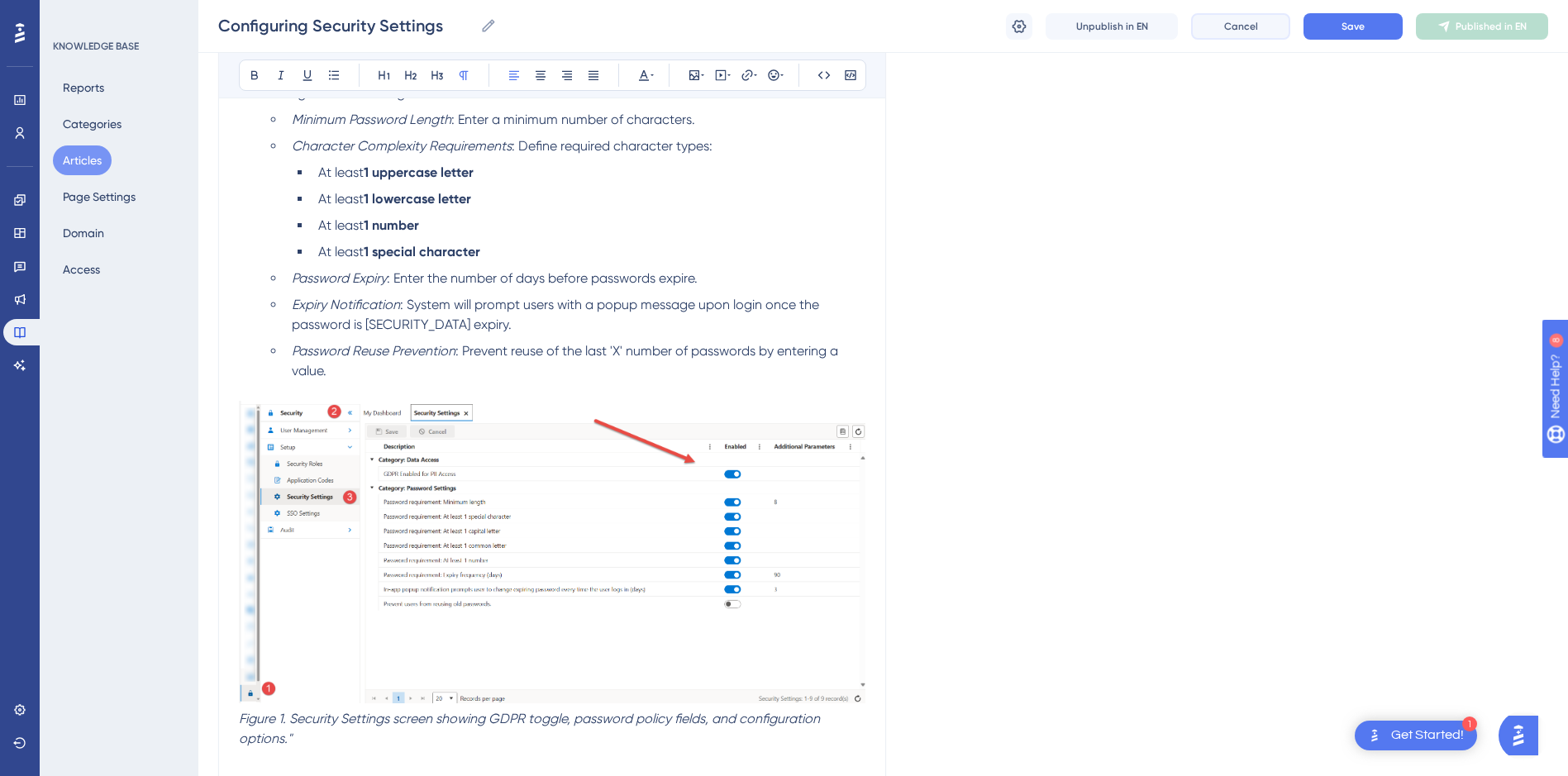
click at [1256, 23] on span "Cancel" at bounding box center [1240, 26] width 33 height 14
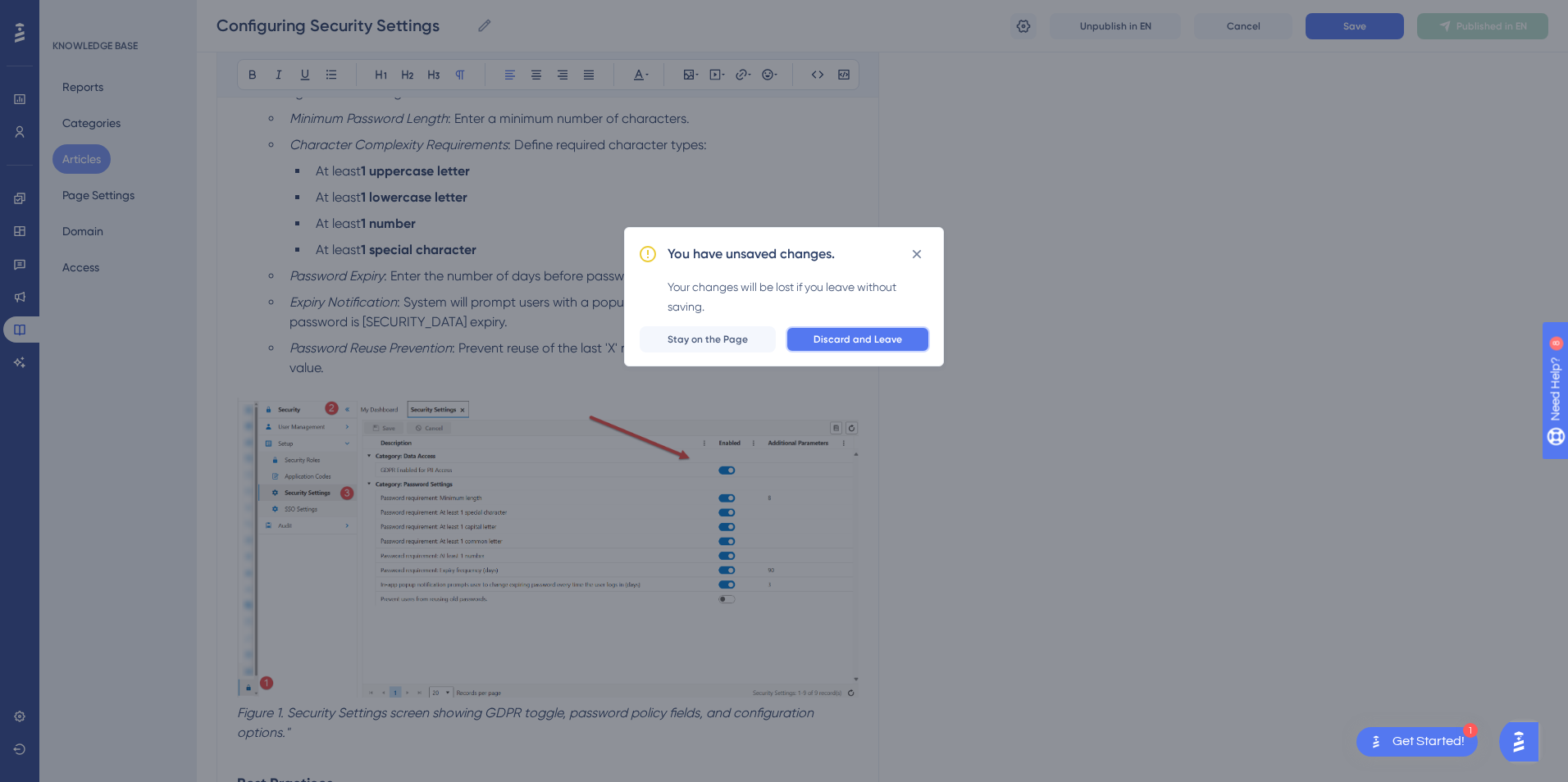
click at [839, 331] on button "Discard and Leave" at bounding box center [857, 339] width 145 height 26
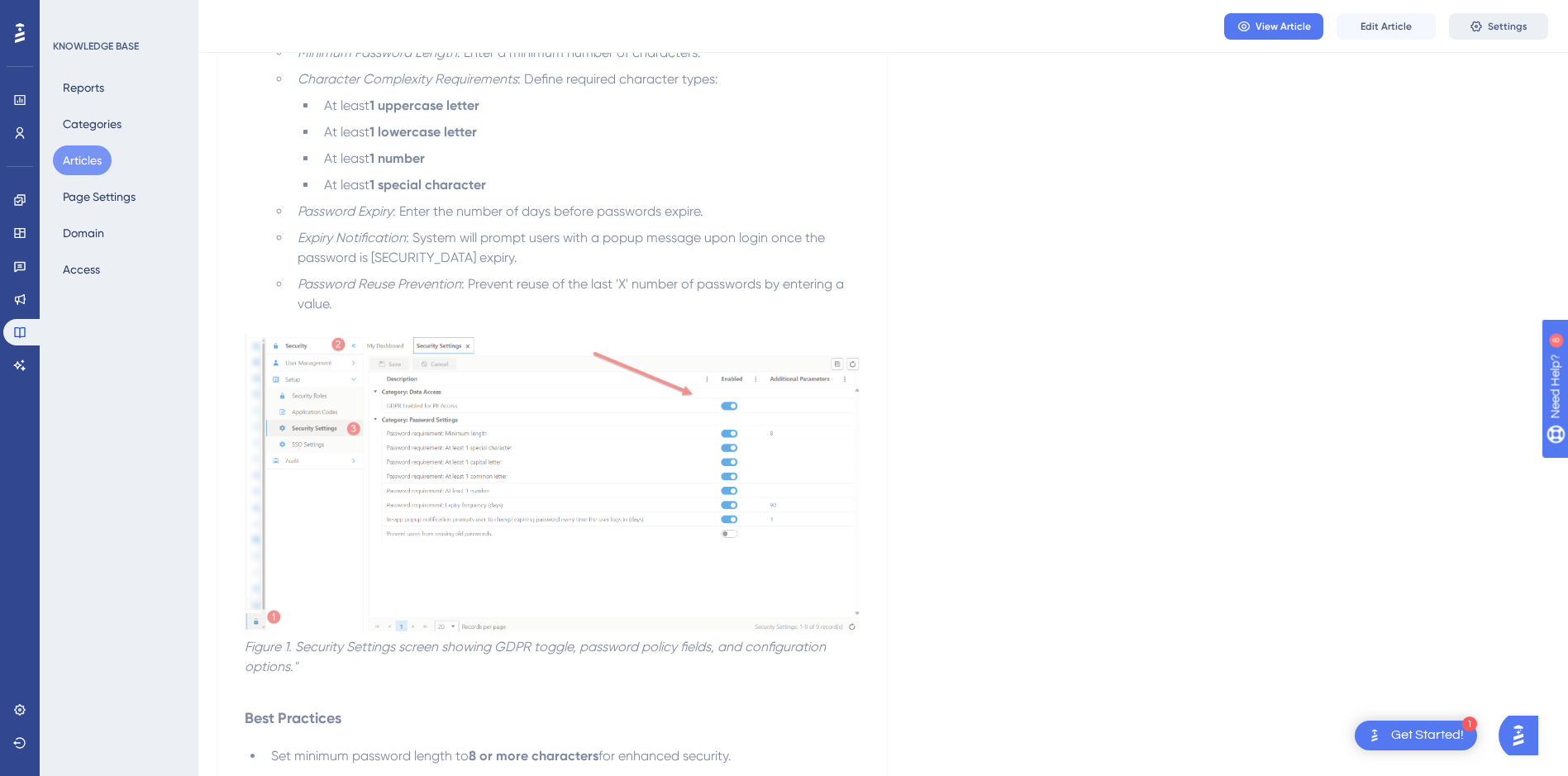
click at [1496, 27] on span "Settings" at bounding box center [1507, 26] width 40 height 14
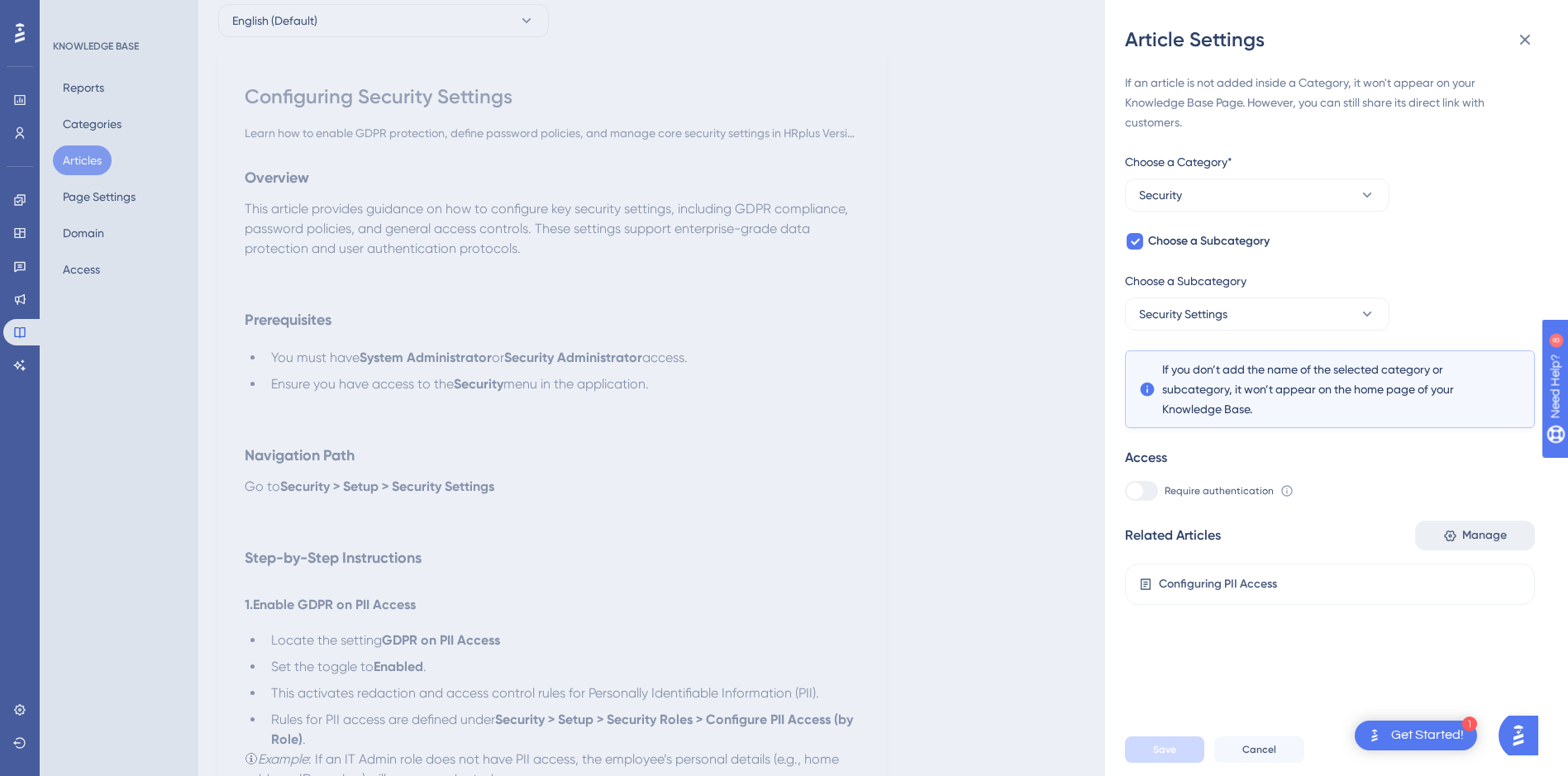
scroll to position [19, 0]
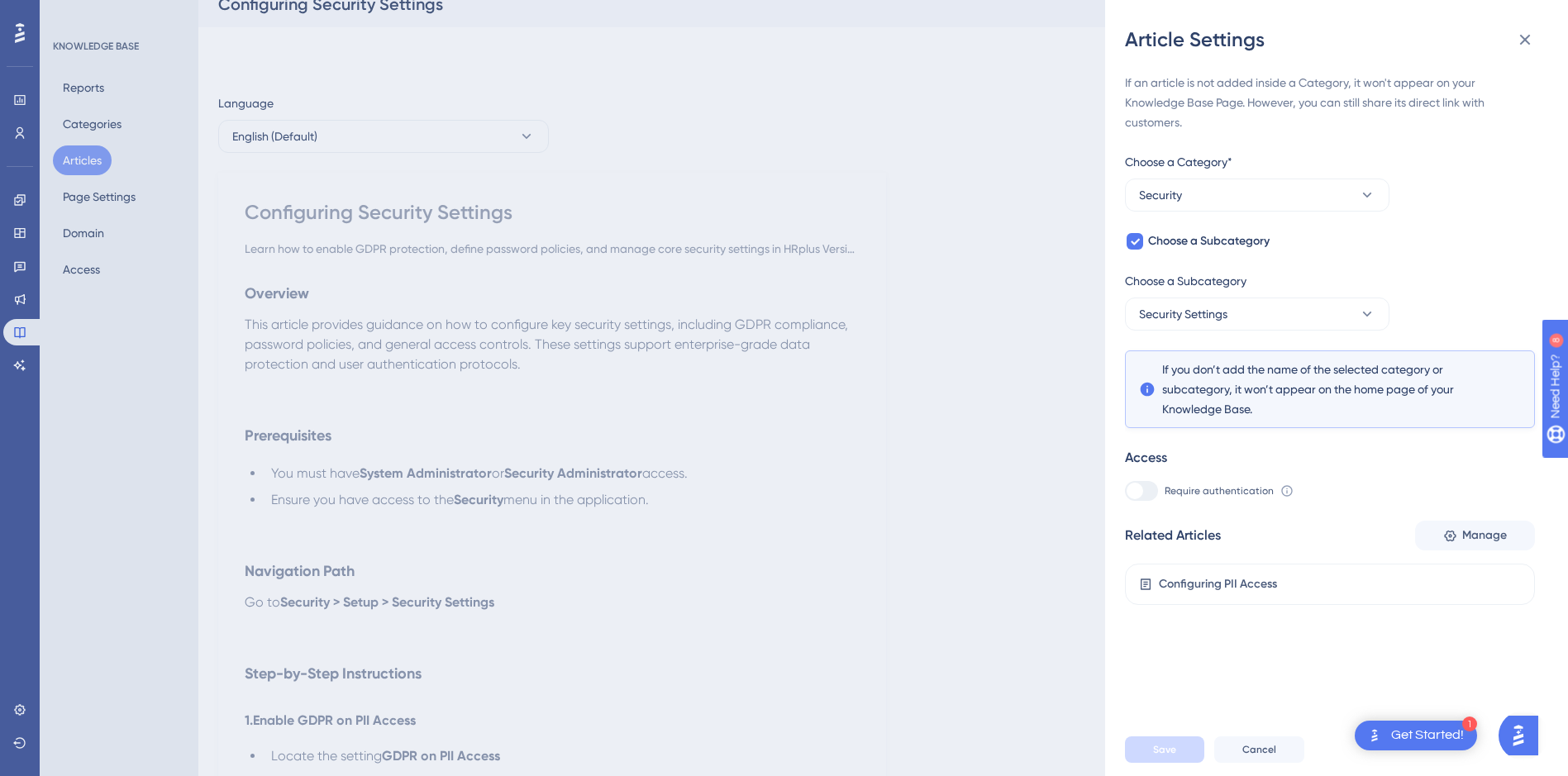
click at [1140, 497] on div at bounding box center [1135, 490] width 16 height 16
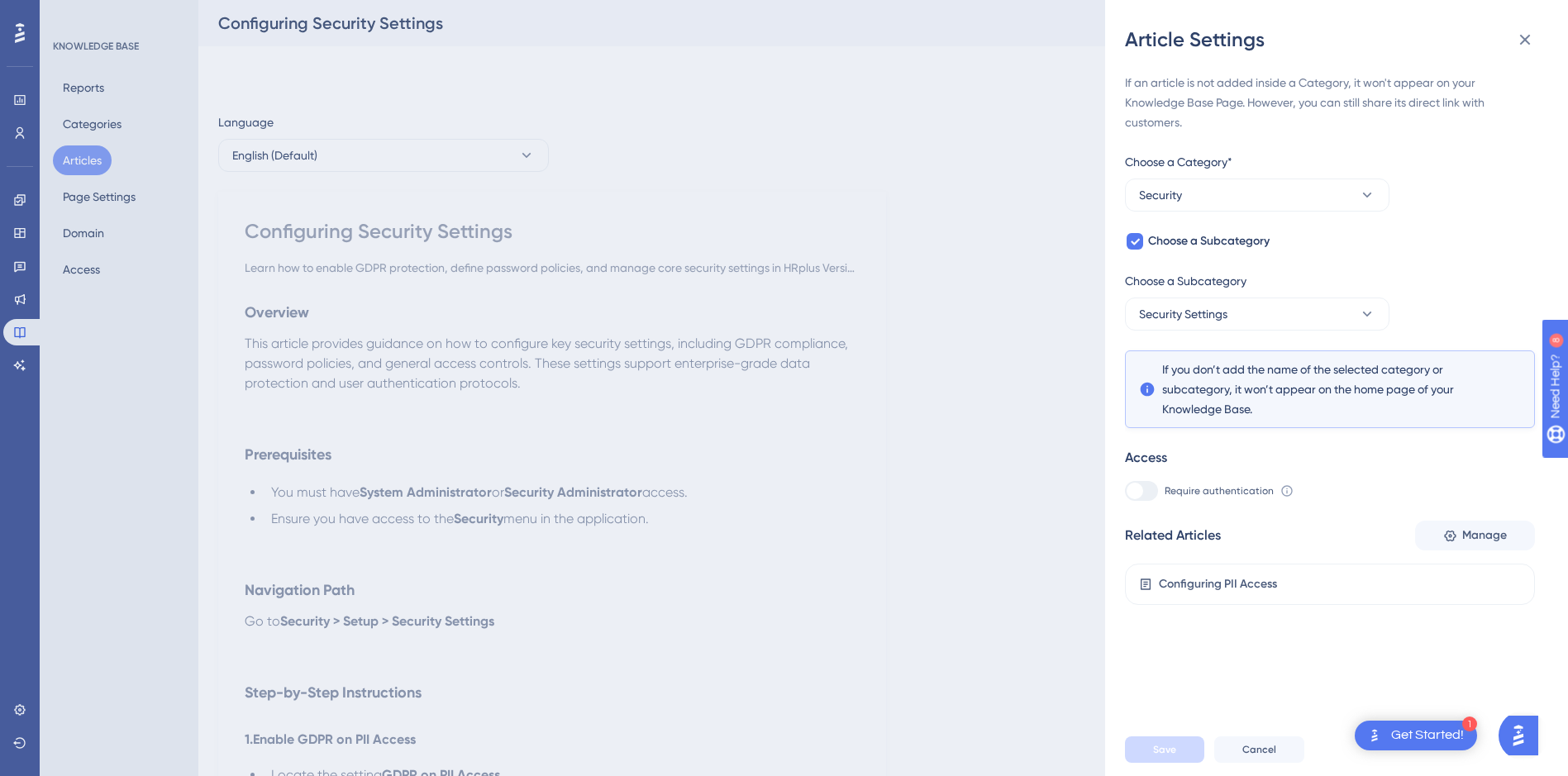
click at [1287, 492] on icon at bounding box center [1287, 490] width 11 height 11
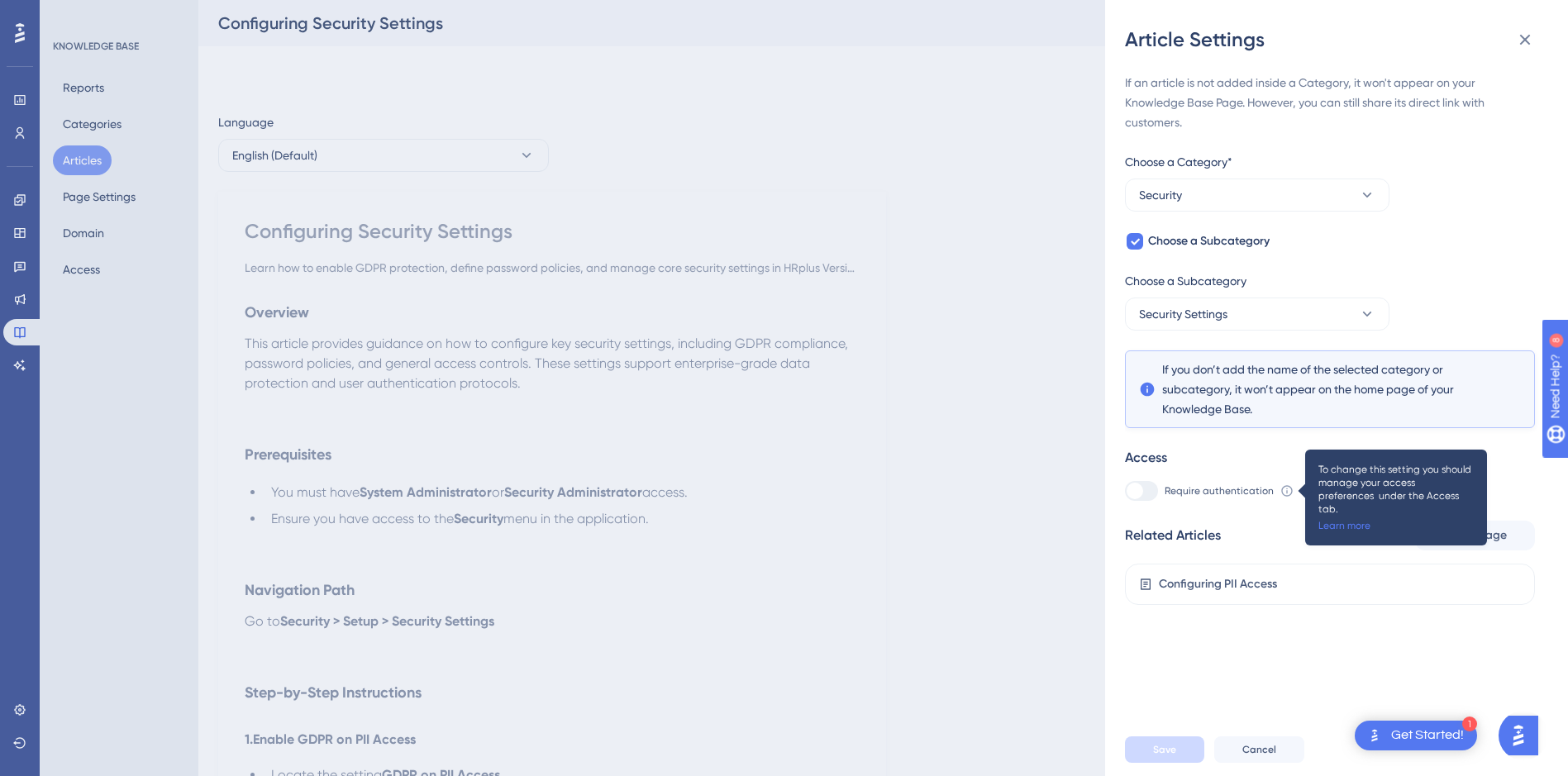
click at [1486, 208] on div "If an article is not added inside a Category, it won't appear on your Knowledge…" at bounding box center [1329, 338] width 410 height 532
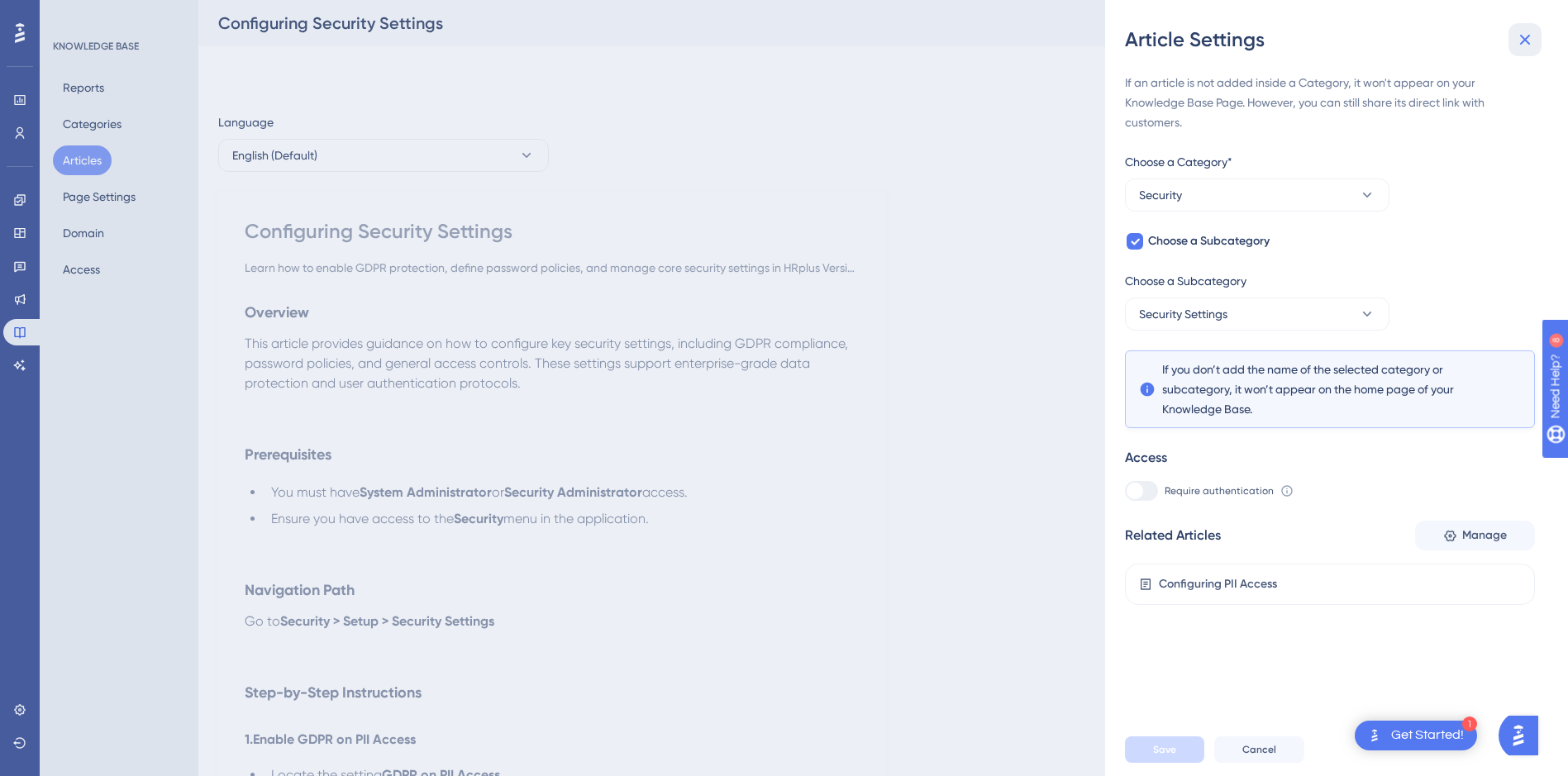
click at [1534, 32] on icon at bounding box center [1525, 40] width 20 height 20
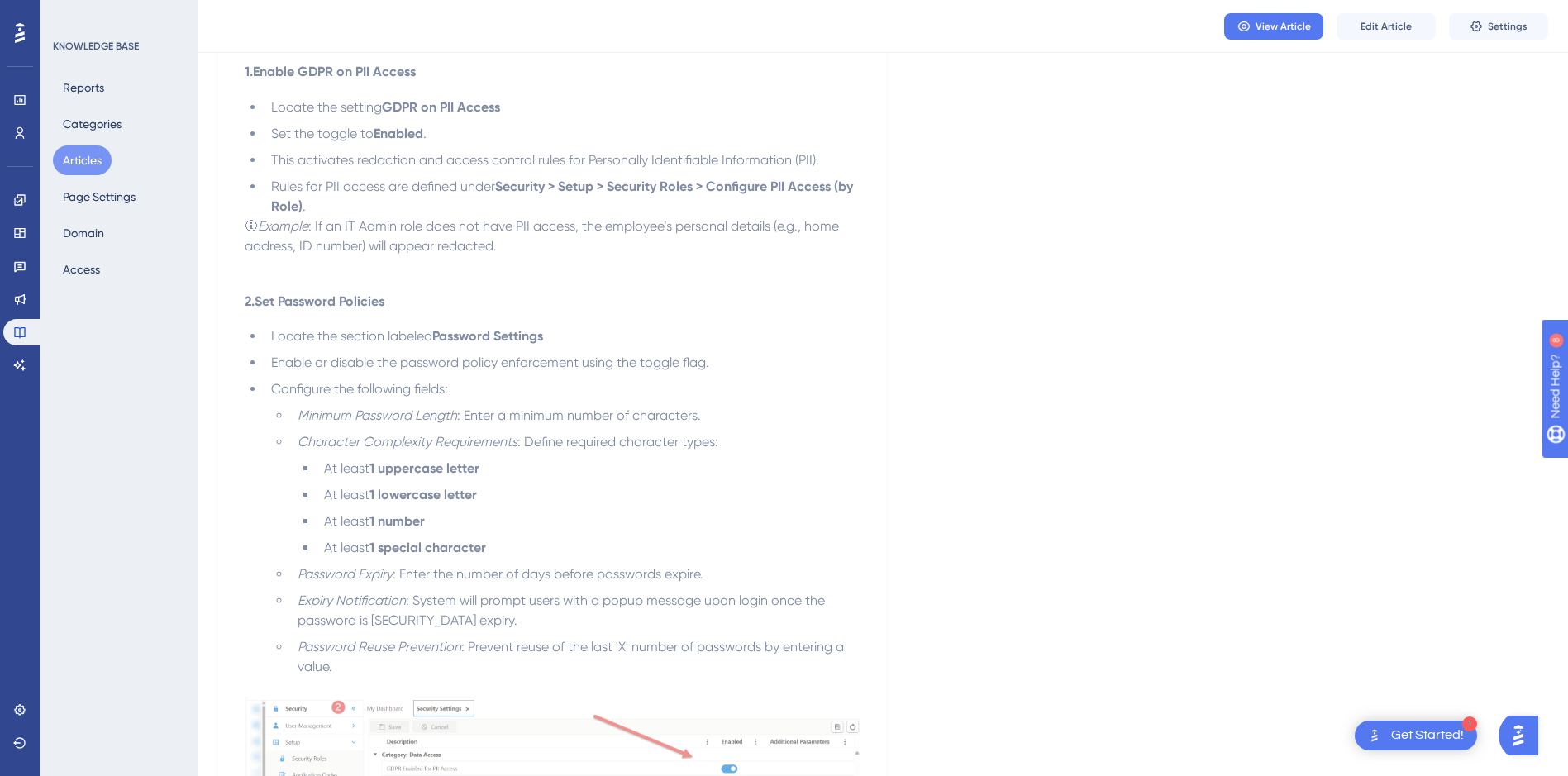
scroll to position [1074, 0]
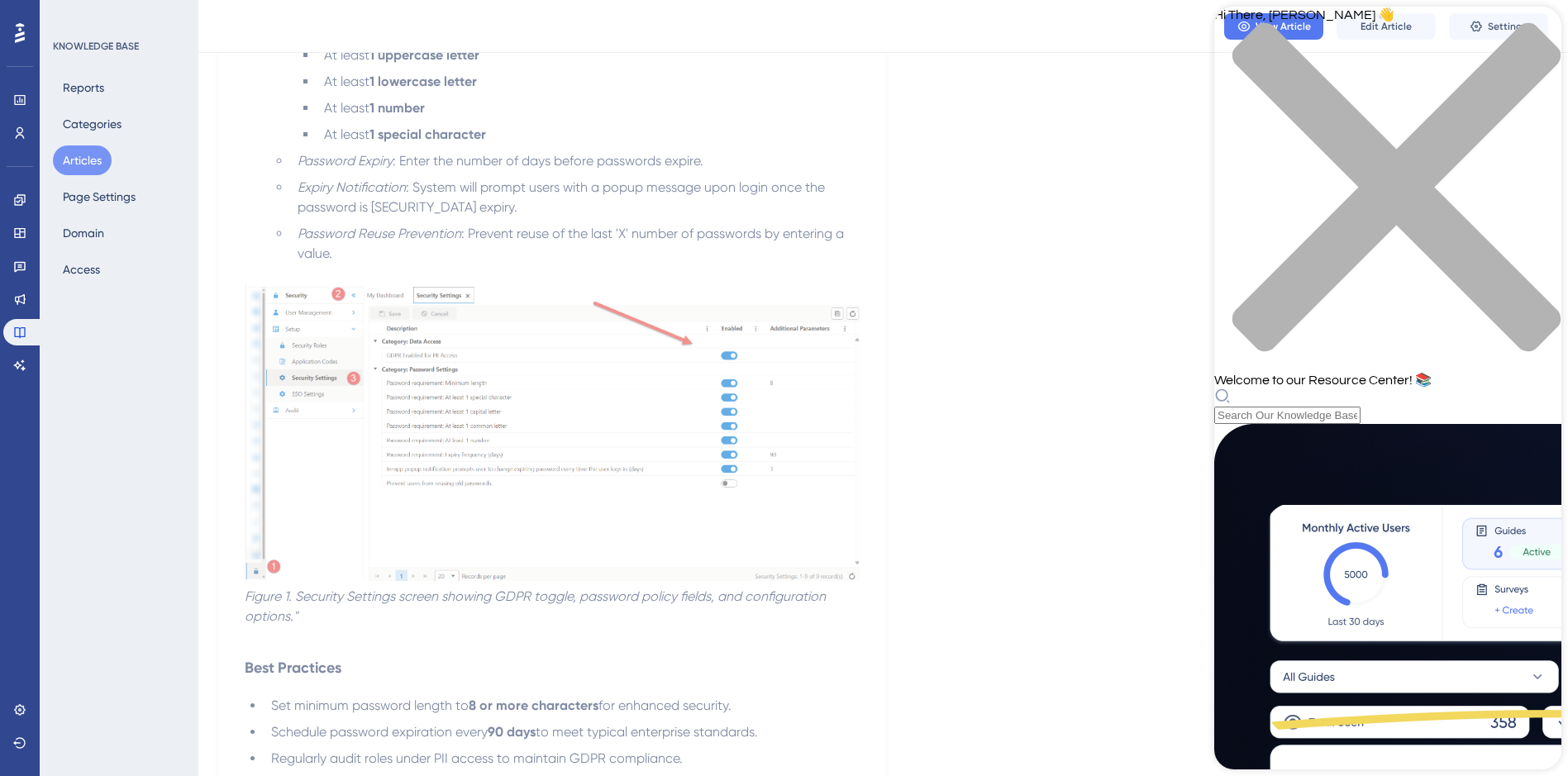
click at [1390, 387] on div "Resource Center Header" at bounding box center [1388, 405] width 347 height 36
click at [1401, 94] on div "Hi There, Daryl 👋 Welcome to our Resource Center! 📚" at bounding box center [1388, 214] width 347 height 417
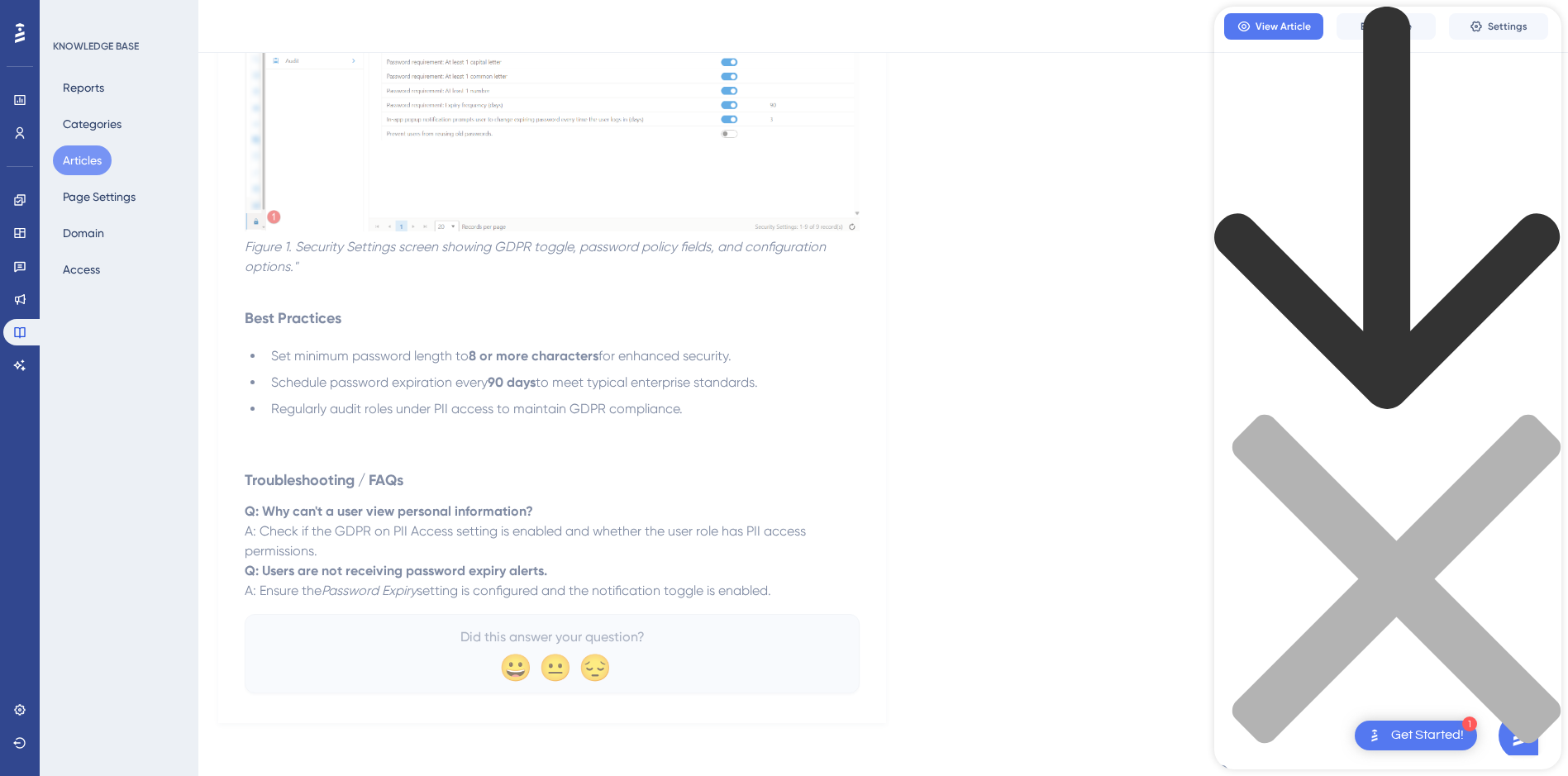
scroll to position [330, 0]
click at [1535, 414] on div "close resource center" at bounding box center [1388, 589] width 347 height 349
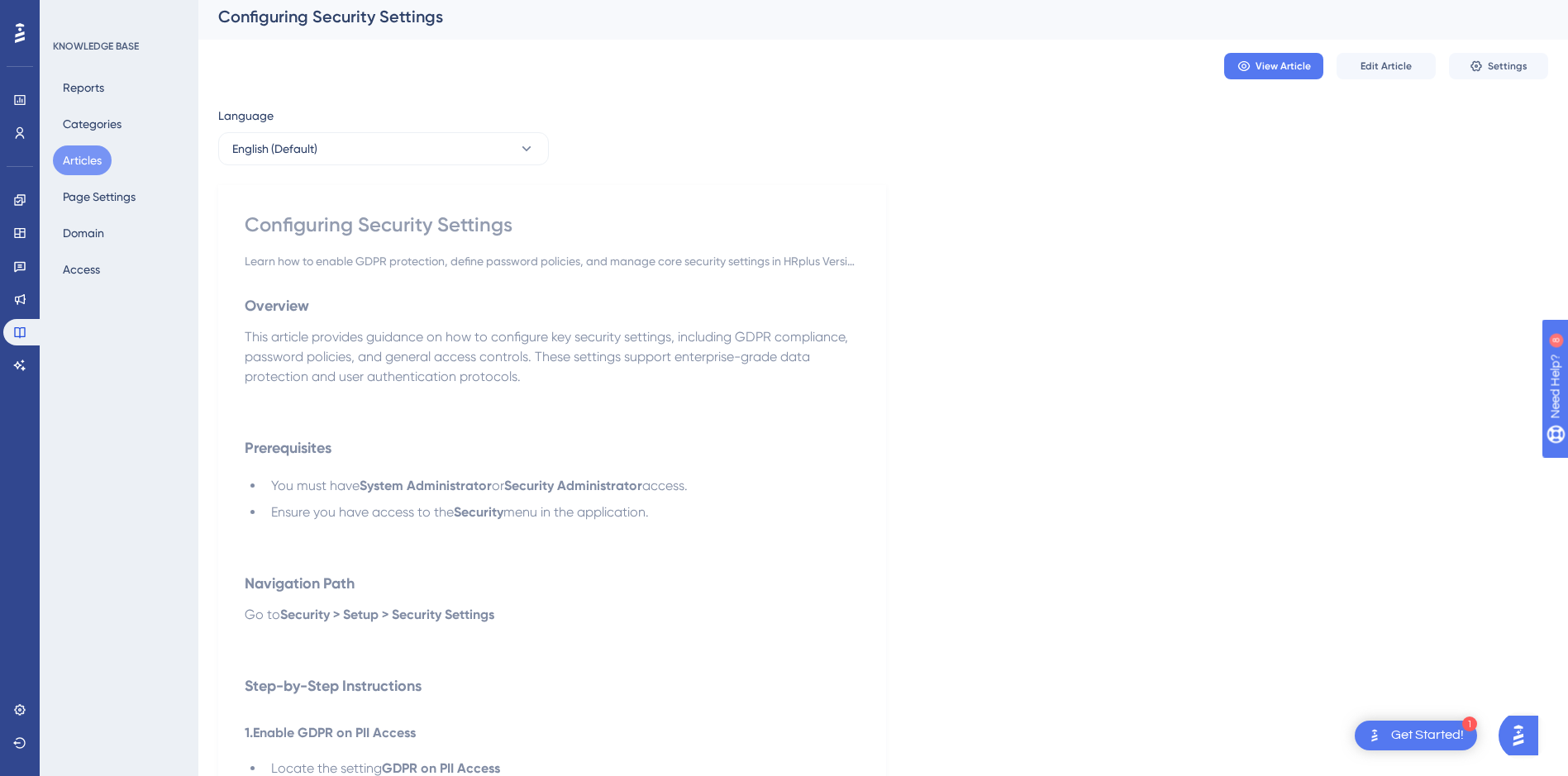
scroll to position [0, 0]
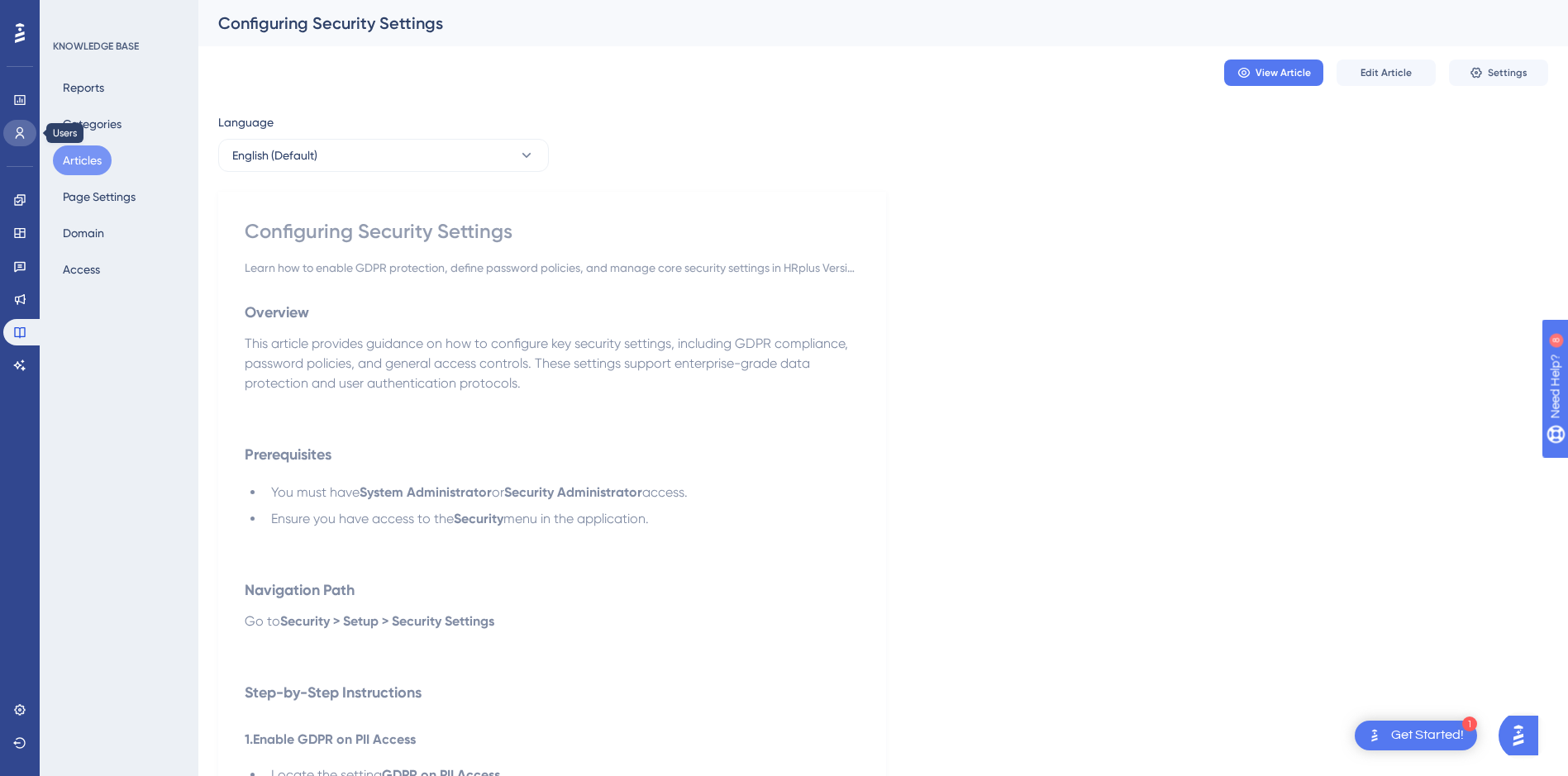
click at [16, 136] on icon at bounding box center [20, 133] width 14 height 14
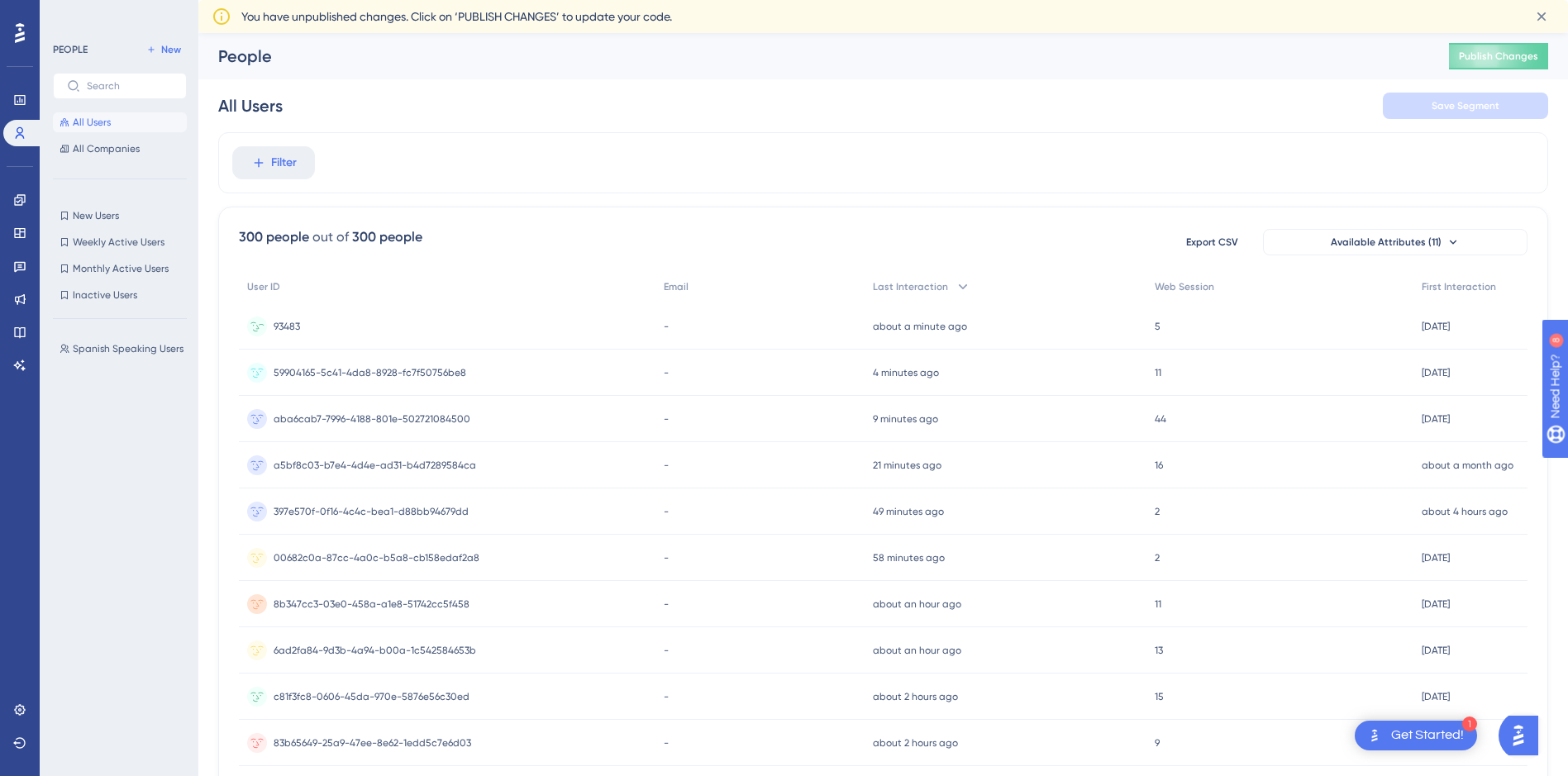
click at [283, 326] on span "93483" at bounding box center [286, 326] width 26 height 14
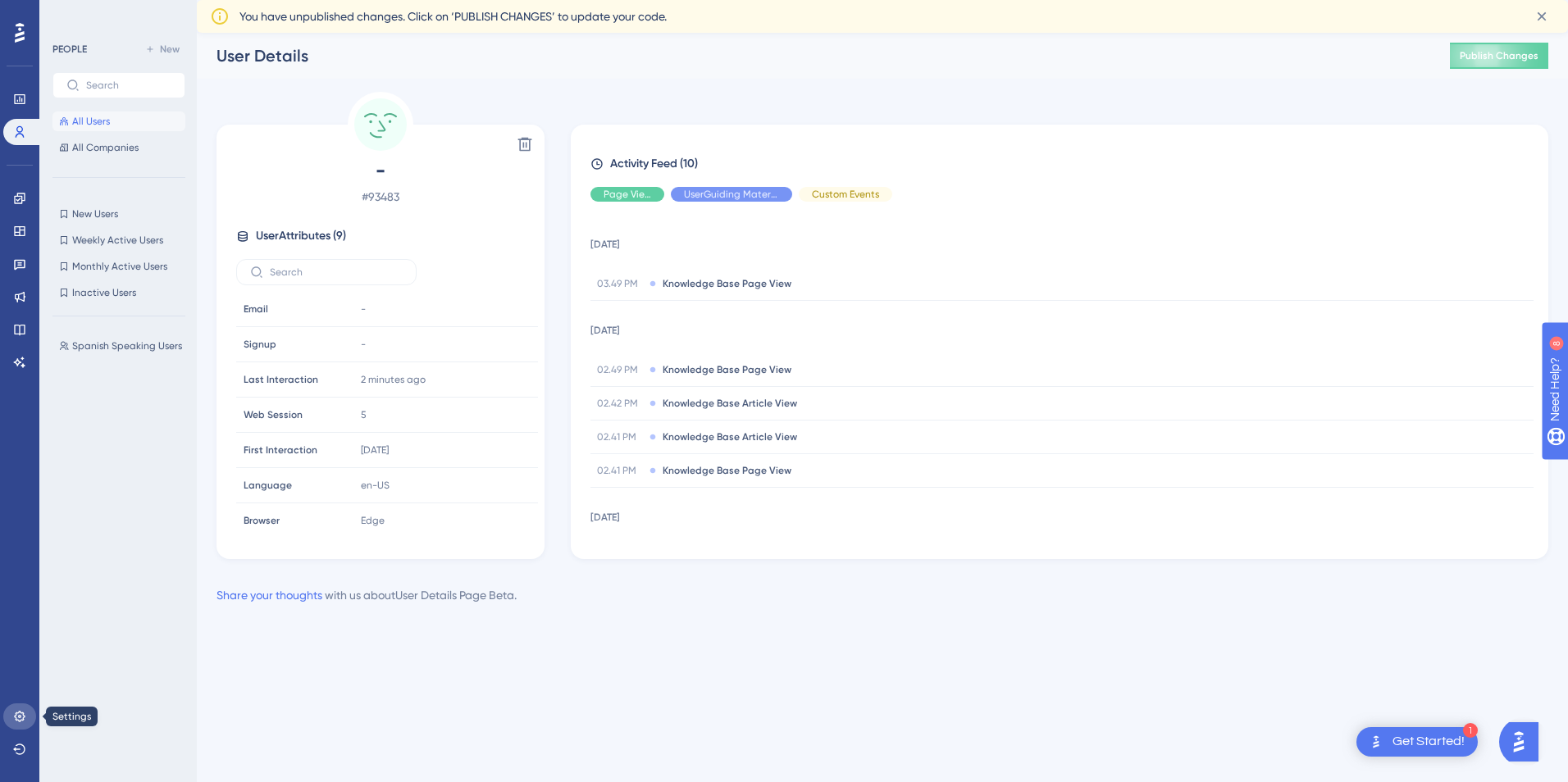
click at [15, 721] on icon at bounding box center [20, 716] width 13 height 13
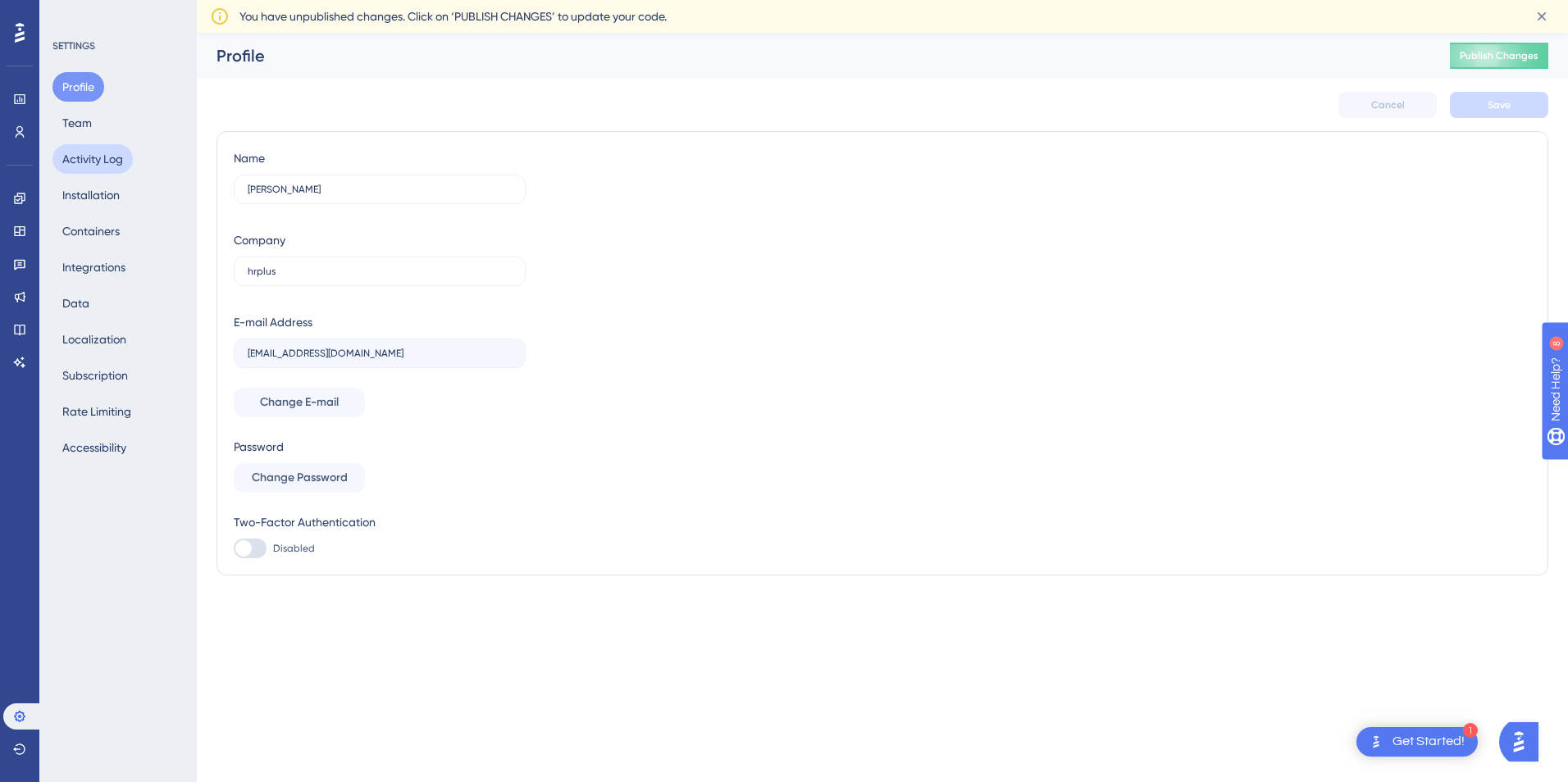
click at [111, 163] on button "Activity Log" at bounding box center [92, 159] width 81 height 30
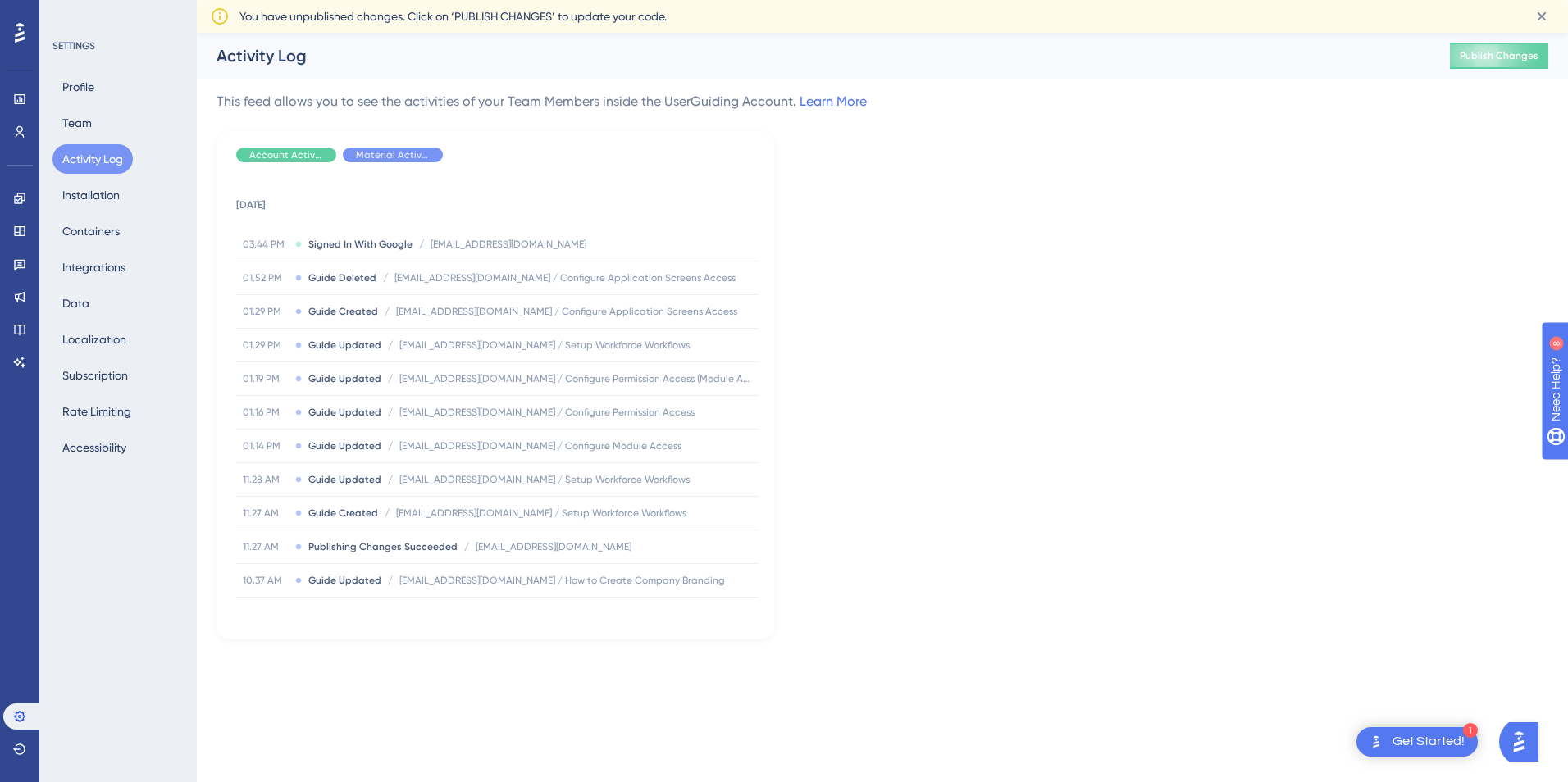
click at [107, 127] on div "Profile Team Activity Log Installation Containers Integrations Data Localizatio…" at bounding box center [118, 267] width 133 height 391
click at [74, 98] on button "Profile" at bounding box center [78, 86] width 52 height 30
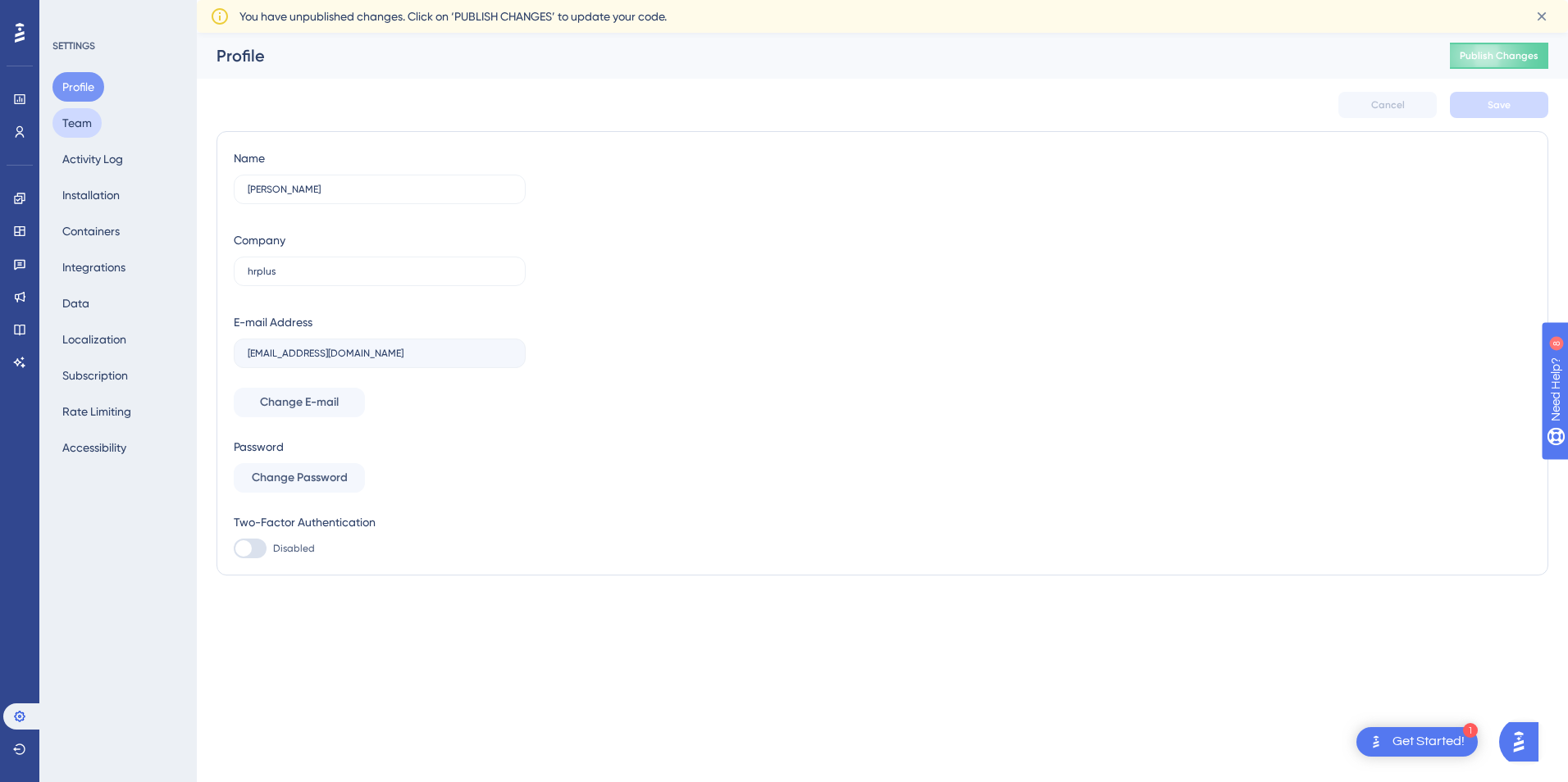
click at [77, 116] on button "Team" at bounding box center [76, 123] width 49 height 30
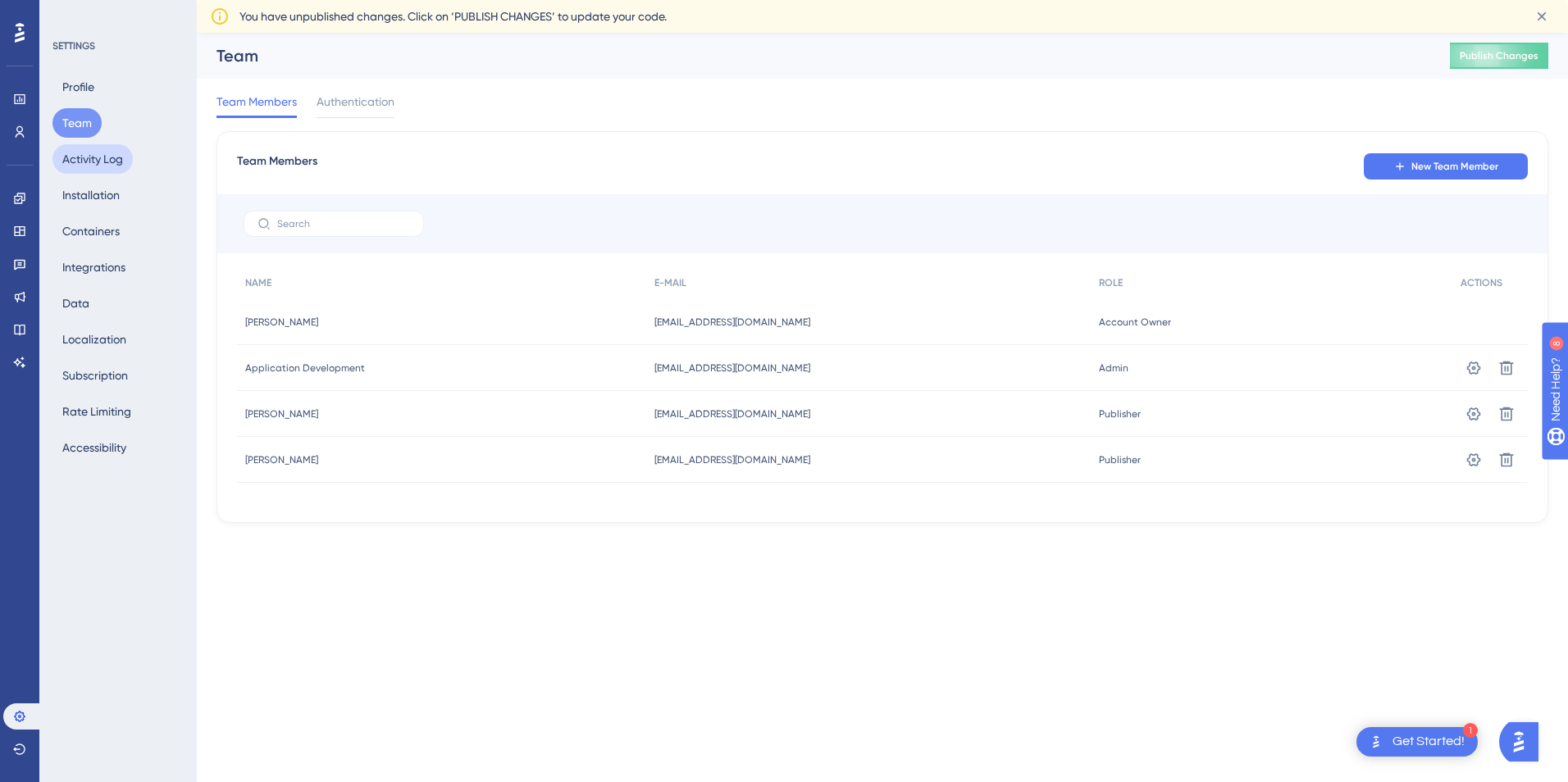
click at [91, 156] on button "Activity Log" at bounding box center [92, 159] width 81 height 30
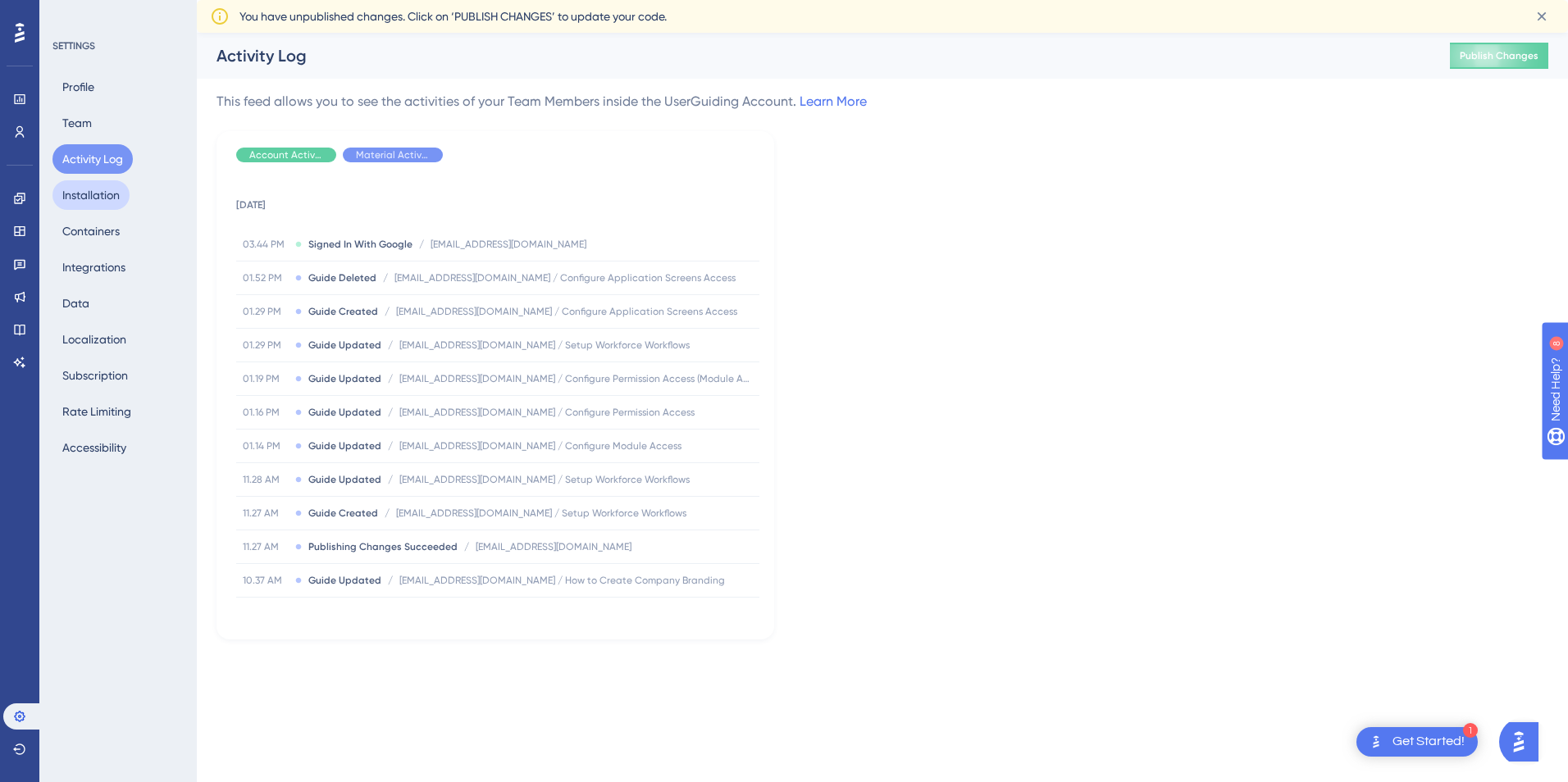
click at [95, 201] on button "Installation" at bounding box center [91, 195] width 77 height 30
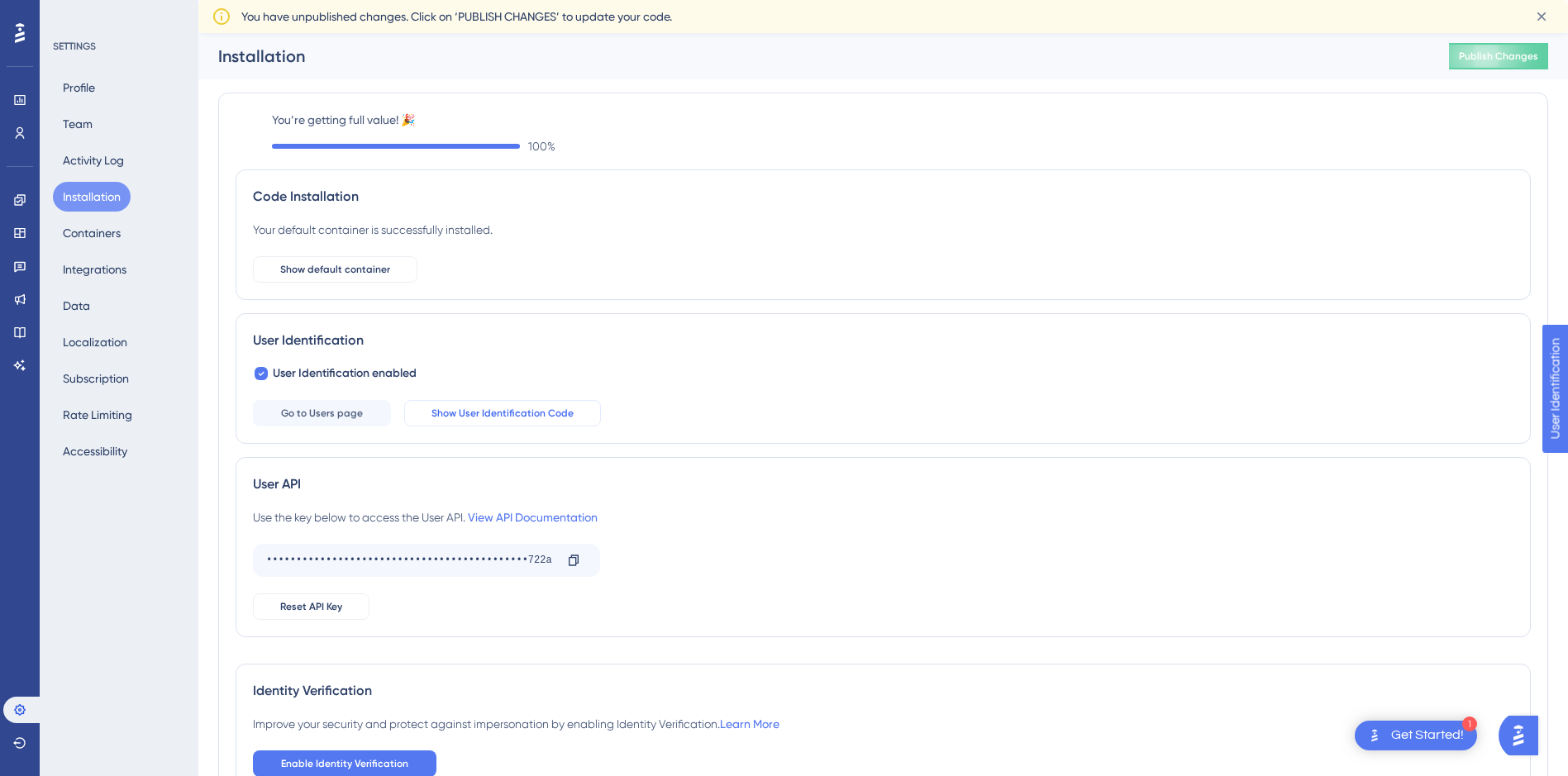
click at [465, 404] on button "Show User Identification Code" at bounding box center [502, 412] width 196 height 26
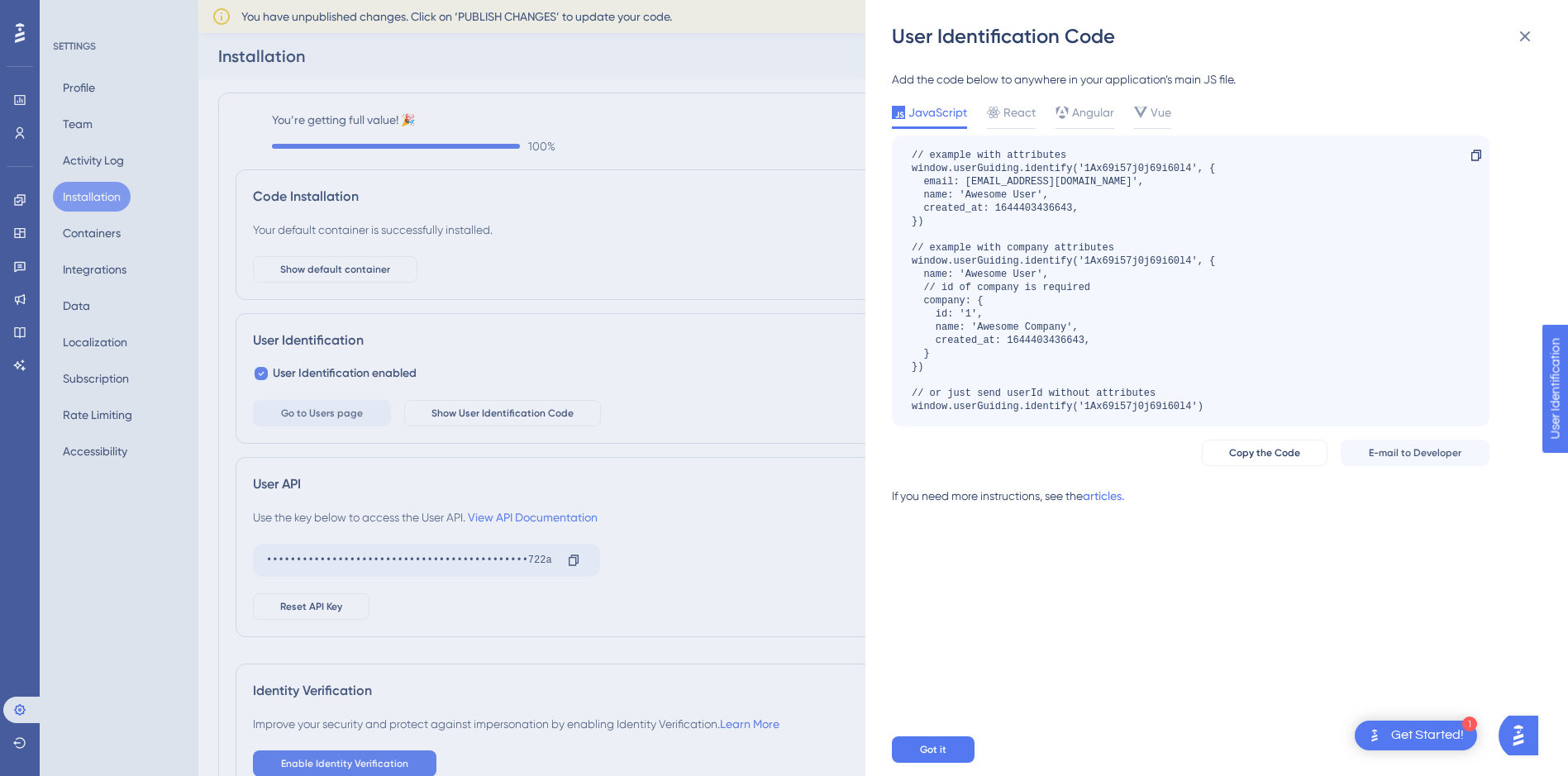
click at [936, 301] on div "// example with attributes window.userGuiding.identify('1Ax69i57j0j69i60l4', { …" at bounding box center [1063, 280] width 303 height 264
click at [949, 329] on div "// example with attributes window.userGuiding.identify('1Ax69i57j0j69i60l4', { …" at bounding box center [1063, 280] width 303 height 264
drag, startPoint x: 949, startPoint y: 329, endPoint x: 1187, endPoint y: 373, distance: 242.0
click at [1187, 373] on div "// example with attributes window.userGuiding.identify('1Ax69i57j0j69i60l4', { …" at bounding box center [1063, 280] width 303 height 264
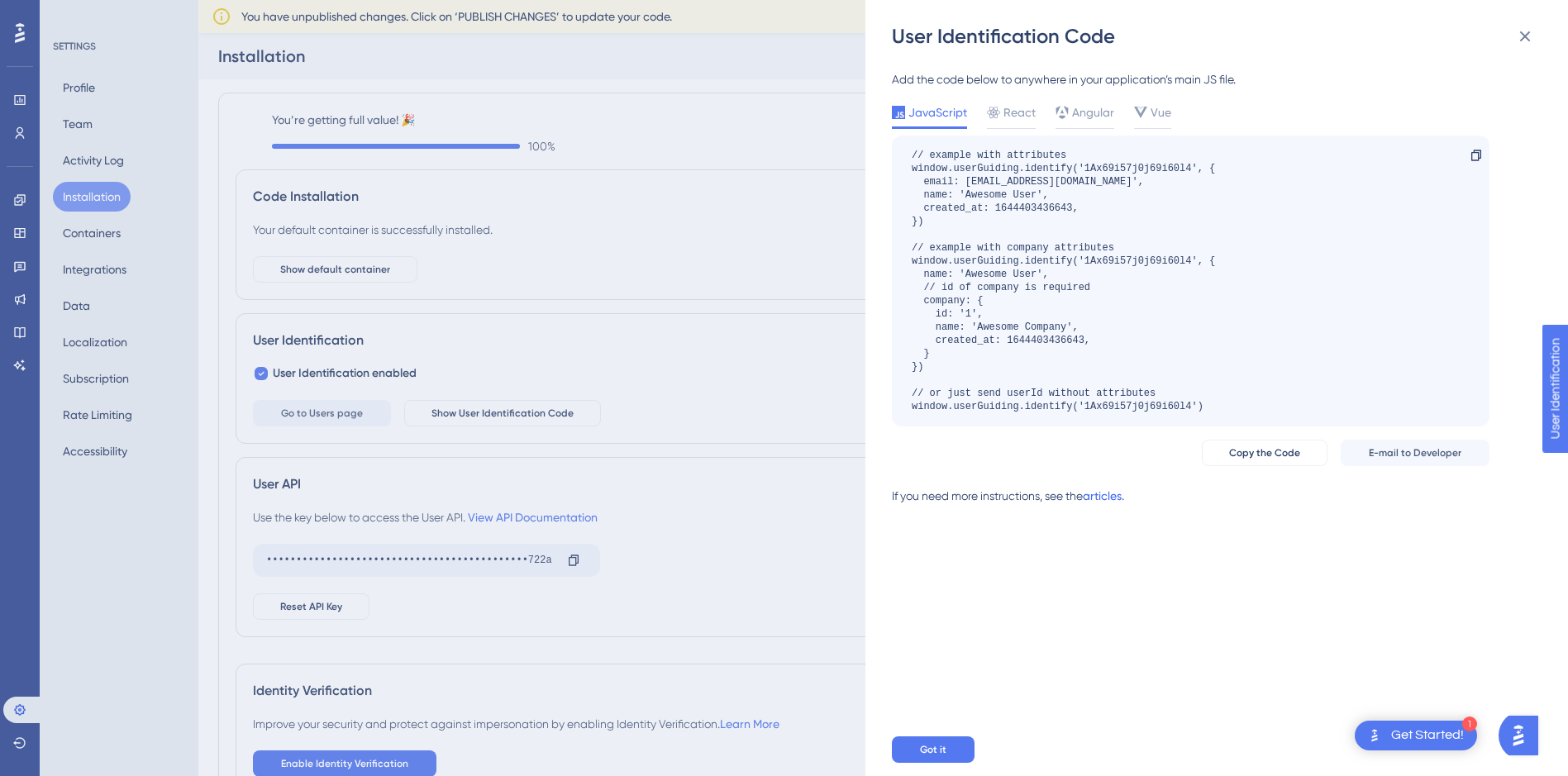
click at [1124, 501] on link "articles." at bounding box center [1104, 502] width 42 height 33
click at [1531, 40] on icon at bounding box center [1525, 36] width 20 height 20
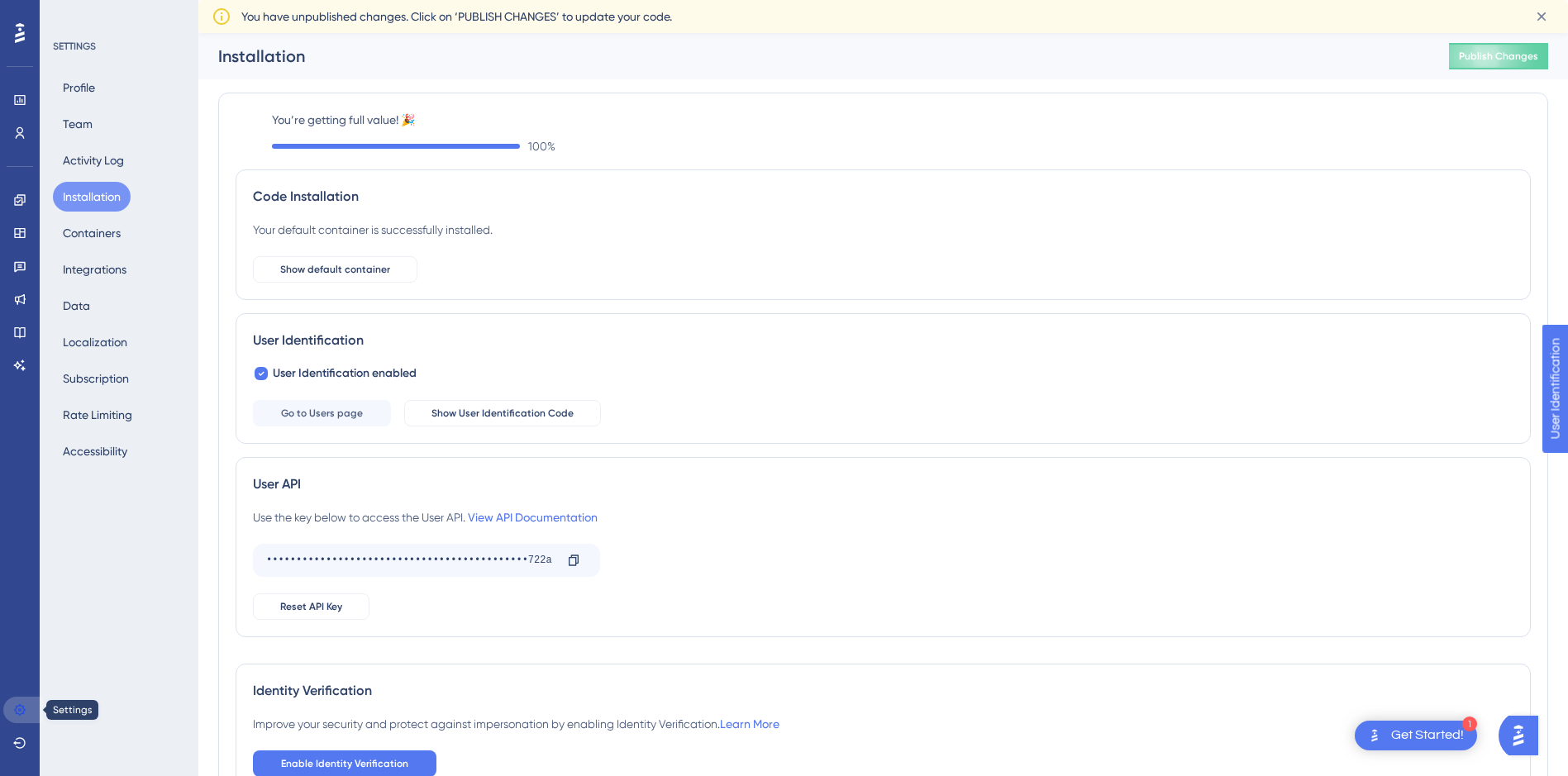
click at [18, 707] on icon at bounding box center [20, 709] width 14 height 14
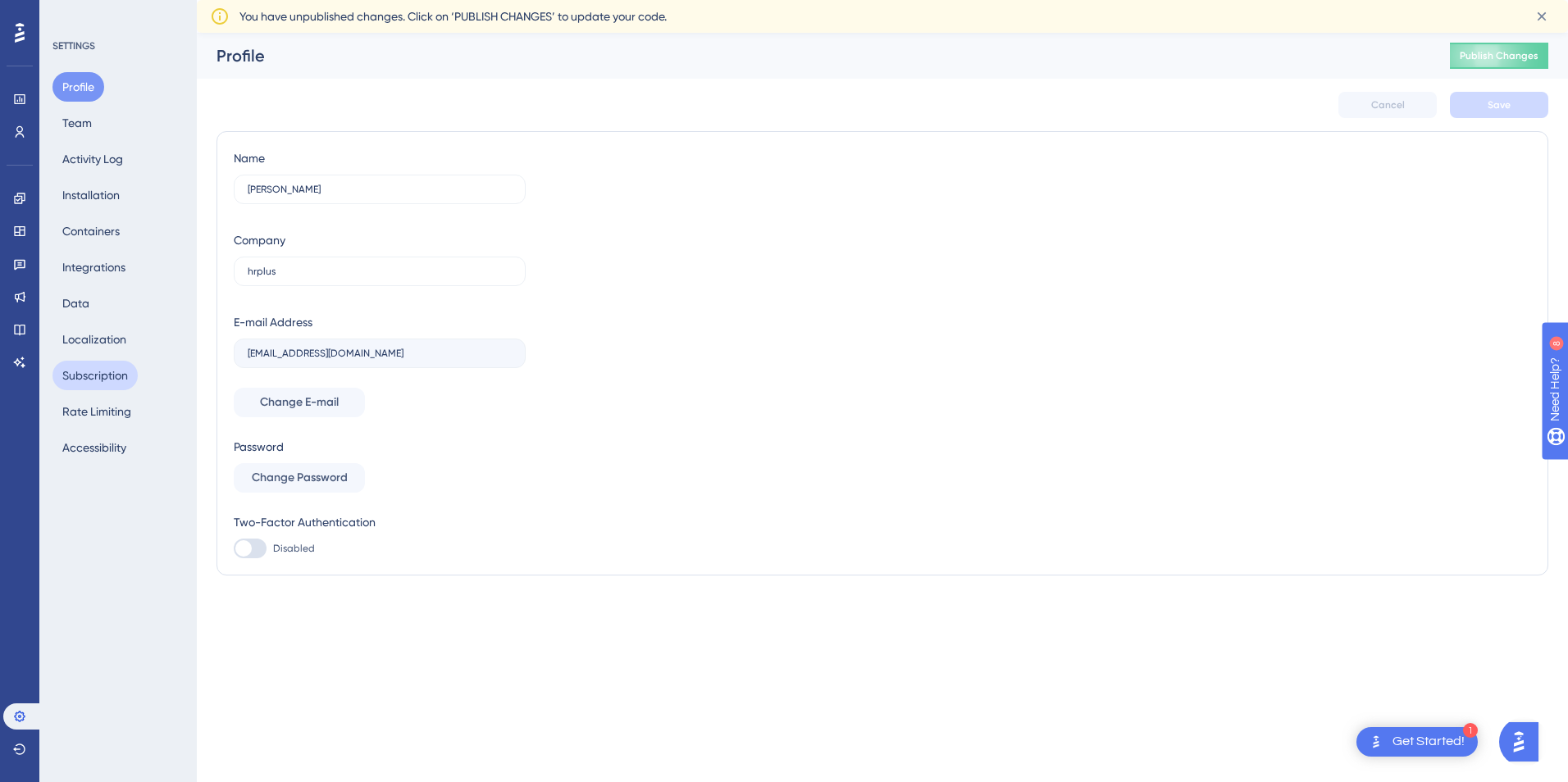
click at [122, 376] on button "Subscription" at bounding box center [94, 375] width 85 height 30
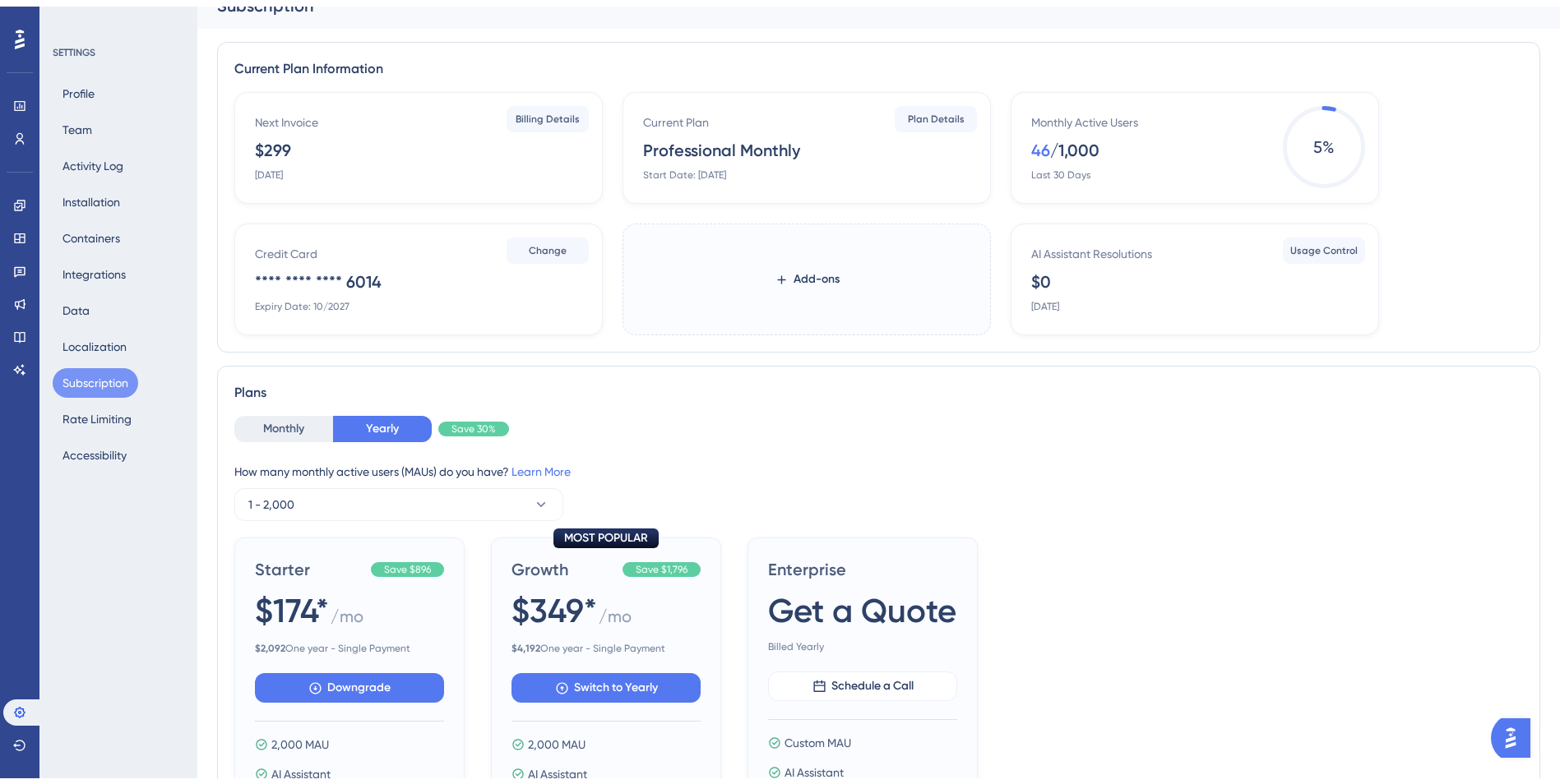
scroll to position [247, 0]
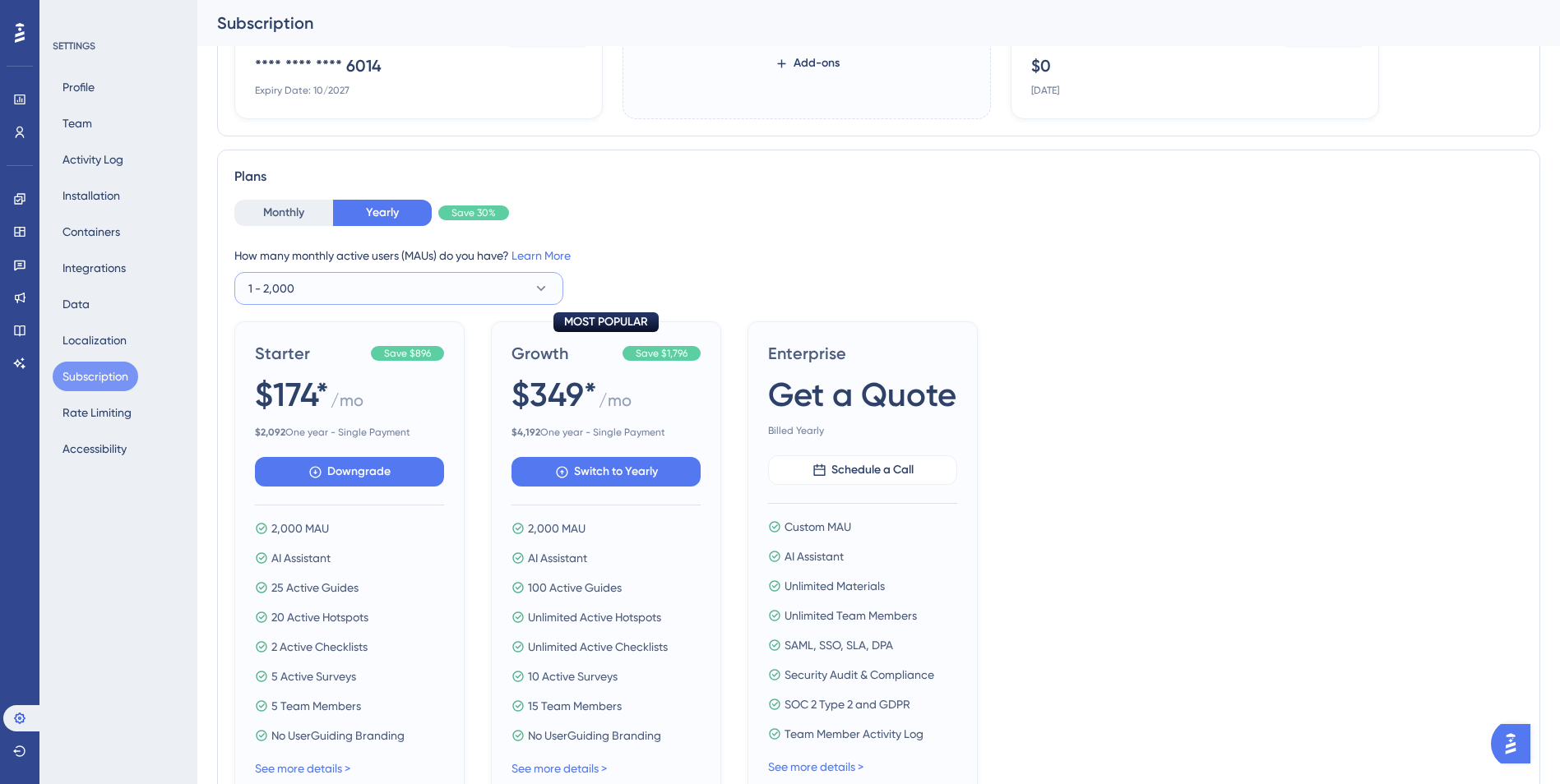
click at [419, 296] on button "1 - 2,000" at bounding box center [398, 288] width 329 height 33
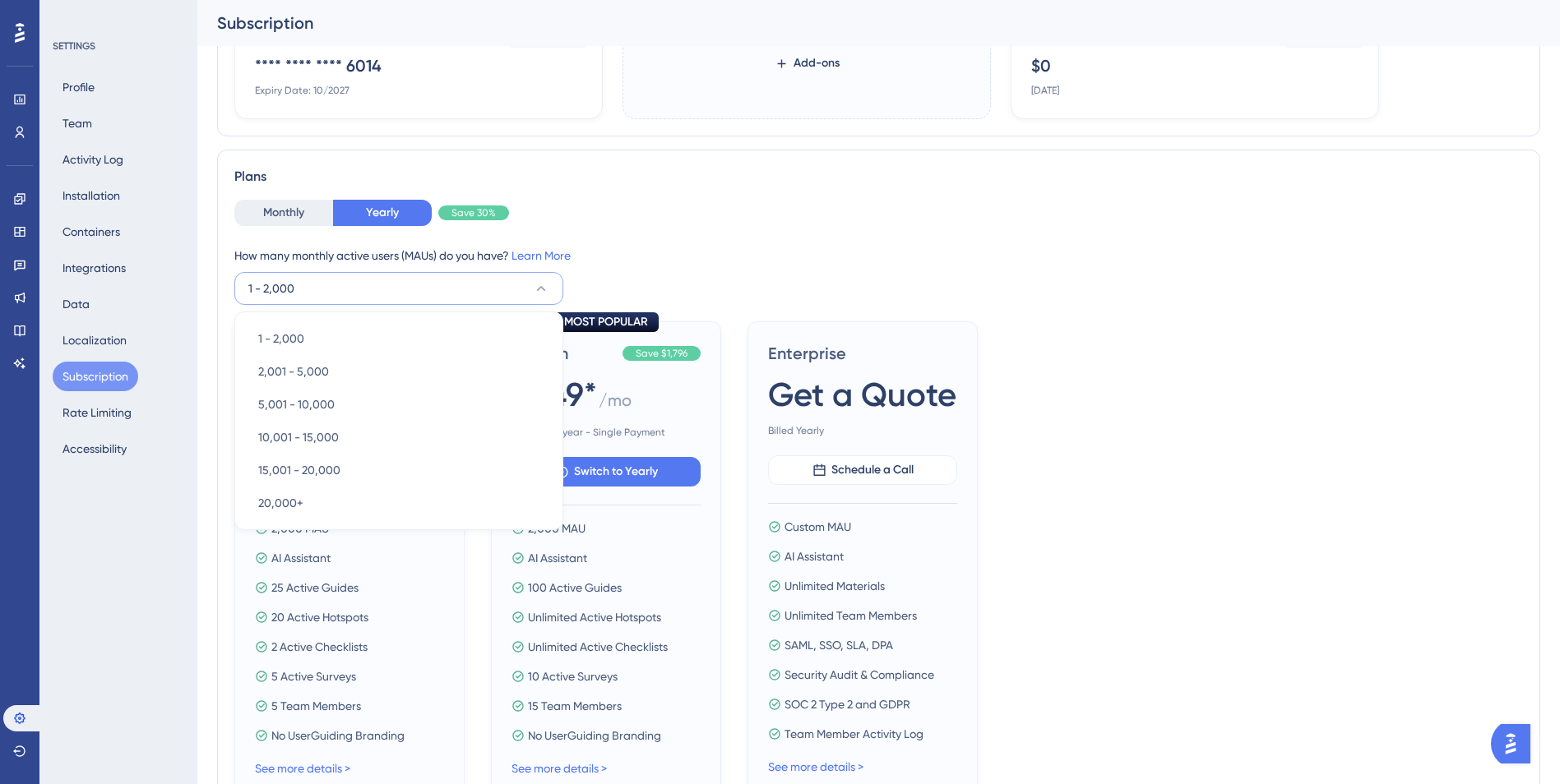
click at [812, 293] on div "How many monthly active users (MAUs) do you have? Learn More 1 - 2,000 1 - 2,00…" at bounding box center [878, 275] width 1288 height 59
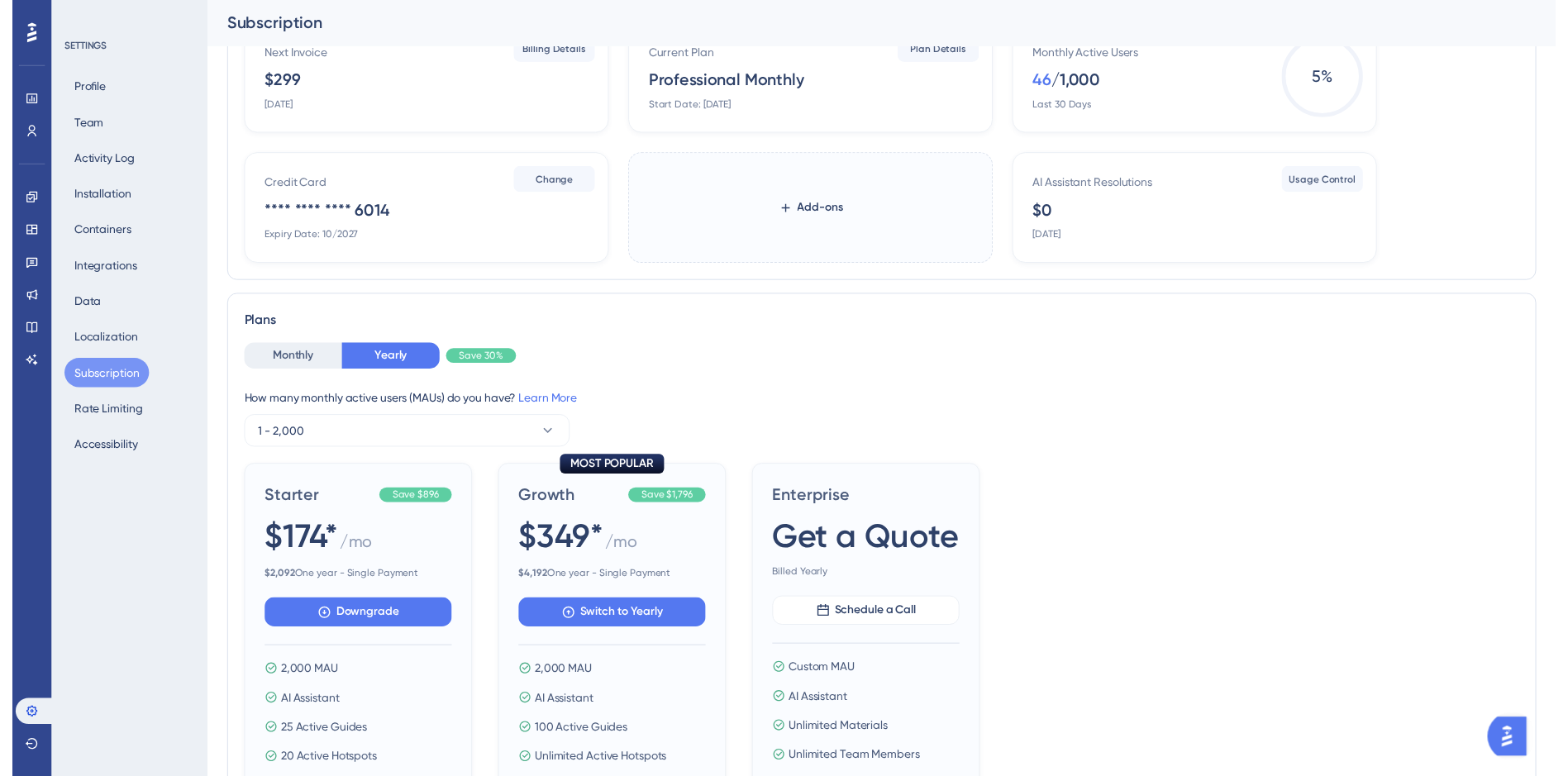
scroll to position [0, 0]
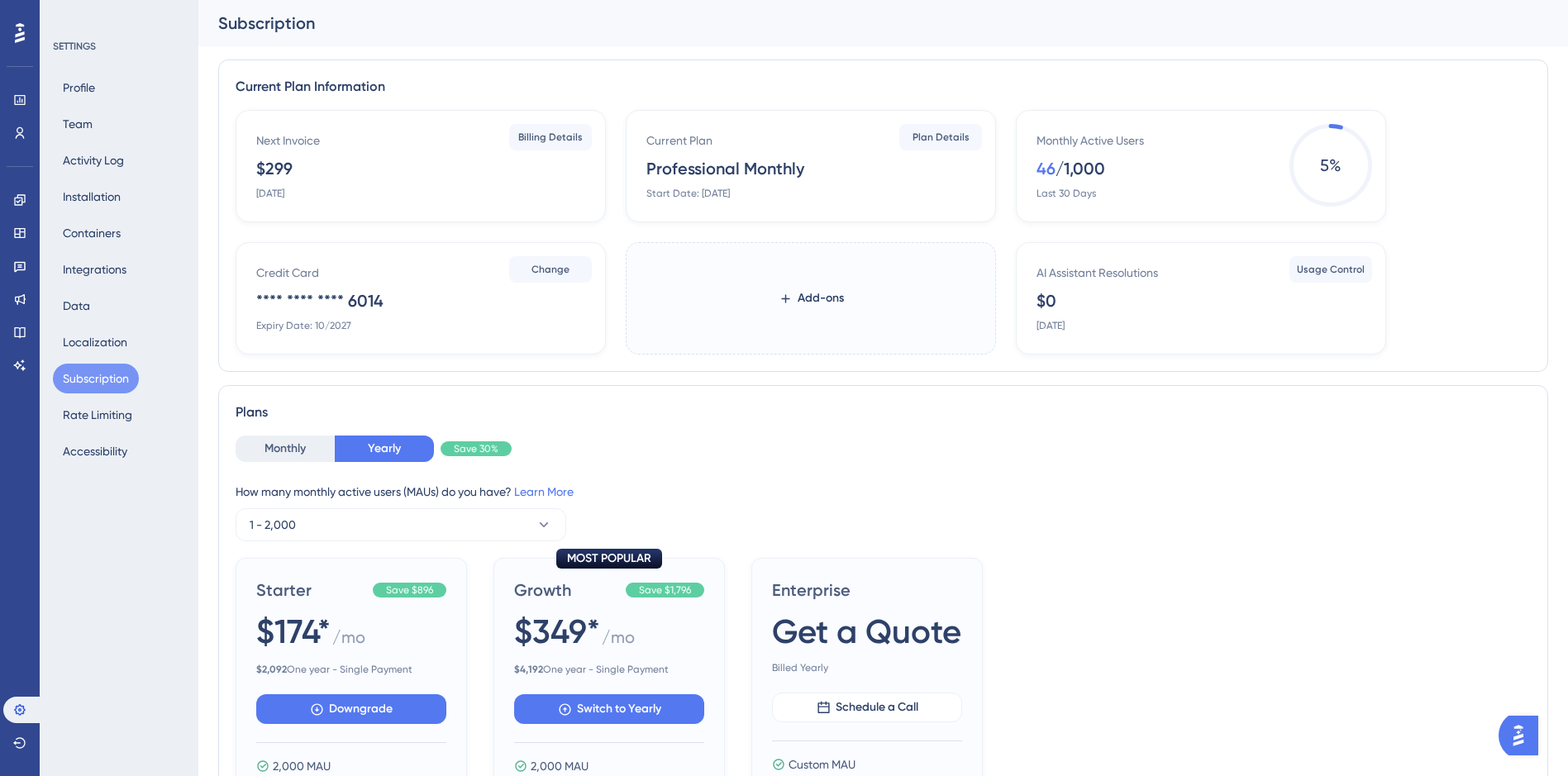
click at [885, 283] on label "Add-ons" at bounding box center [811, 298] width 370 height 112
click at [870, 283] on button "Add-ons" at bounding box center [811, 298] width 119 height 30
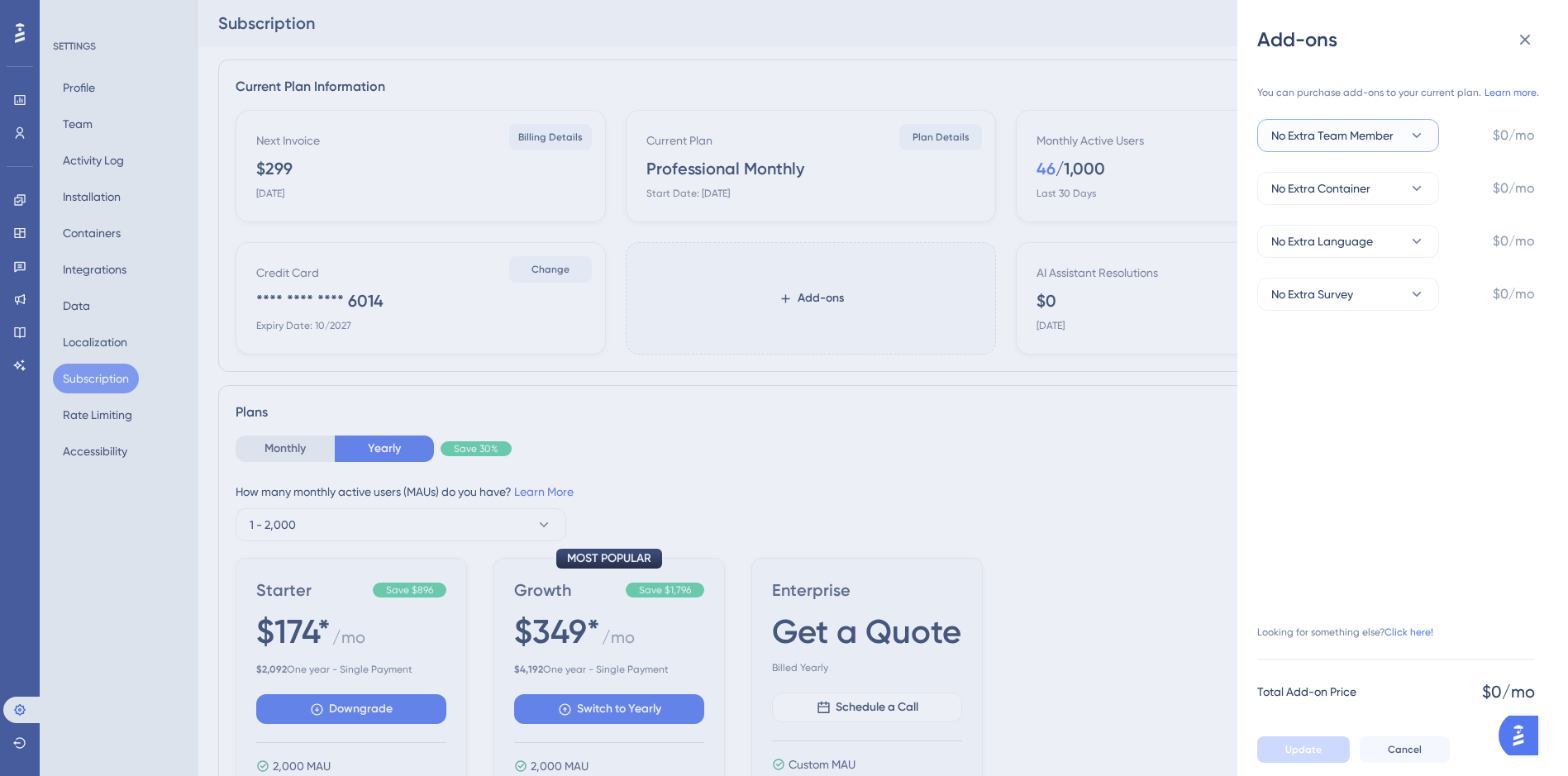
click at [1414, 130] on icon at bounding box center [1417, 136] width 16 height 16
click at [1373, 218] on div "+1 Team Member +1 Team Member" at bounding box center [1348, 219] width 134 height 33
click at [1390, 139] on button "+1 Team Member" at bounding box center [1347, 136] width 182 height 33
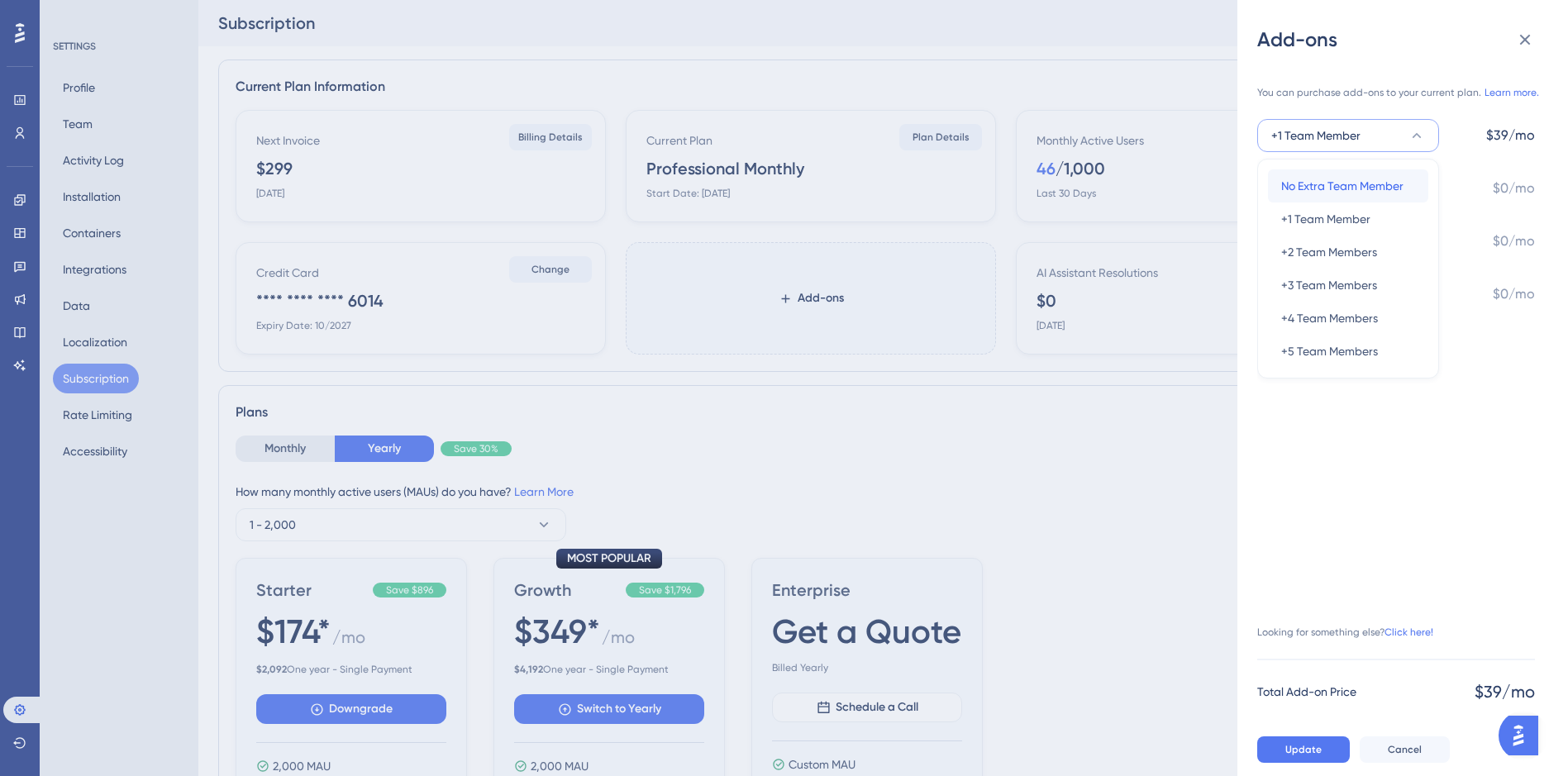
click at [1378, 184] on span "No Extra Team Member" at bounding box center [1342, 186] width 122 height 20
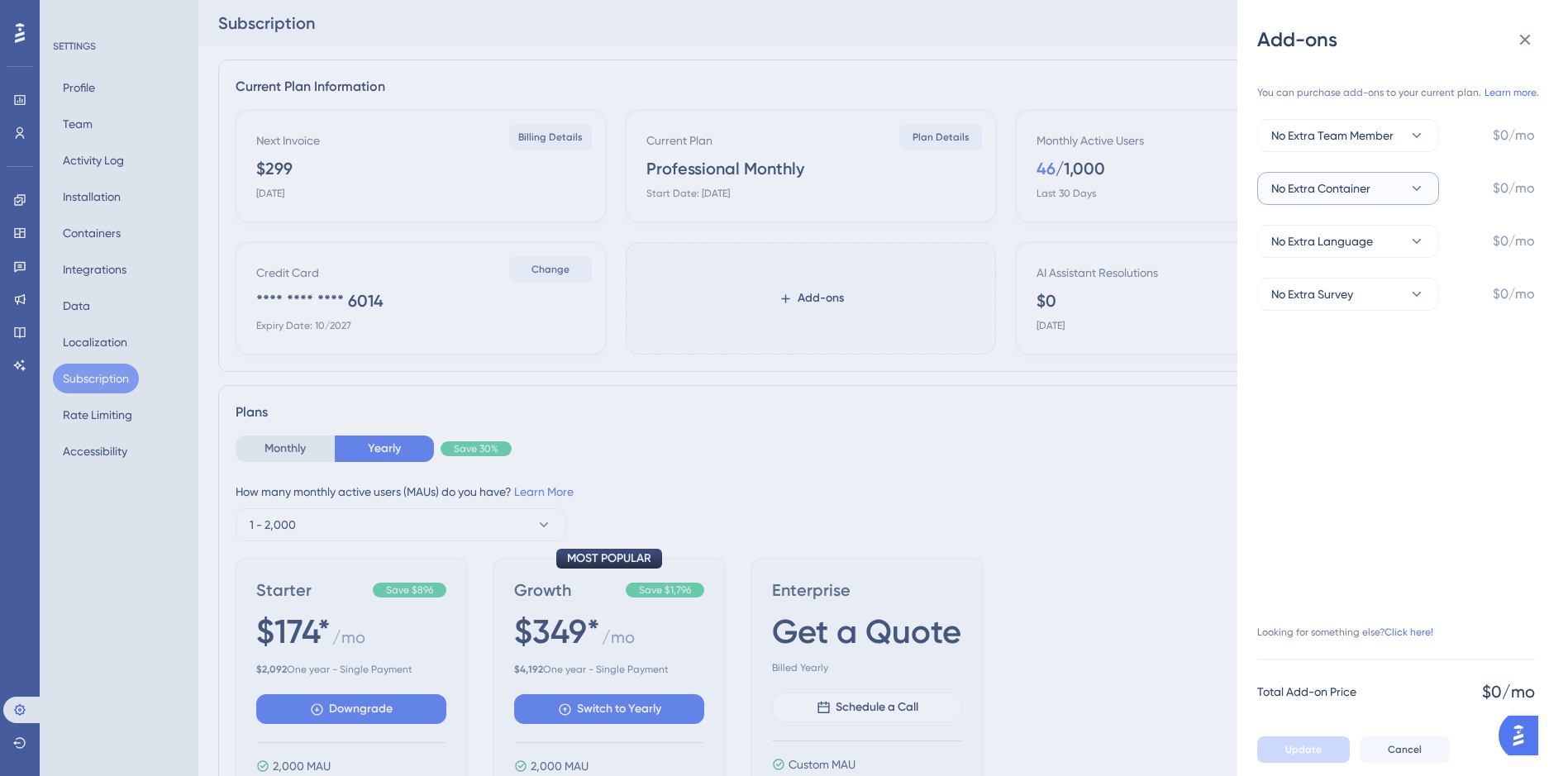
click at [1389, 196] on button "No Extra Container" at bounding box center [1347, 188] width 182 height 33
click at [1489, 377] on div "You can purchase add-ons to your current plan. Learn more. No Extra Team Member…" at bounding box center [1395, 397] width 278 height 650
click at [1345, 243] on span "No Extra Language" at bounding box center [1322, 241] width 101 height 20
click at [1498, 357] on div "You can purchase add-ons to your current plan. Learn more. No Extra Team Member…" at bounding box center [1395, 397] width 278 height 650
click at [1392, 286] on button "No Extra Survey" at bounding box center [1347, 294] width 182 height 33
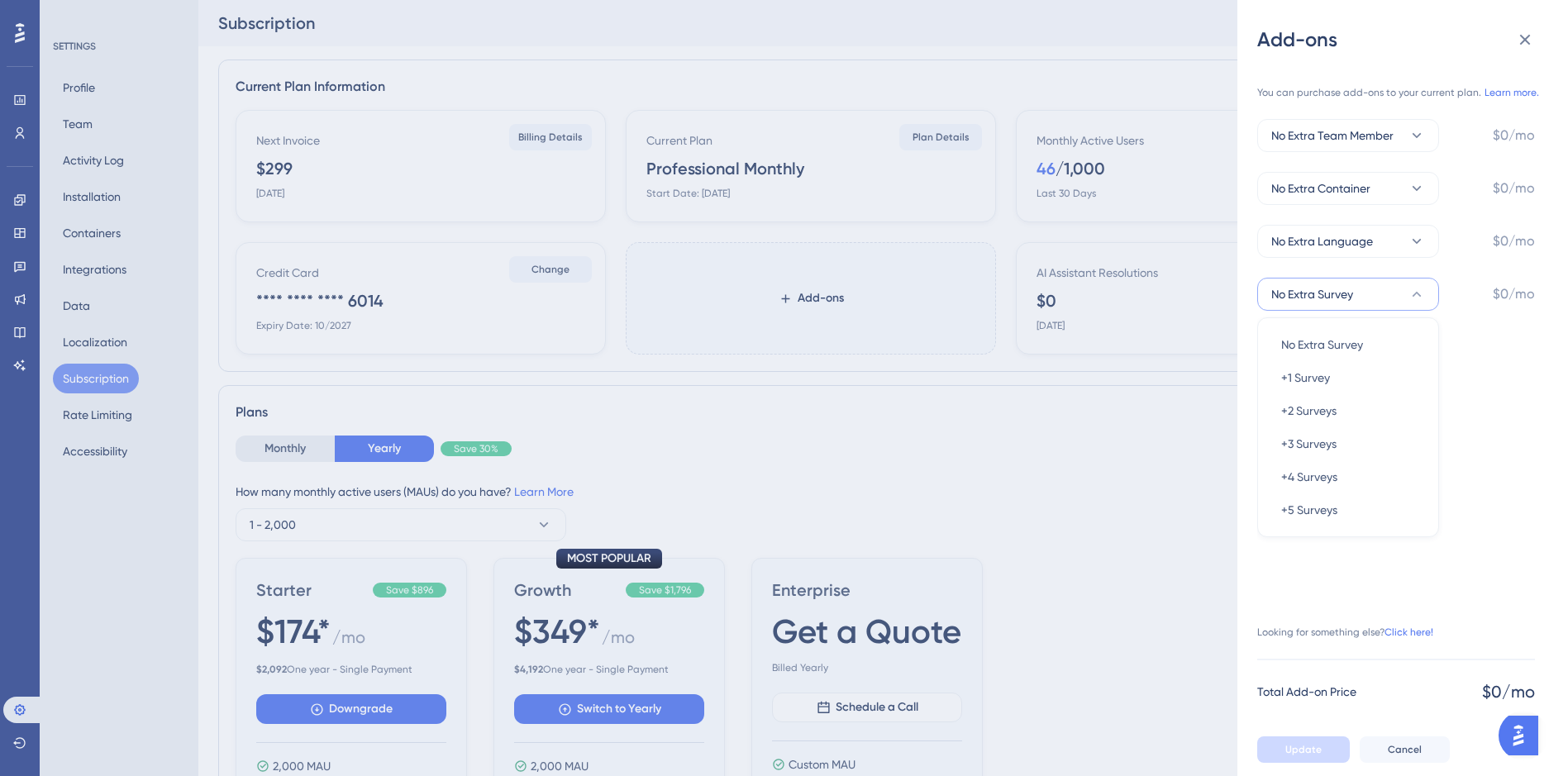
click at [1496, 359] on div "You can purchase add-ons to your current plan. Learn more. No Extra Team Member…" at bounding box center [1395, 397] width 278 height 650
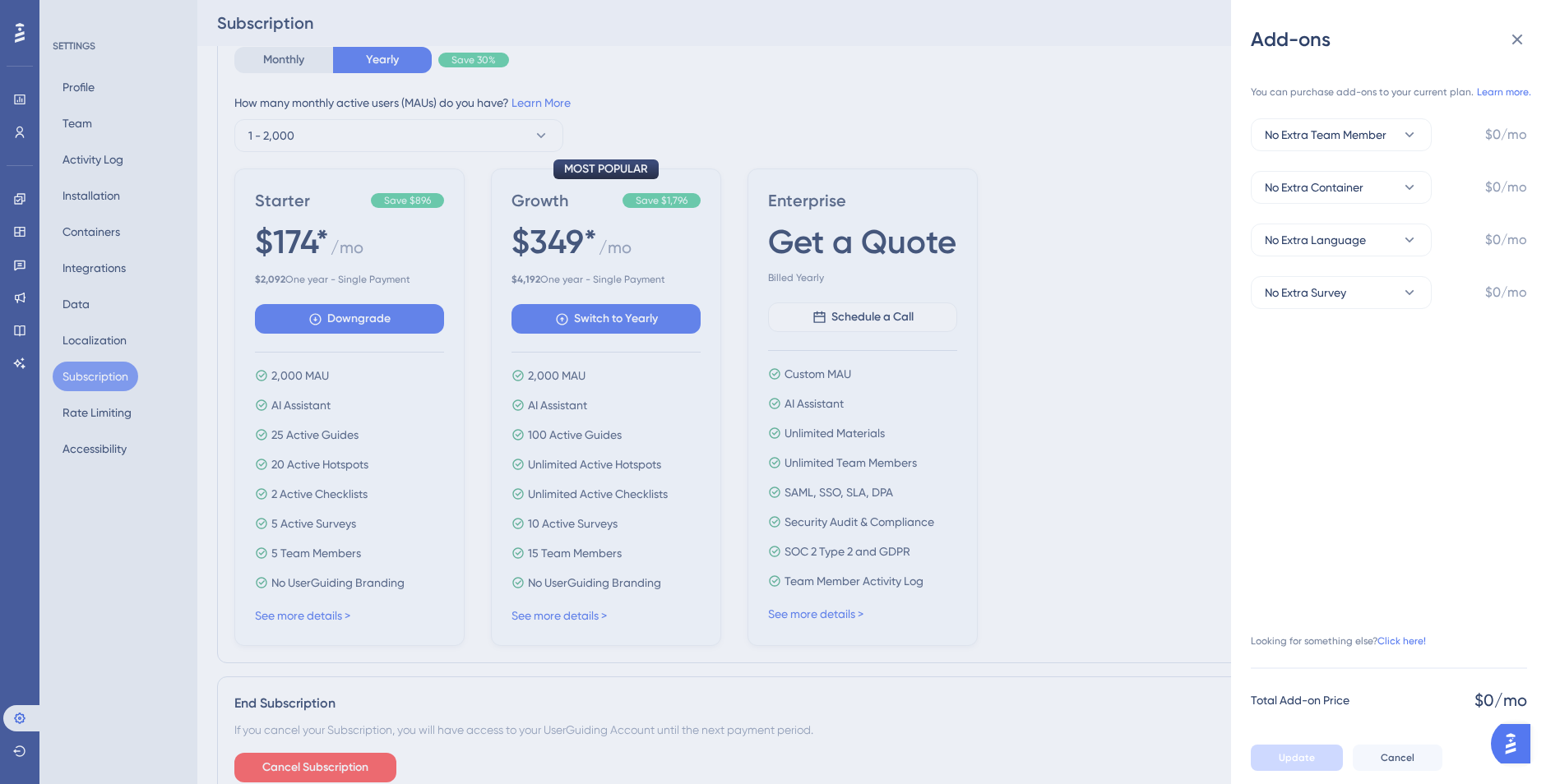
scroll to position [481, 0]
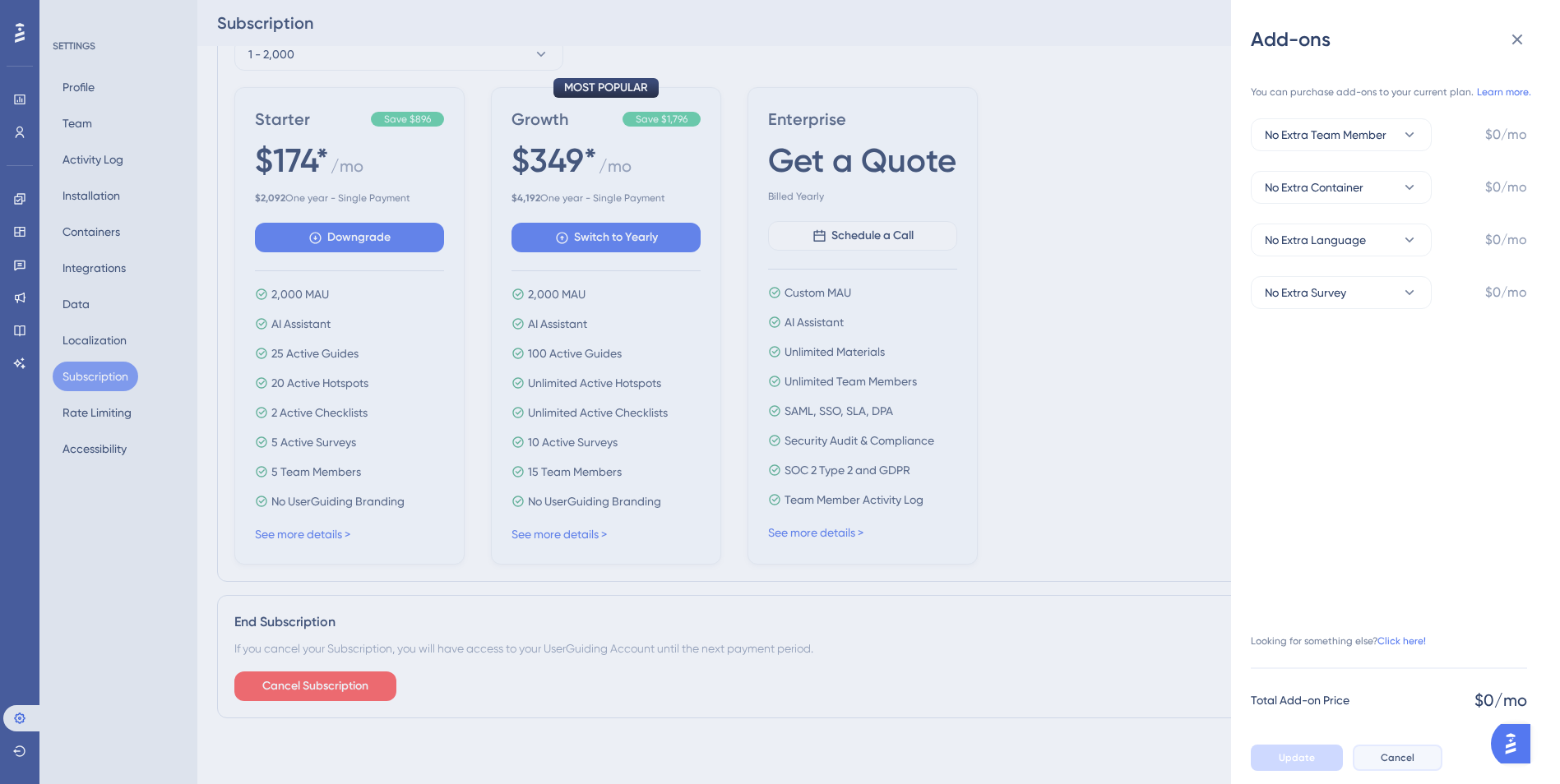
click at [1398, 769] on button "Cancel" at bounding box center [1398, 758] width 90 height 26
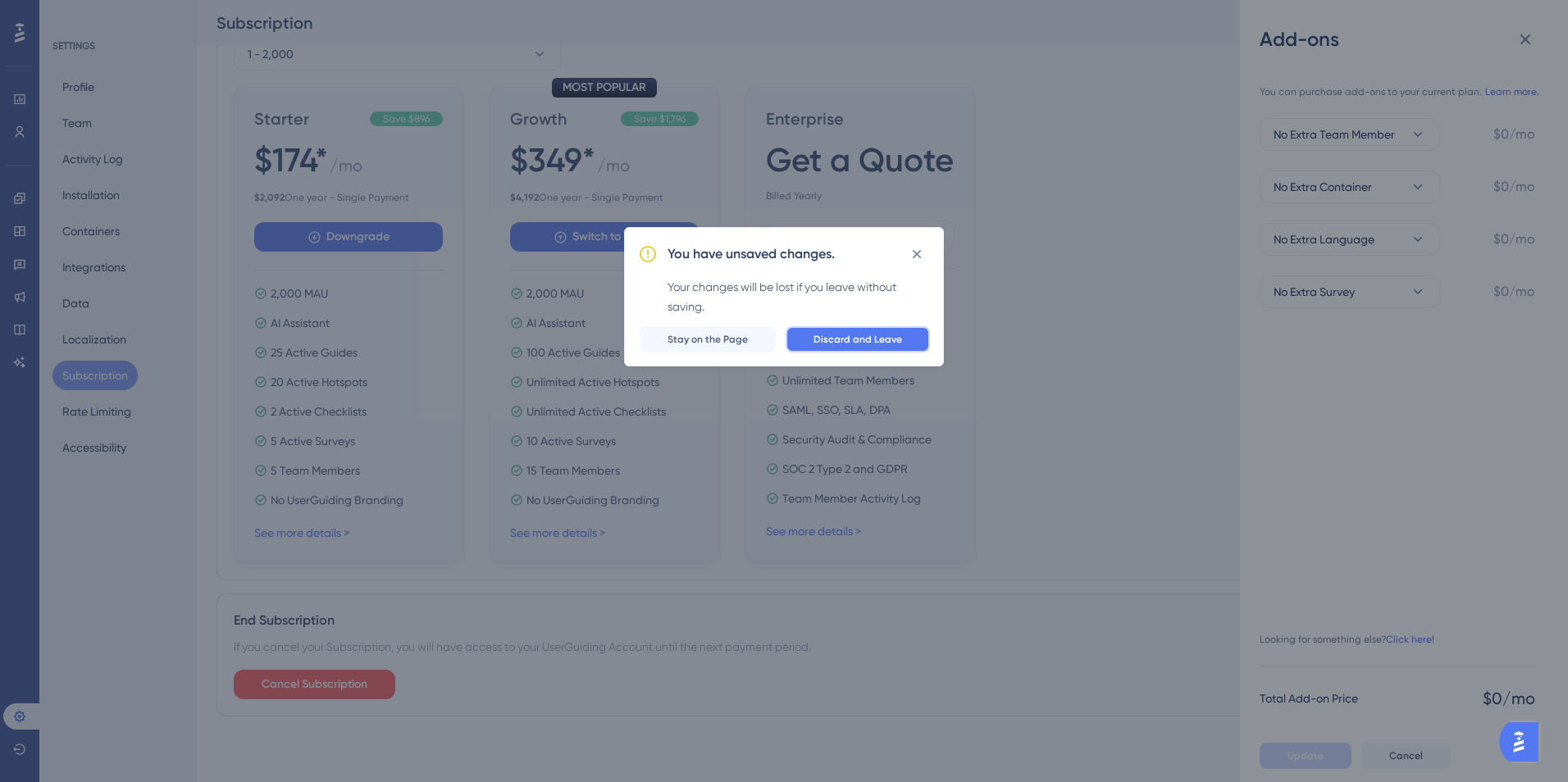
click at [825, 336] on span "Discard and Leave" at bounding box center [857, 339] width 89 height 13
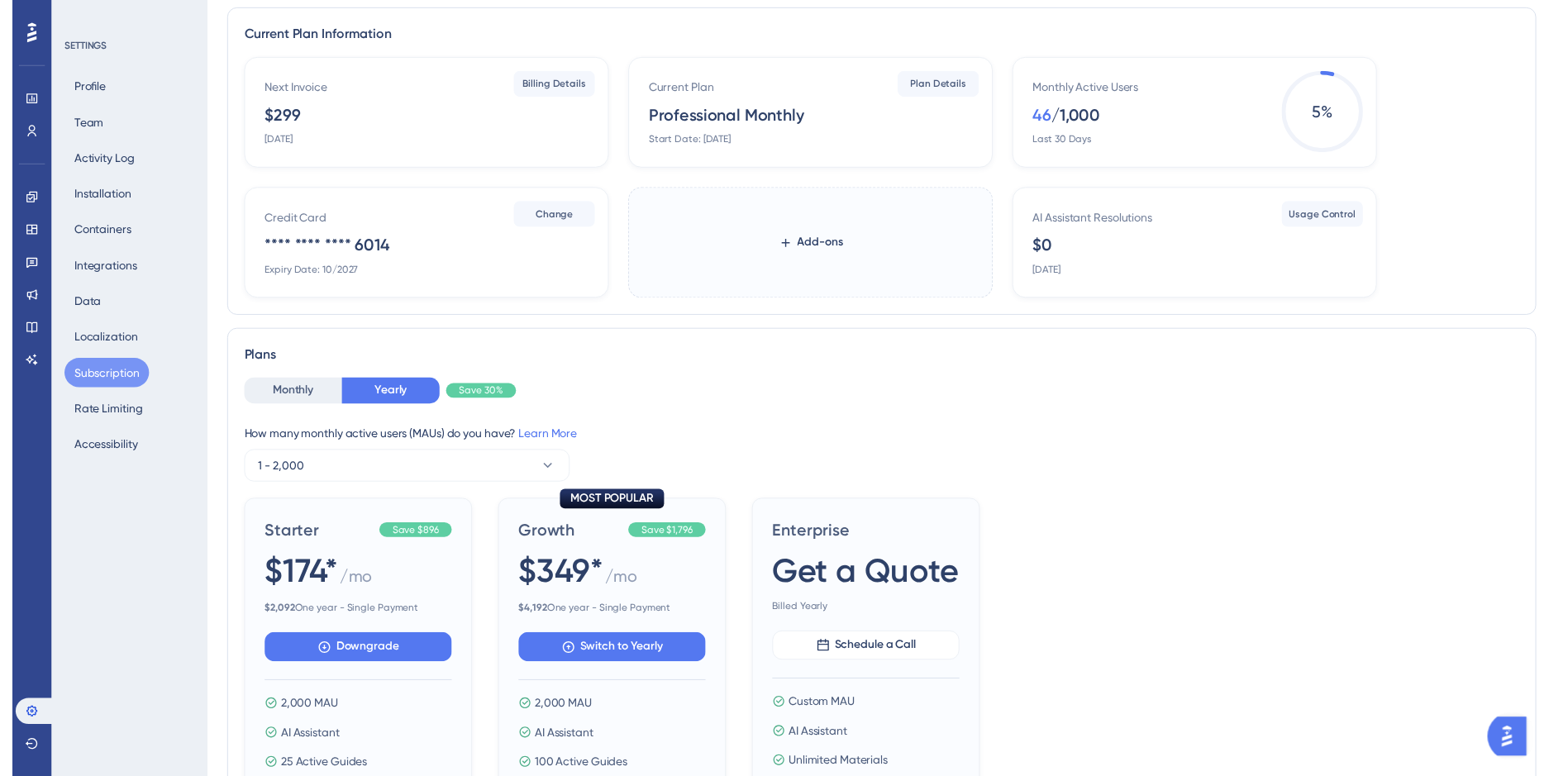
scroll to position [0, 0]
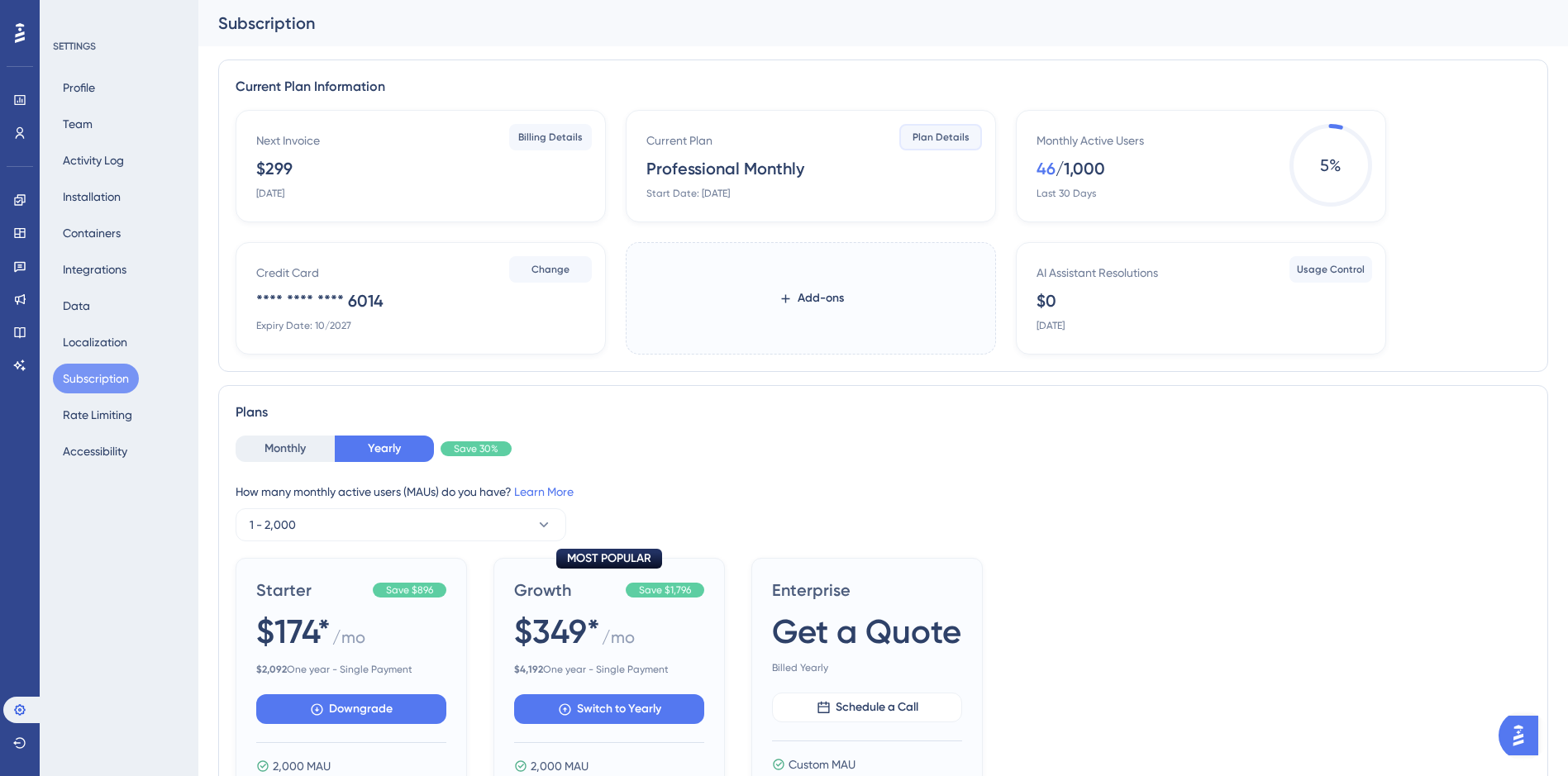
click at [934, 133] on span "Plan Details" at bounding box center [941, 137] width 57 height 14
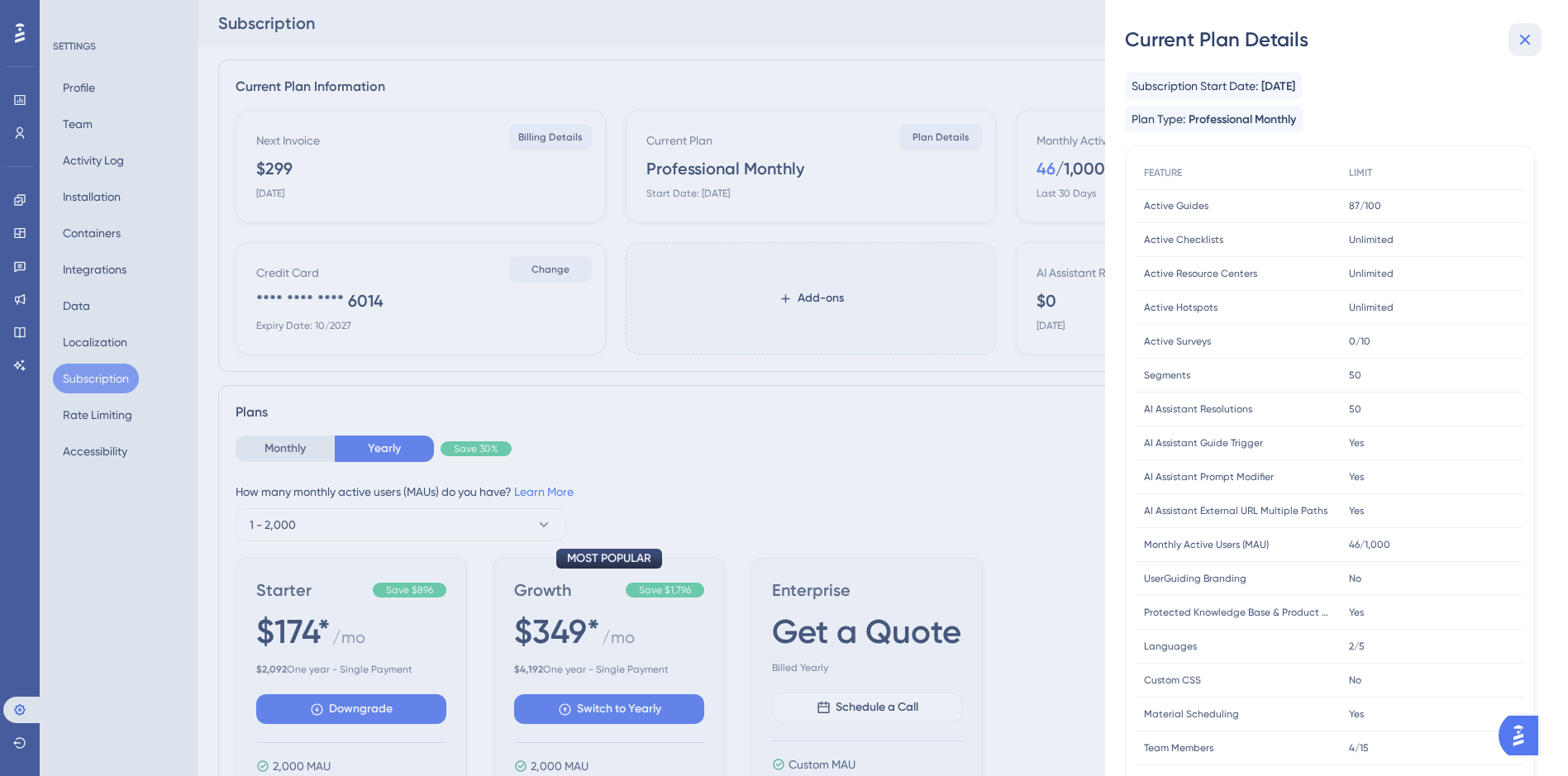
click at [1525, 37] on icon at bounding box center [1525, 40] width 20 height 20
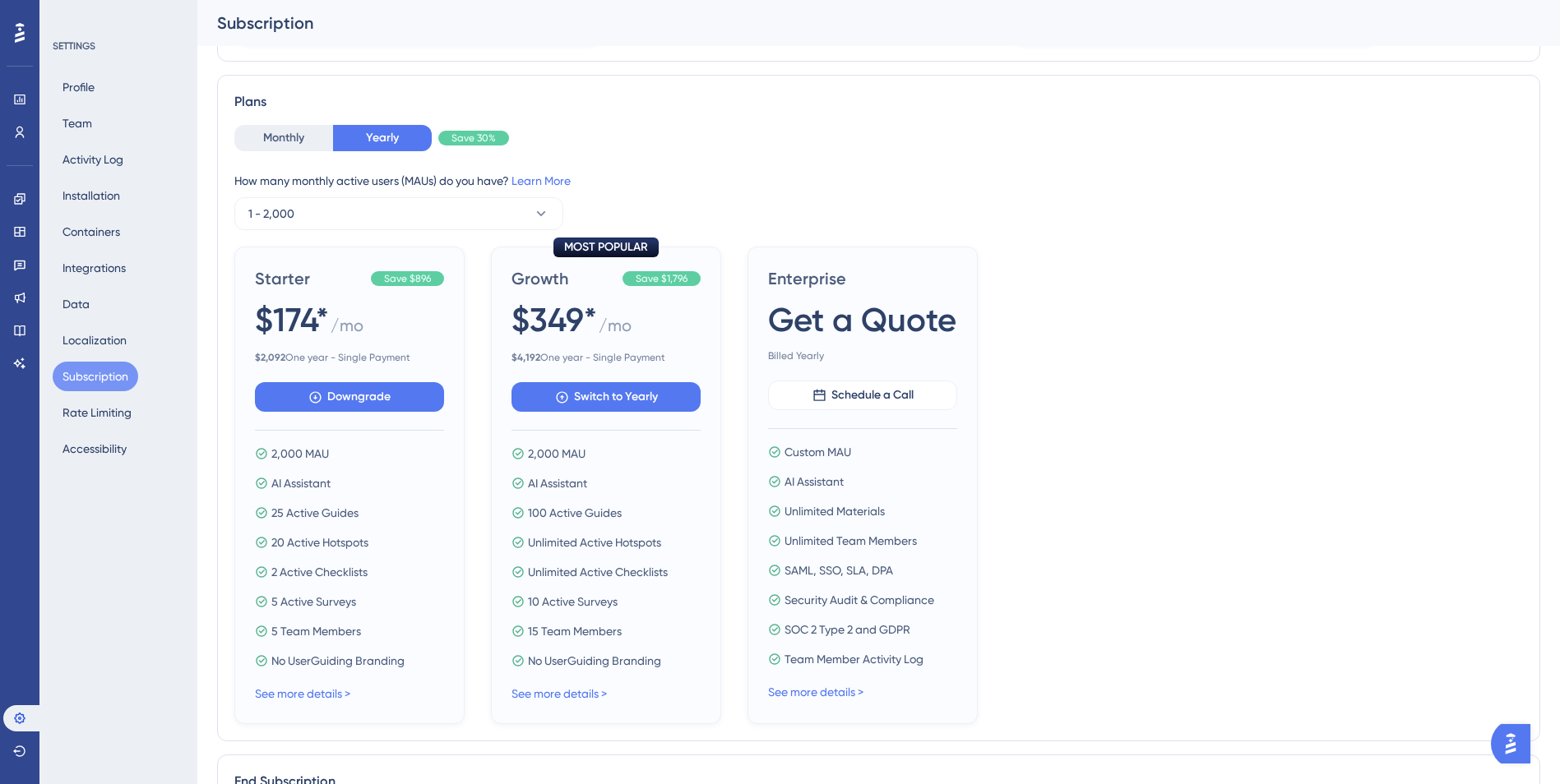
scroll to position [329, 0]
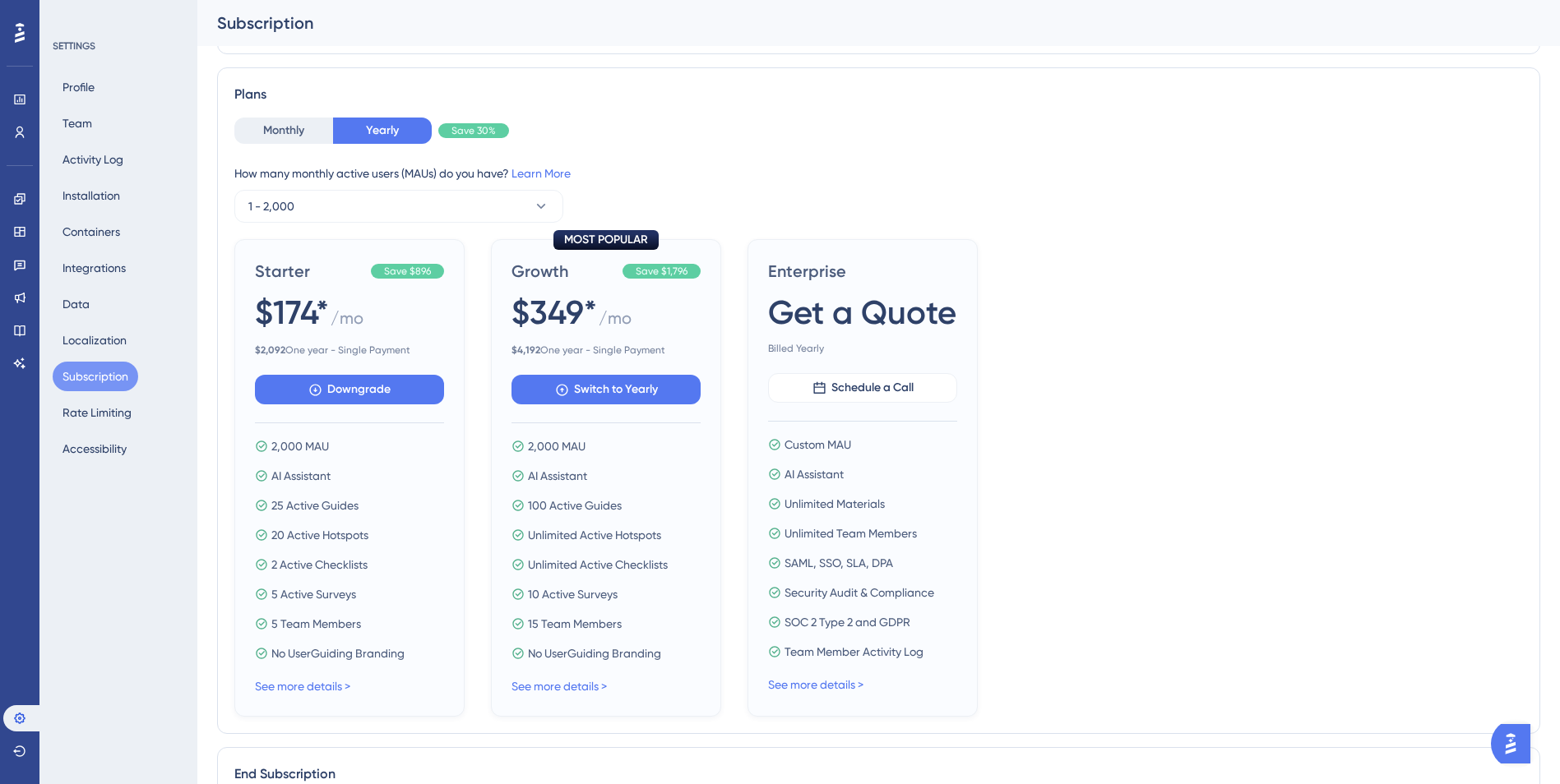
click at [831, 691] on div "See more details >" at bounding box center [862, 685] width 189 height 20
click at [835, 685] on link "See more details >" at bounding box center [816, 685] width 95 height 14
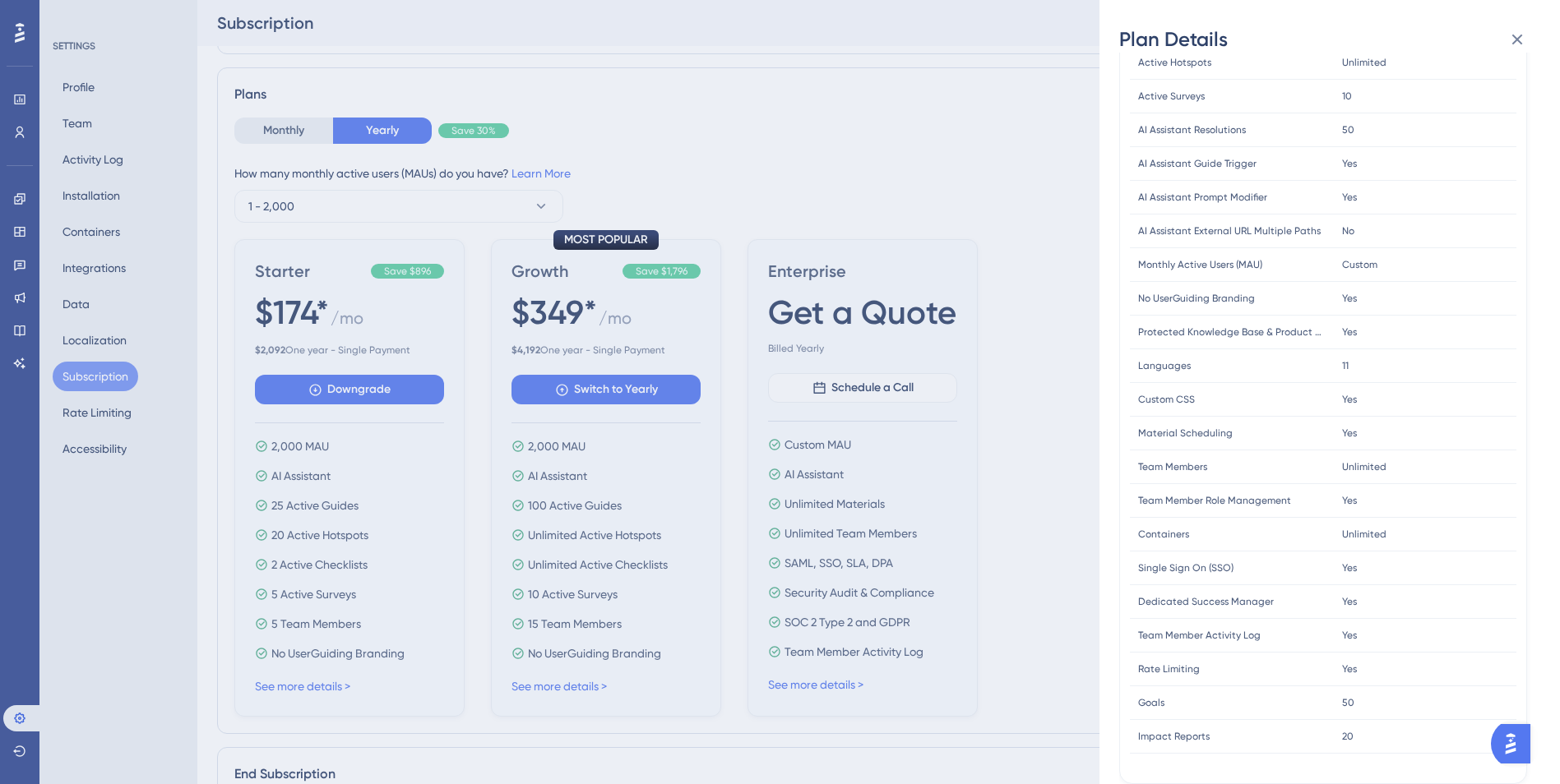
scroll to position [0, 0]
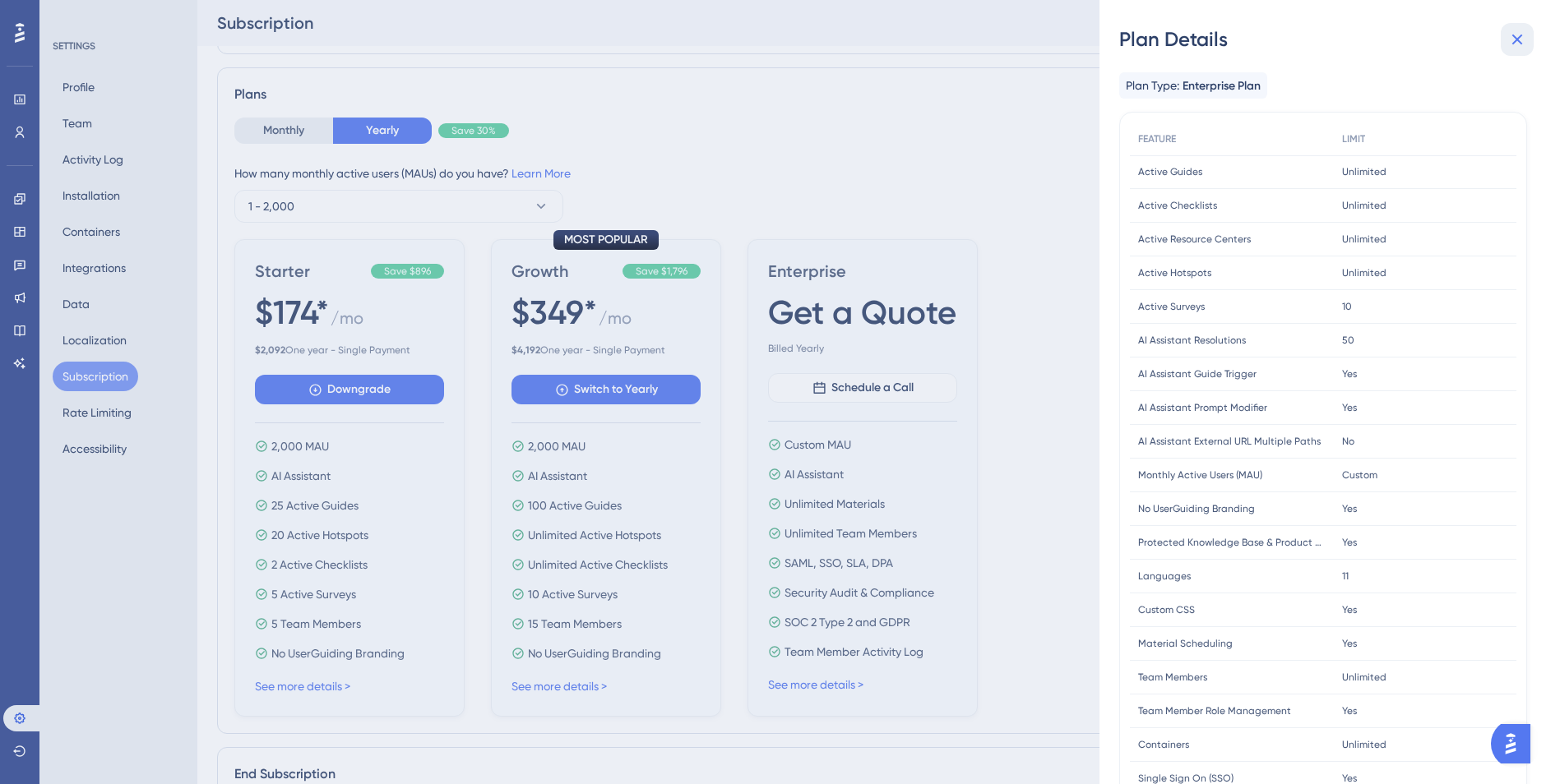
click at [1517, 32] on icon at bounding box center [1517, 40] width 20 height 20
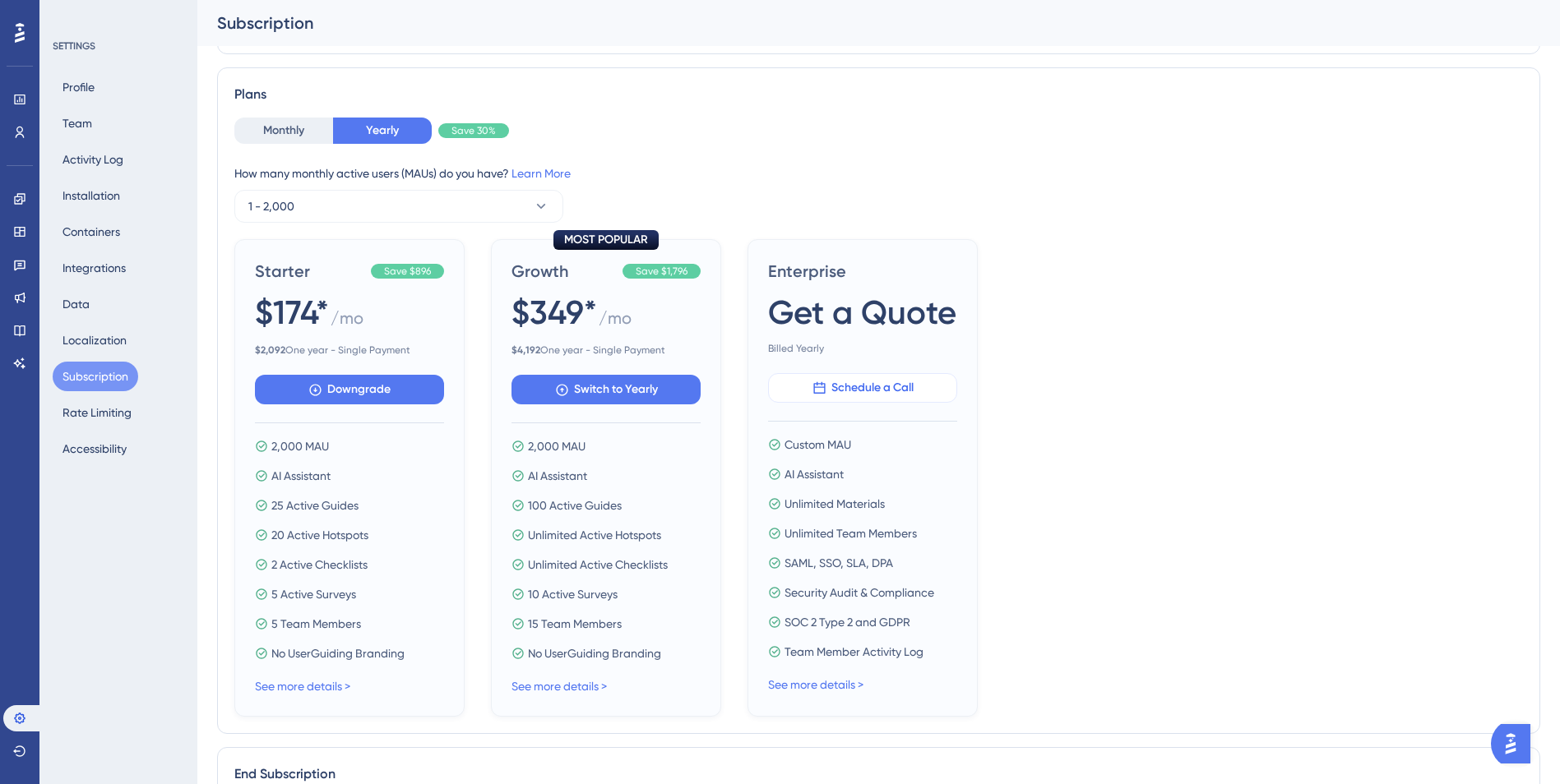
click at [822, 396] on button "Schedule a Call" at bounding box center [862, 388] width 189 height 30
